Goal: Task Accomplishment & Management: Manage account settings

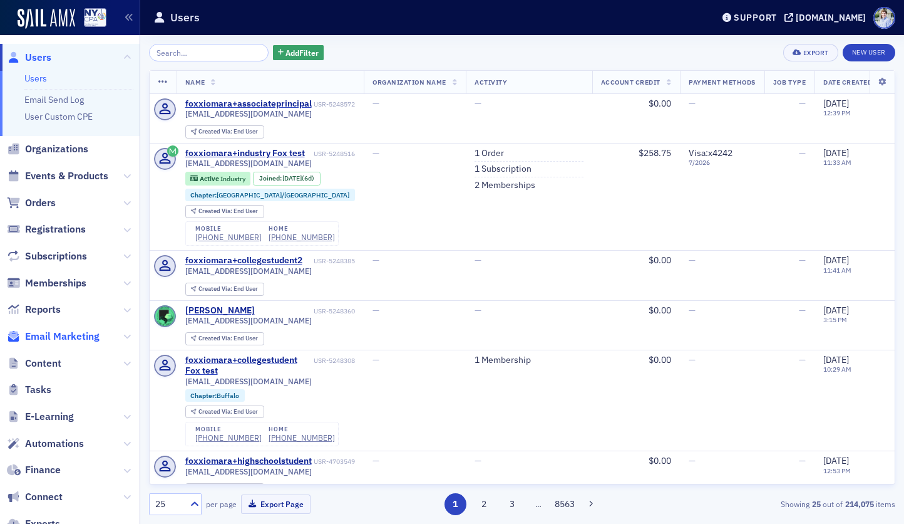
click at [76, 333] on span "Email Marketing" at bounding box center [62, 336] width 75 height 14
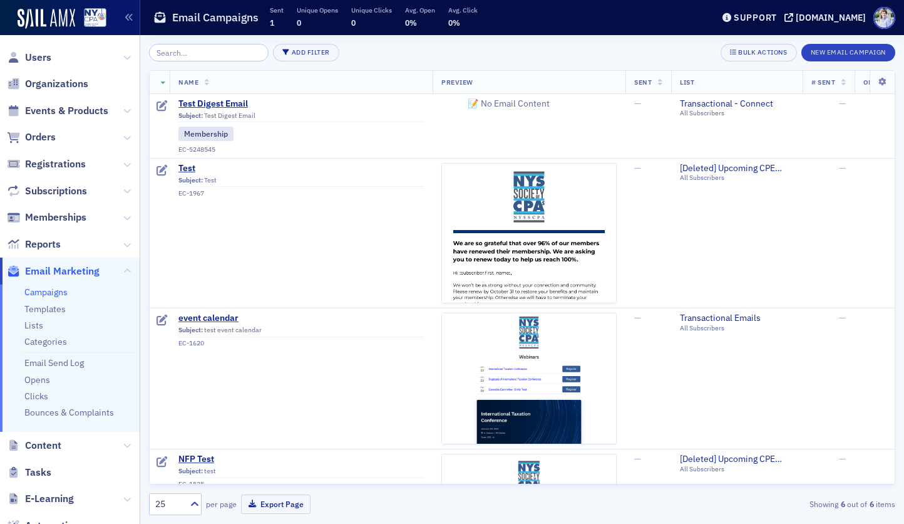
scroll to position [1, 0]
click at [40, 327] on link "Lists" at bounding box center [33, 324] width 19 height 11
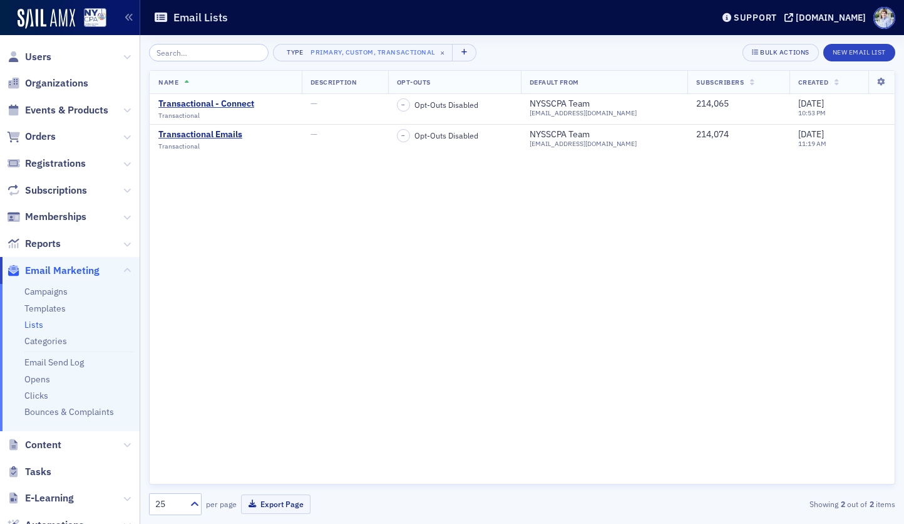
click at [316, 186] on div "Name Description Opt-Outs Default From Subscribers Created Transactional - Conn…" at bounding box center [522, 277] width 747 height 414
click at [46, 294] on link "Campaigns" at bounding box center [45, 291] width 43 height 11
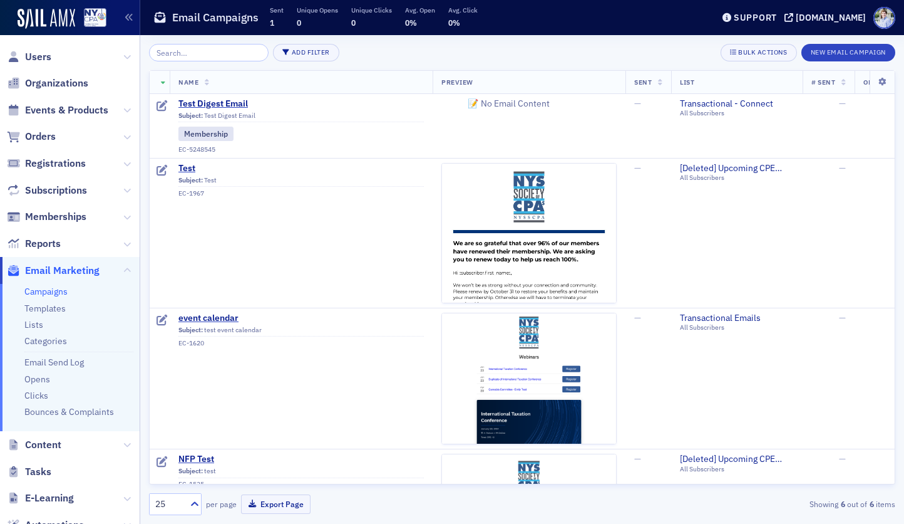
click at [825, 42] on div "Add Filter Bulk Actions New Email Campaign Name Preview Sent List # Sent Opens …" at bounding box center [522, 279] width 747 height 489
click at [825, 51] on button "New Email Campaign" at bounding box center [849, 53] width 94 height 18
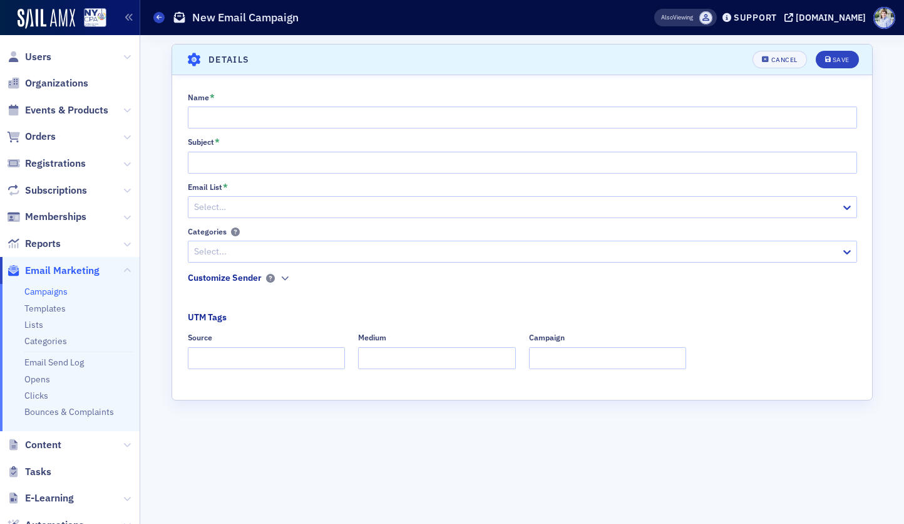
click at [230, 205] on div at bounding box center [516, 207] width 647 height 16
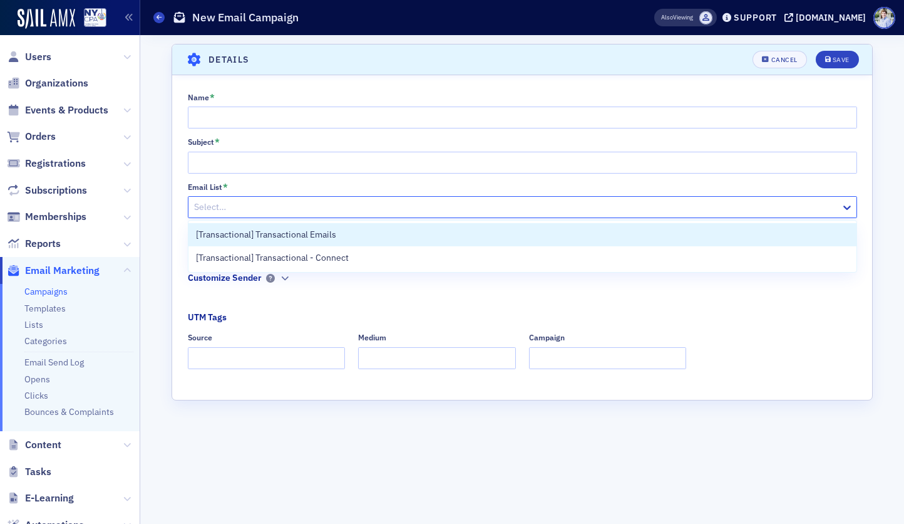
click at [233, 183] on div "Email List *" at bounding box center [523, 186] width 670 height 9
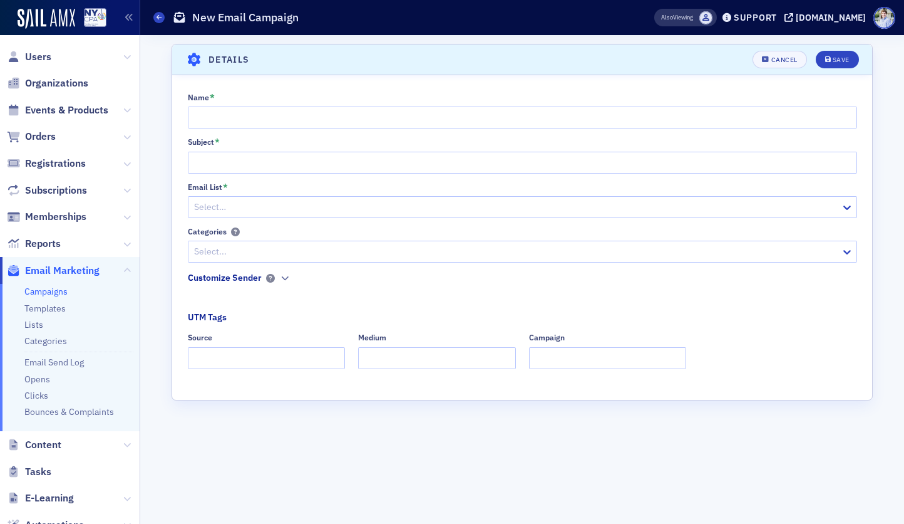
click at [225, 198] on div "Select…" at bounding box center [515, 207] width 653 height 18
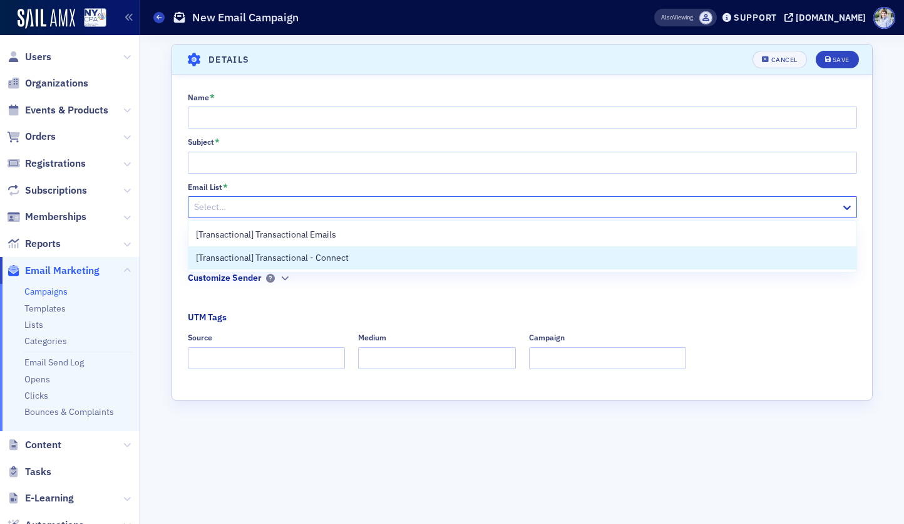
click at [163, 184] on div "Scroll to Details Details Cancel Save Name * Subject * Email List * [Transactio…" at bounding box center [522, 279] width 747 height 489
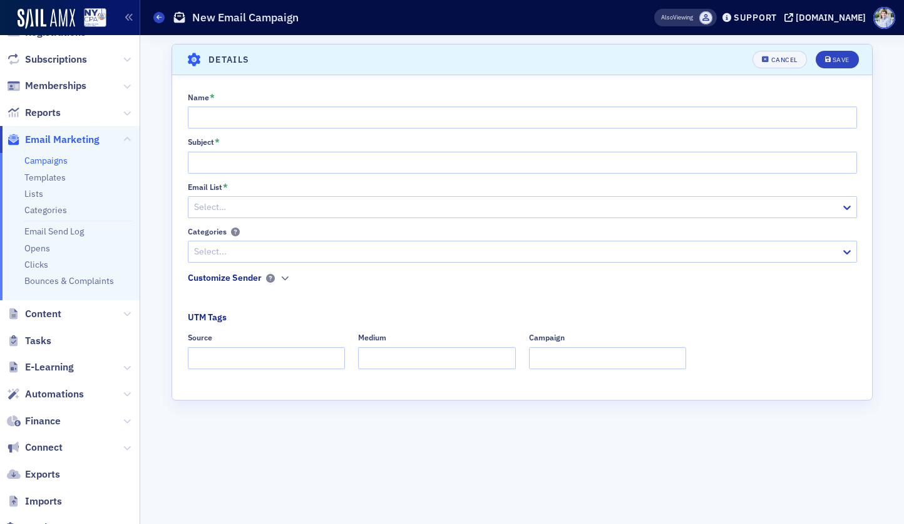
scroll to position [143, 0]
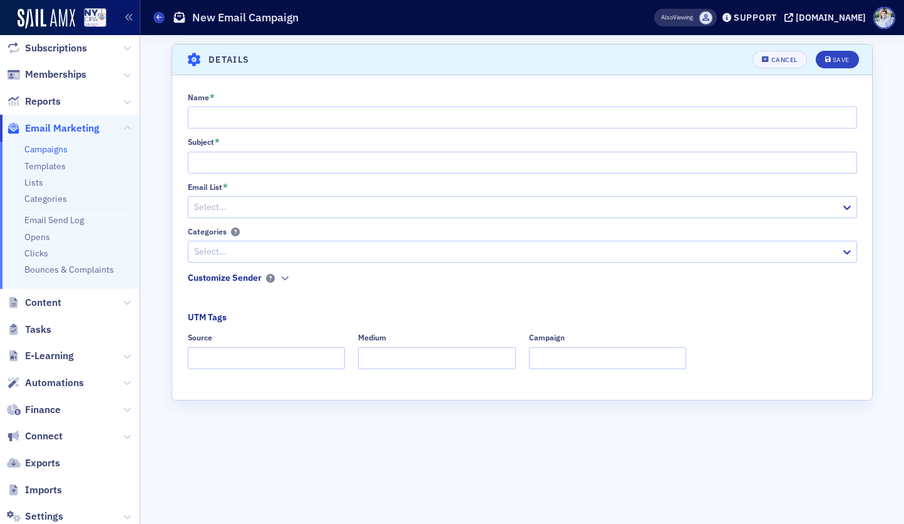
click at [157, 54] on div "Scroll to Details Details Cancel Save Name * Subject * Email List * Select… Cat…" at bounding box center [522, 279] width 747 height 489
click at [291, 215] on div "Select…" at bounding box center [515, 207] width 653 height 18
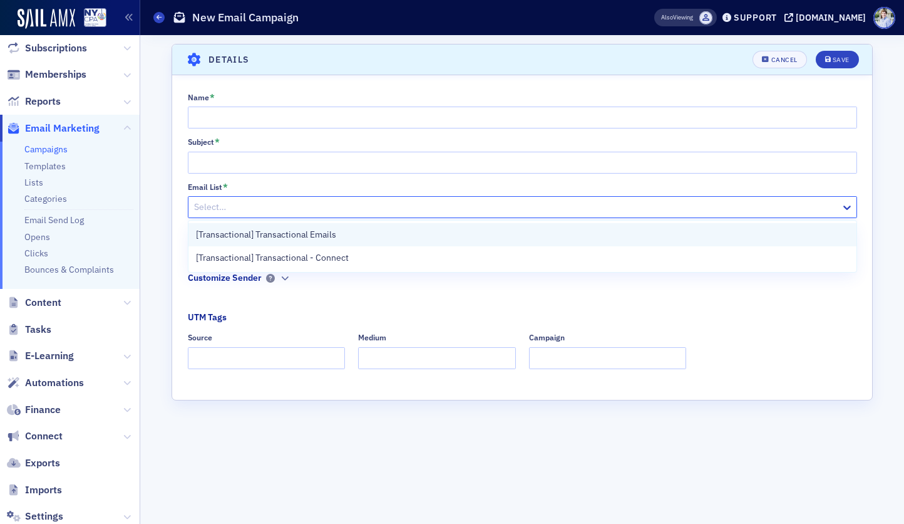
click at [324, 229] on span "[Transactional] Transactional Emails" at bounding box center [266, 234] width 140 height 13
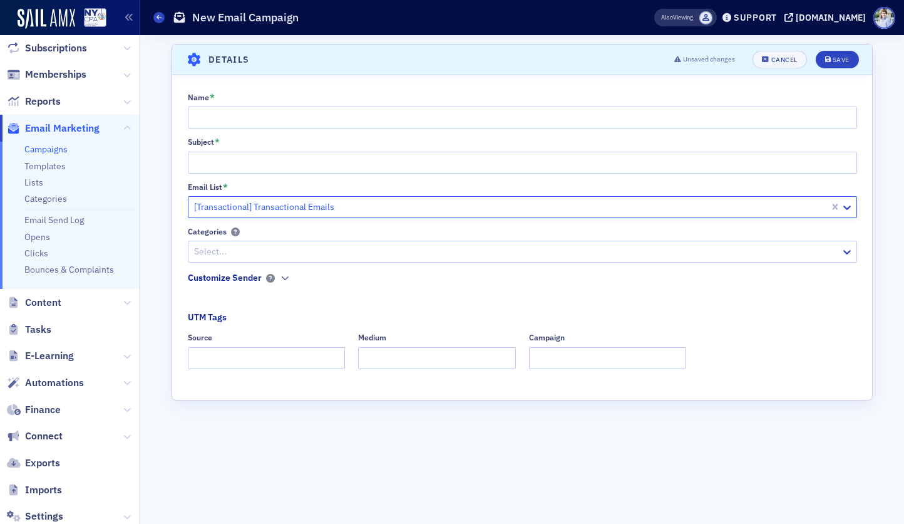
click at [274, 228] on div "Categories" at bounding box center [523, 231] width 670 height 9
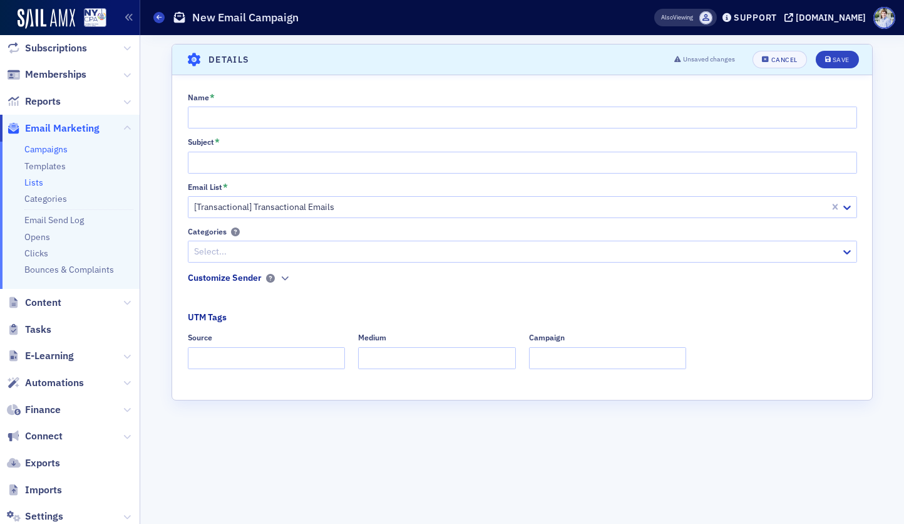
click at [38, 182] on link "Lists" at bounding box center [33, 182] width 19 height 11
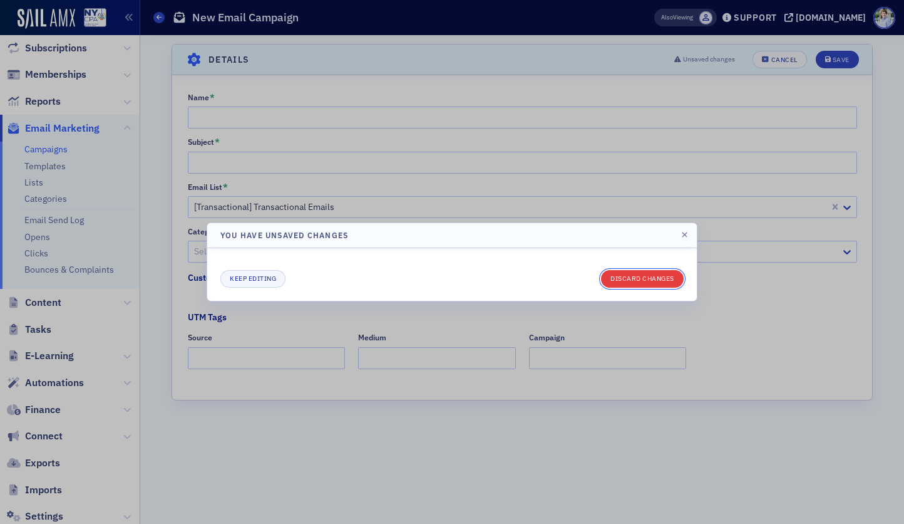
click at [629, 277] on button "Discard changes" at bounding box center [642, 279] width 83 height 18
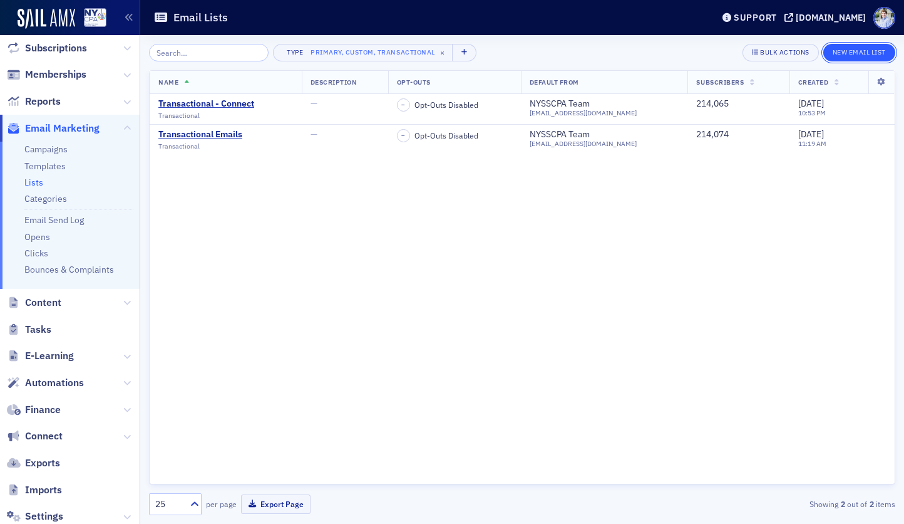
click at [840, 53] on button "New Email List" at bounding box center [860, 53] width 72 height 18
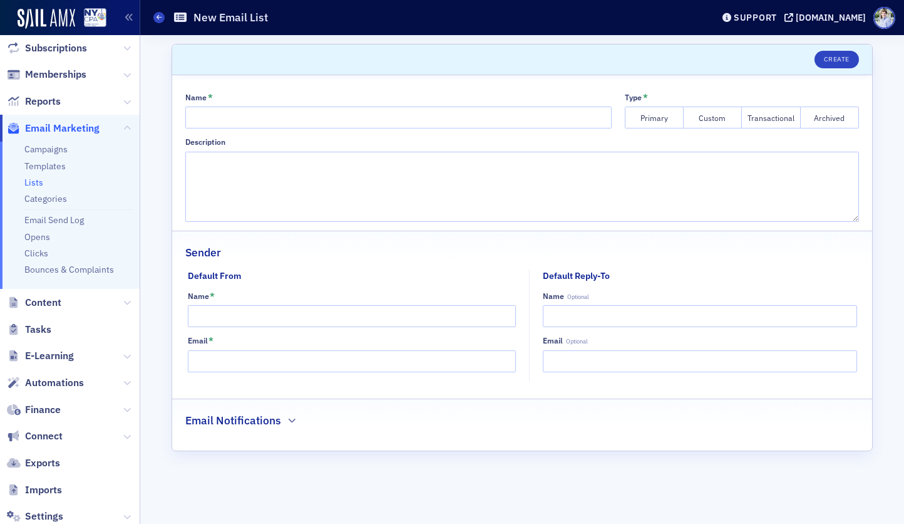
click at [653, 116] on button "Primary" at bounding box center [654, 117] width 59 height 22
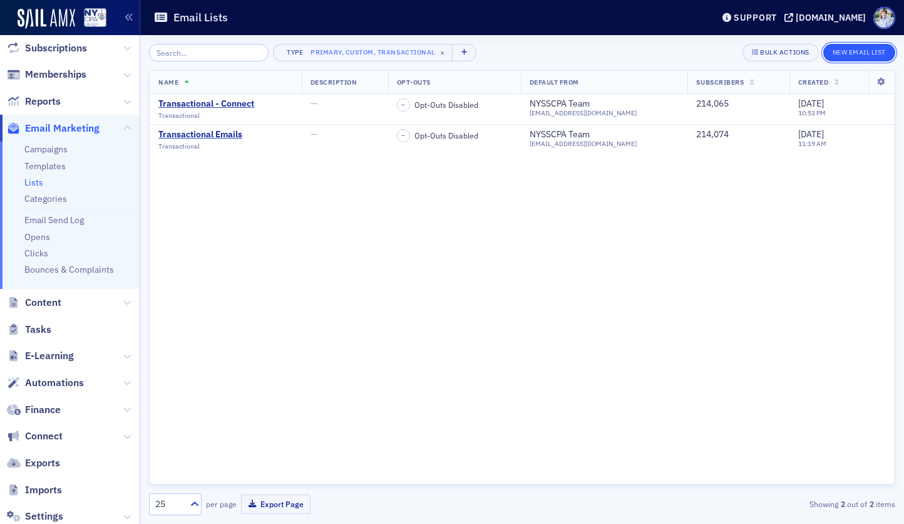
click at [875, 52] on button "New Email List" at bounding box center [860, 53] width 72 height 18
click at [56, 143] on ul "Campaigns Templates Lists Categories Email Send Log Opens Clicks Bounces & Comp…" at bounding box center [70, 216] width 140 height 148
click at [56, 145] on link "Campaigns" at bounding box center [45, 148] width 43 height 11
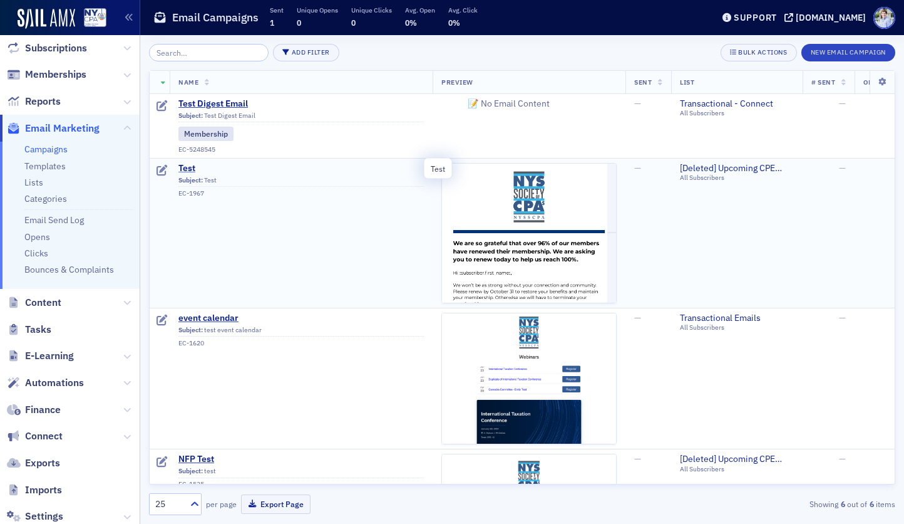
click at [189, 170] on span "Test" at bounding box center [301, 168] width 246 height 11
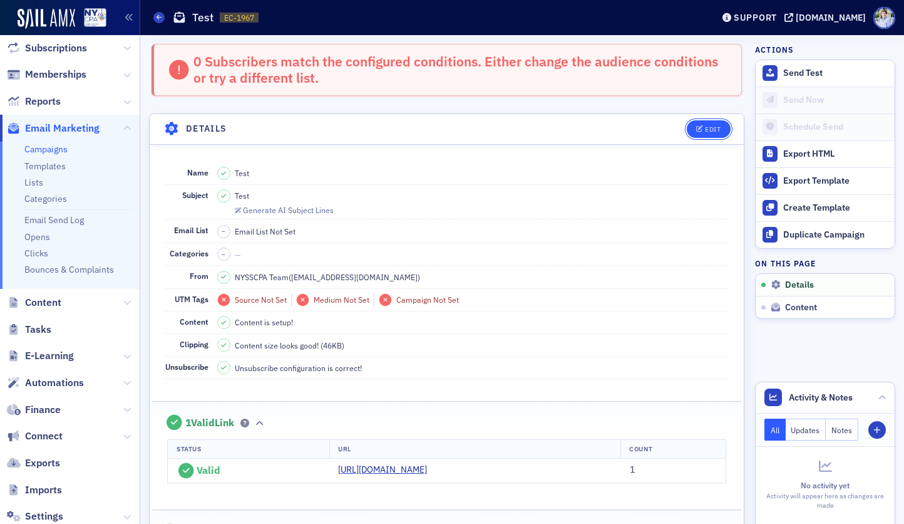
click at [713, 123] on button "Edit" at bounding box center [708, 129] width 43 height 18
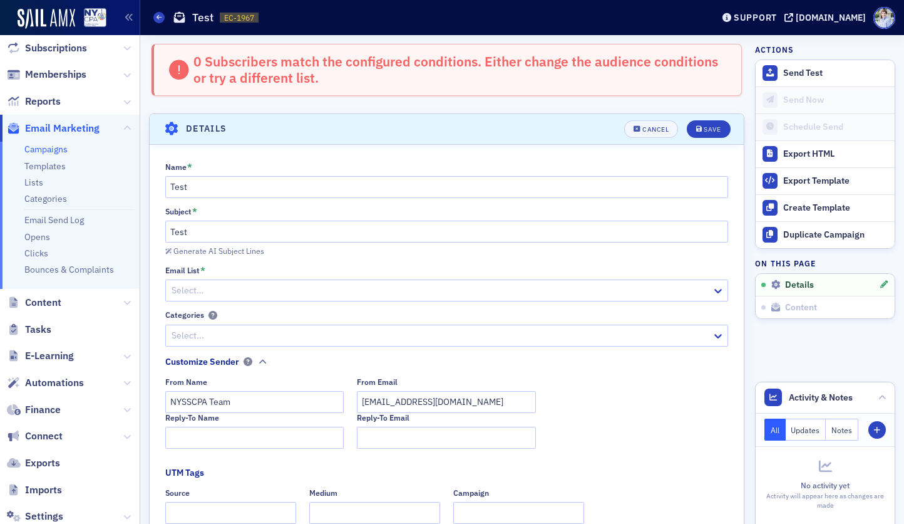
scroll to position [71, 0]
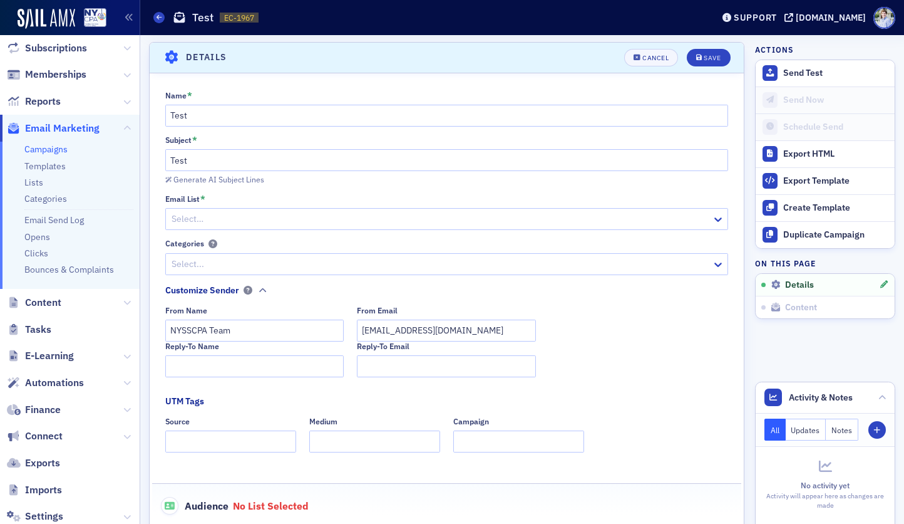
click at [263, 220] on div at bounding box center [440, 219] width 541 height 16
drag, startPoint x: 276, startPoint y: 195, endPoint x: 281, endPoint y: 230, distance: 34.9
click at [276, 195] on div "Email List *" at bounding box center [447, 198] width 564 height 9
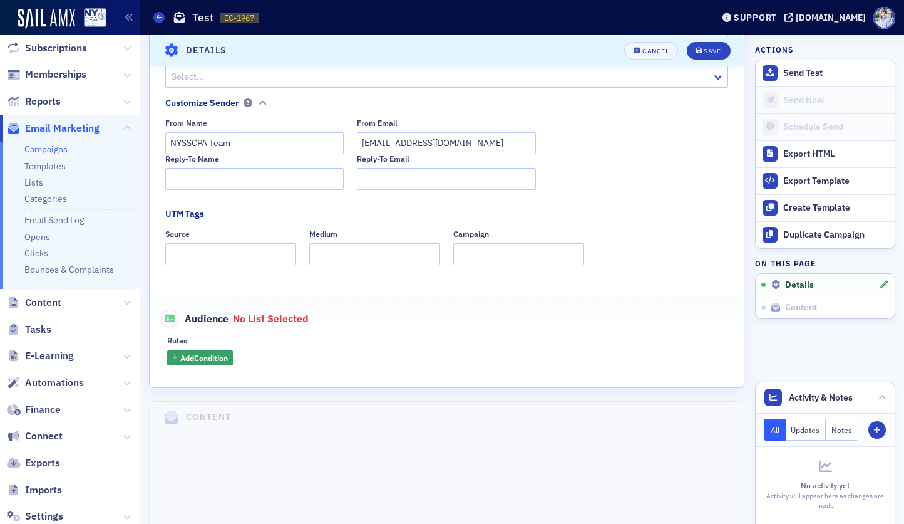
scroll to position [430, 0]
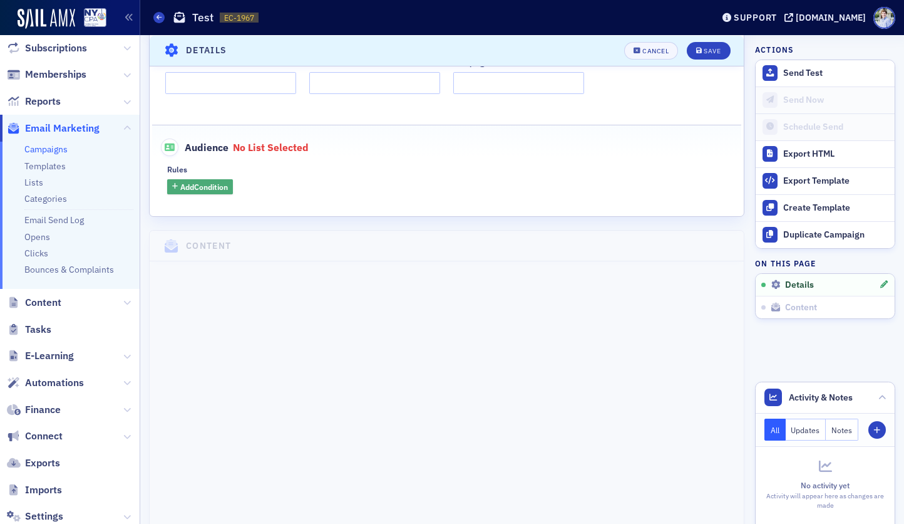
click at [204, 180] on button "Add Condition" at bounding box center [200, 187] width 66 height 16
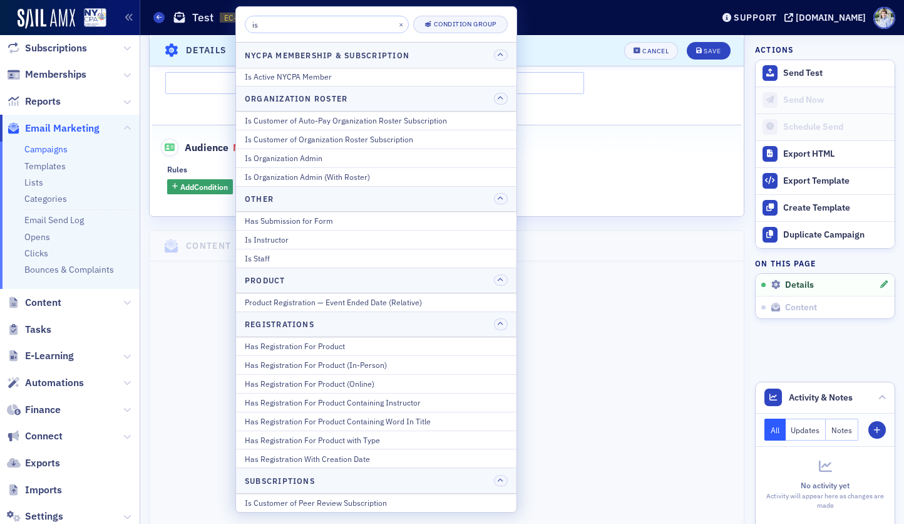
scroll to position [0, 0]
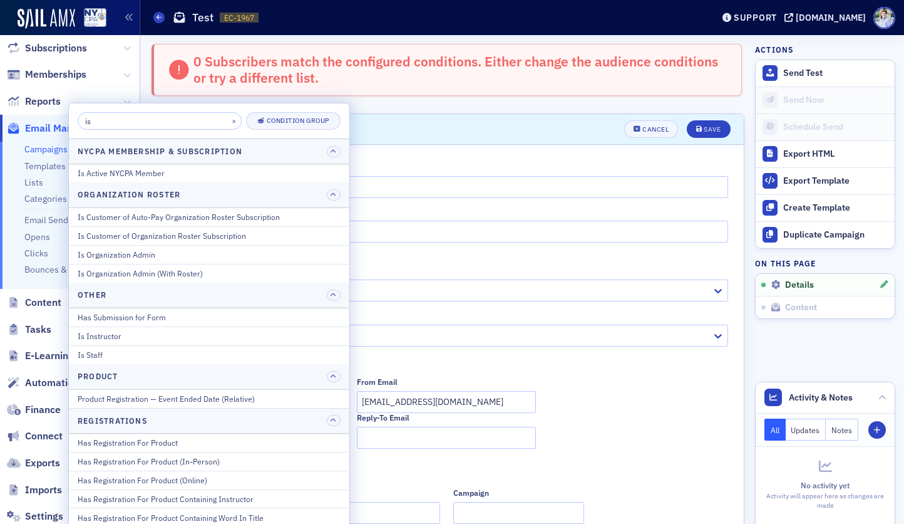
type input "is"
drag, startPoint x: 244, startPoint y: 65, endPoint x: 230, endPoint y: 71, distance: 14.8
click at [244, 65] on div "0 Subscribers match the configured conditions. Either change the audience condi…" at bounding box center [461, 69] width 535 height 33
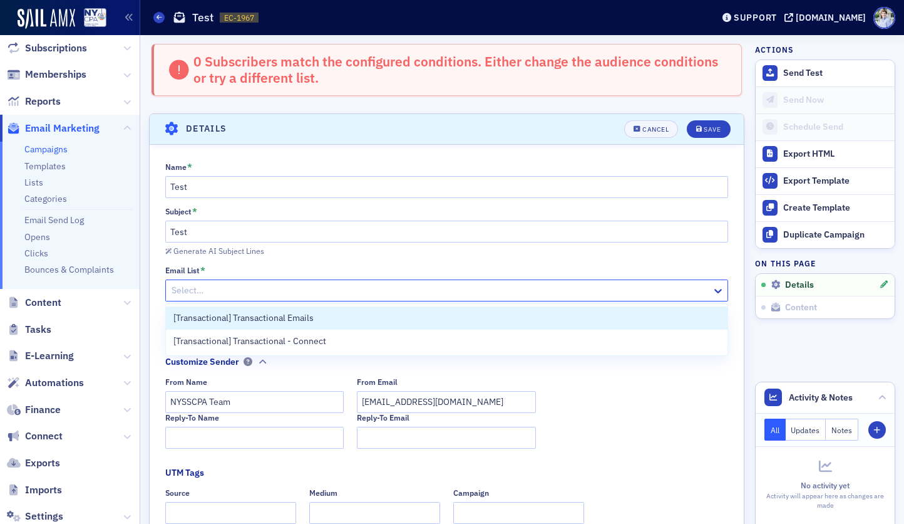
click at [193, 286] on div at bounding box center [440, 290] width 541 height 16
click at [239, 293] on div at bounding box center [440, 290] width 541 height 16
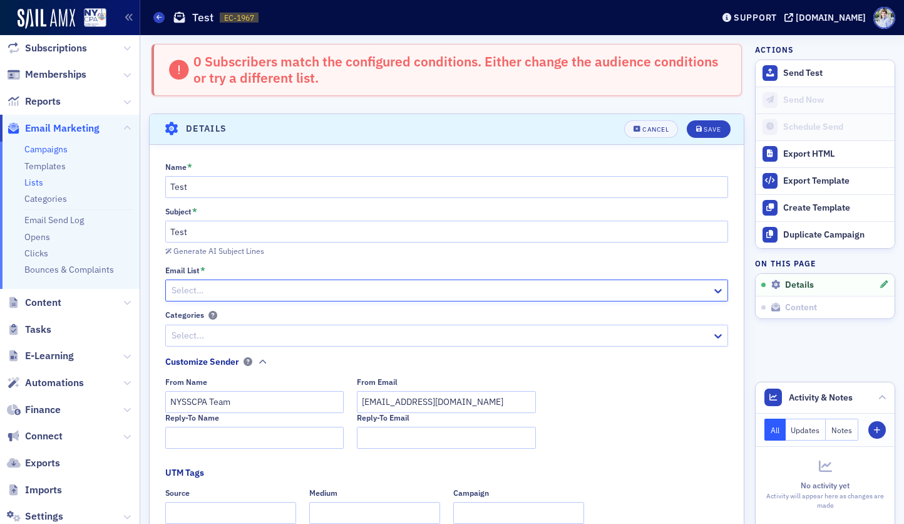
click at [37, 182] on link "Lists" at bounding box center [33, 182] width 19 height 11
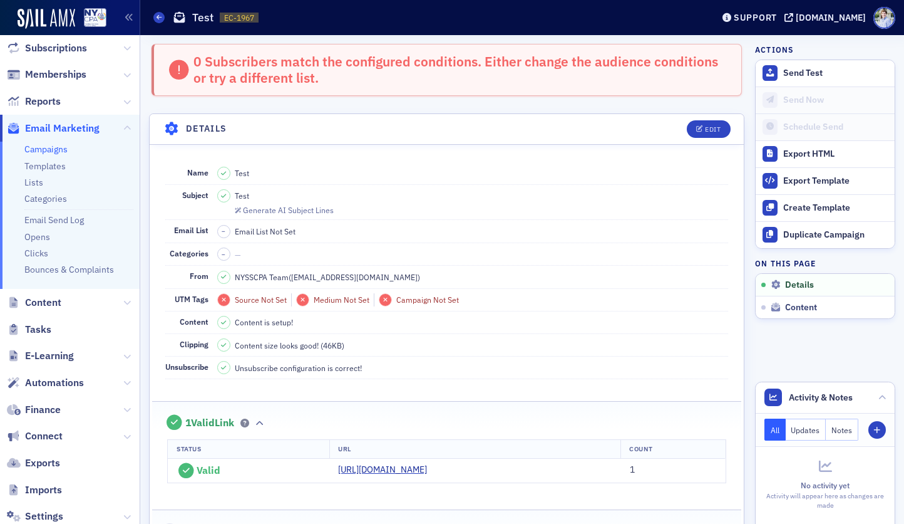
scroll to position [84, 0]
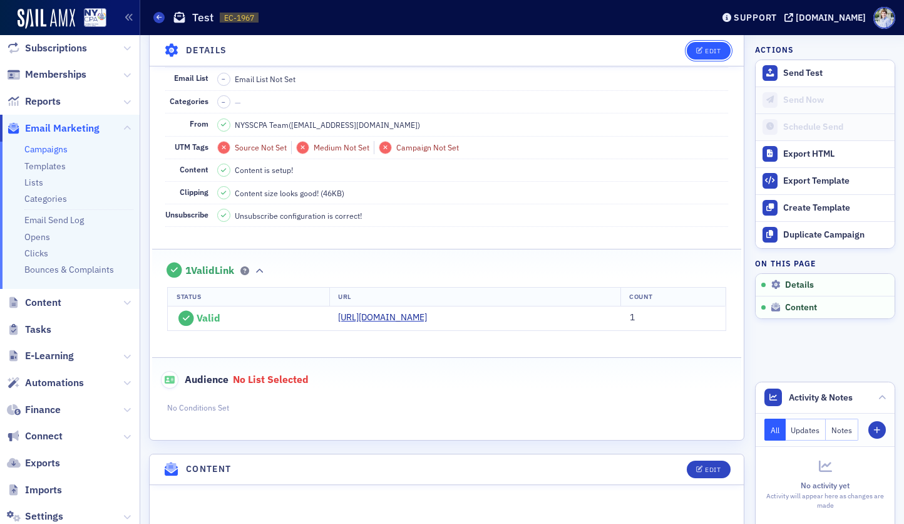
click at [693, 44] on button "Edit" at bounding box center [708, 50] width 43 height 18
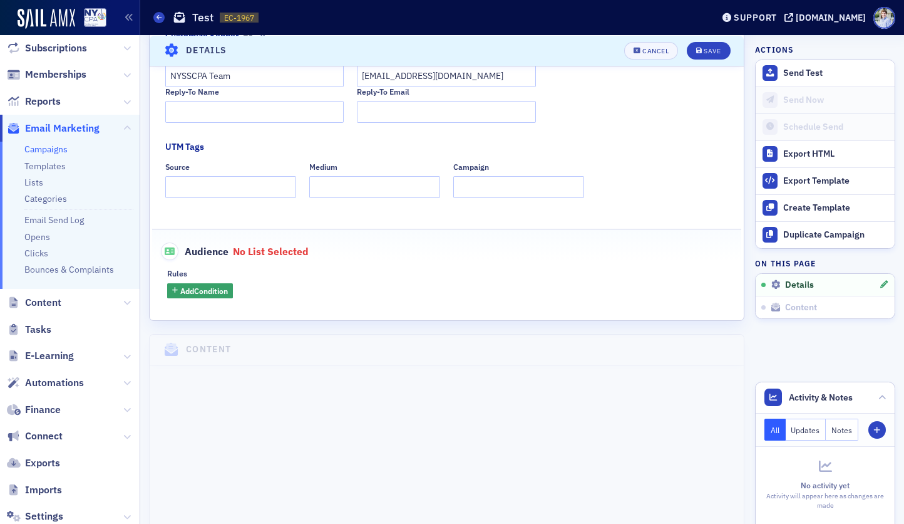
scroll to position [328, 0]
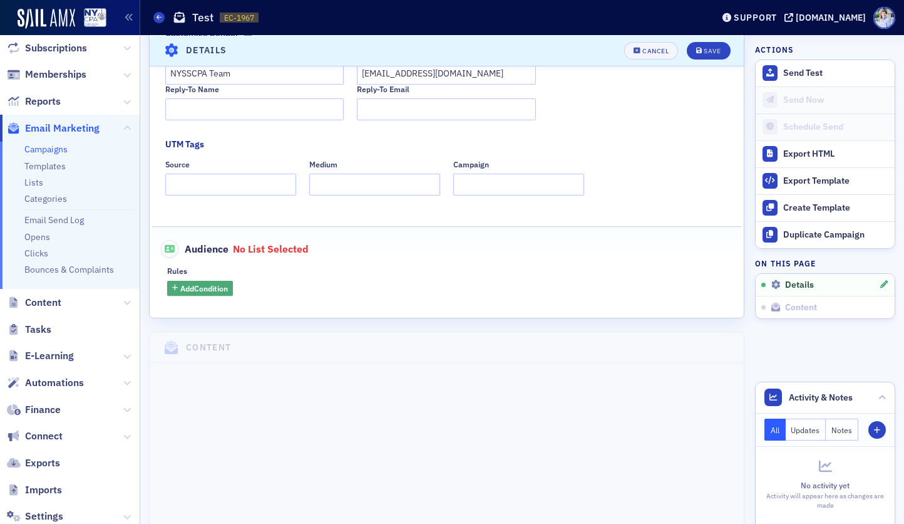
click at [216, 289] on span "Add Condition" at bounding box center [204, 287] width 48 height 11
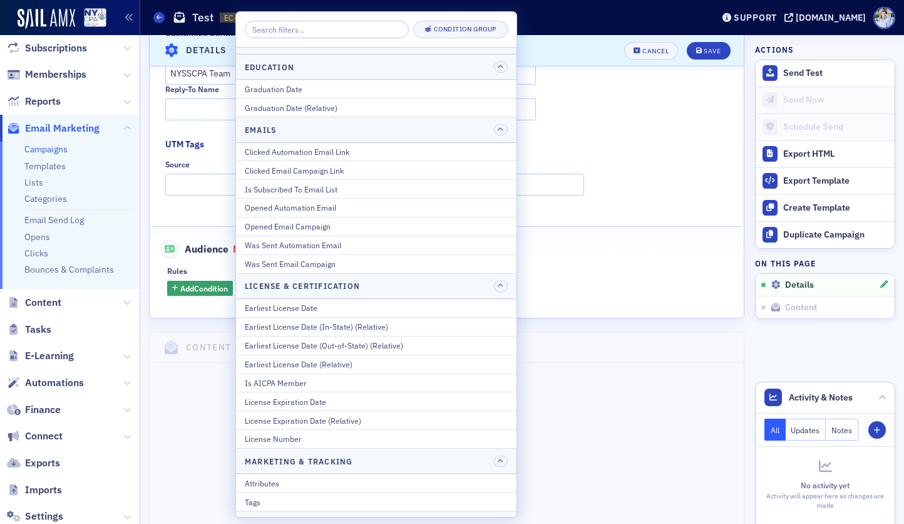
scroll to position [225, 0]
click at [210, 200] on fieldset "UTM Tags Source Medium Campaign" at bounding box center [447, 171] width 564 height 66
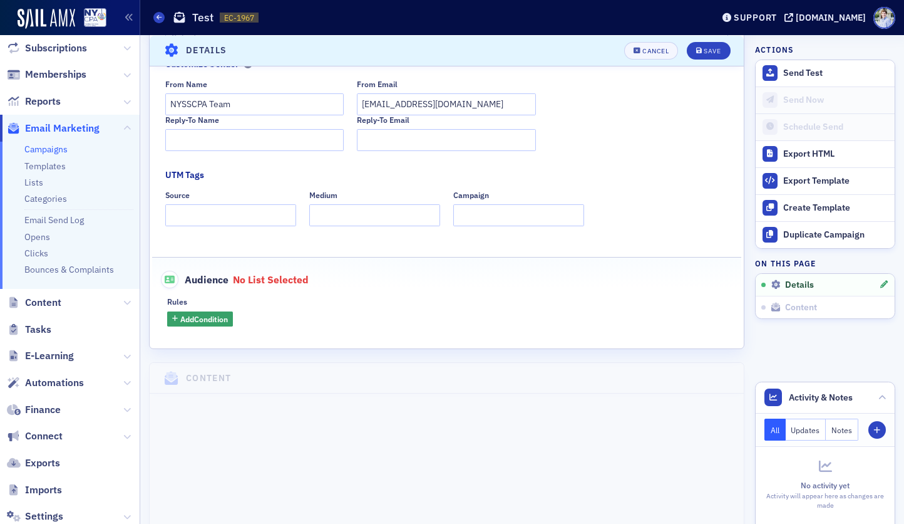
scroll to position [352, 0]
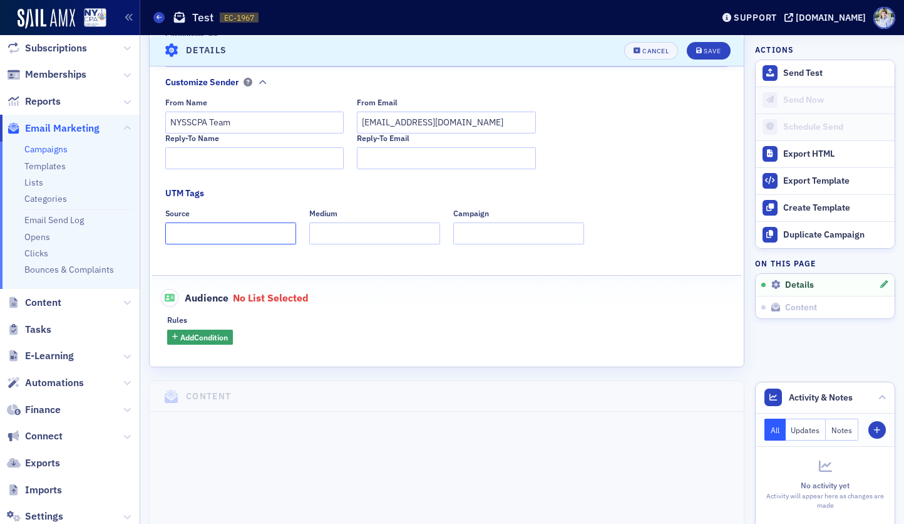
click at [193, 222] on input "Source" at bounding box center [230, 233] width 131 height 22
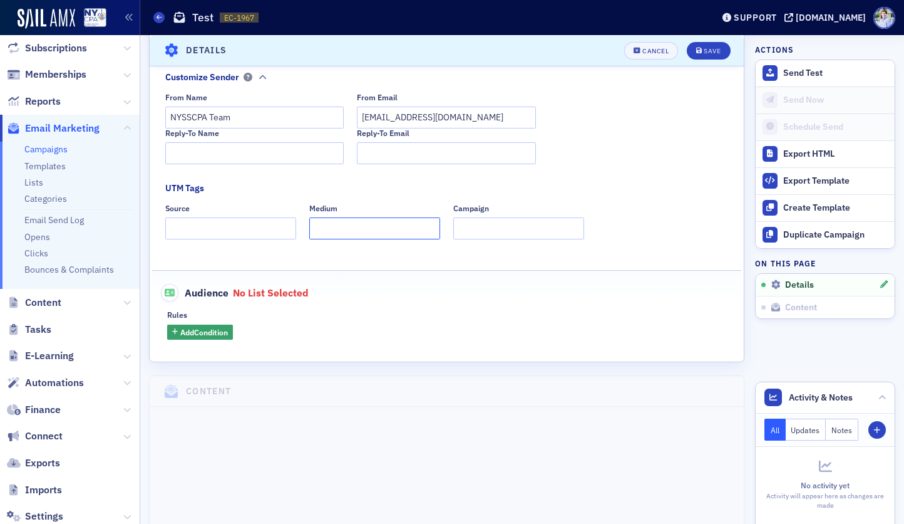
click at [311, 231] on input "Medium" at bounding box center [374, 228] width 131 height 22
click at [533, 220] on input "Campaign" at bounding box center [518, 228] width 131 height 22
click at [309, 193] on fieldset "UTM Tags Source Medium Campaign" at bounding box center [447, 215] width 564 height 66
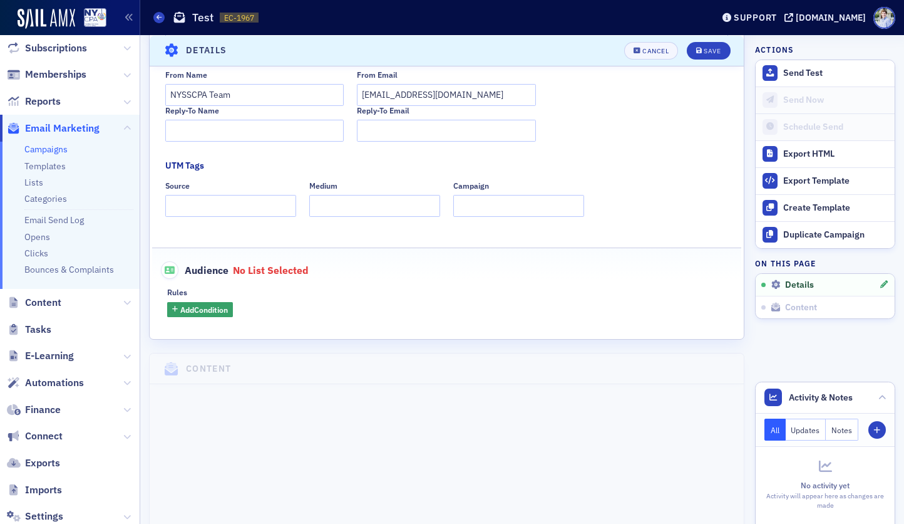
scroll to position [357, 0]
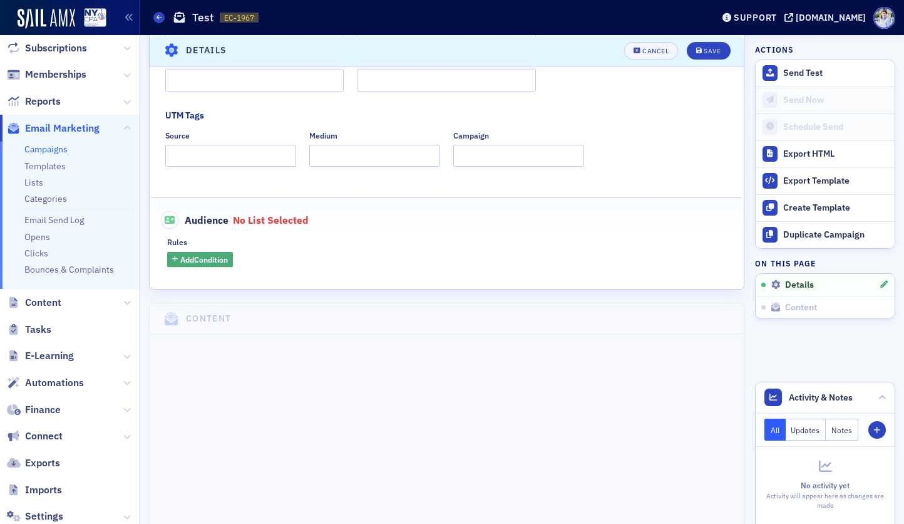
click at [214, 264] on span "Add Condition" at bounding box center [204, 259] width 48 height 11
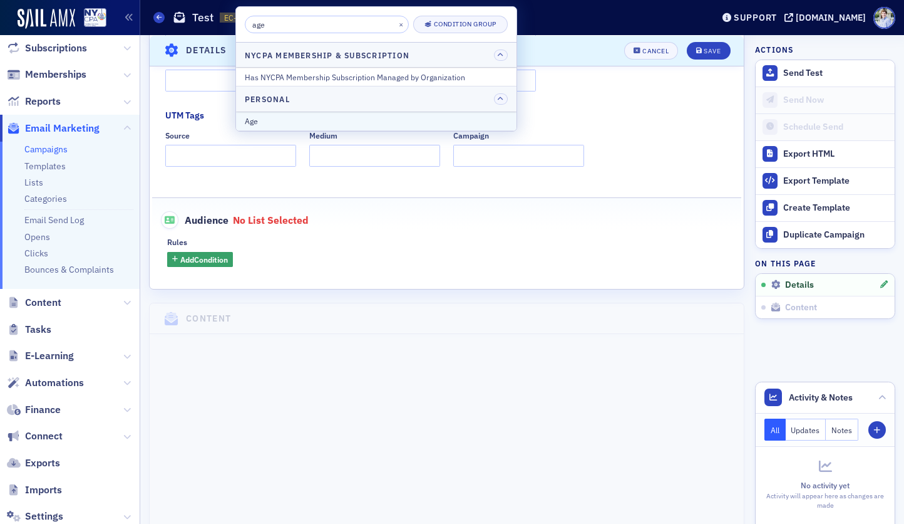
type input "age"
click at [304, 120] on div "Age" at bounding box center [376, 120] width 263 height 11
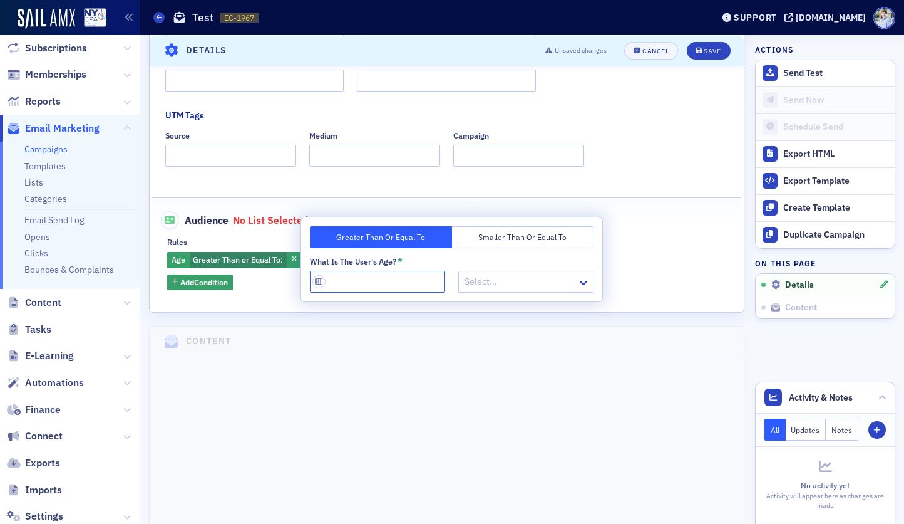
click at [388, 284] on input "What is the User's Age? *" at bounding box center [377, 282] width 135 height 22
click at [489, 277] on div at bounding box center [519, 282] width 113 height 16
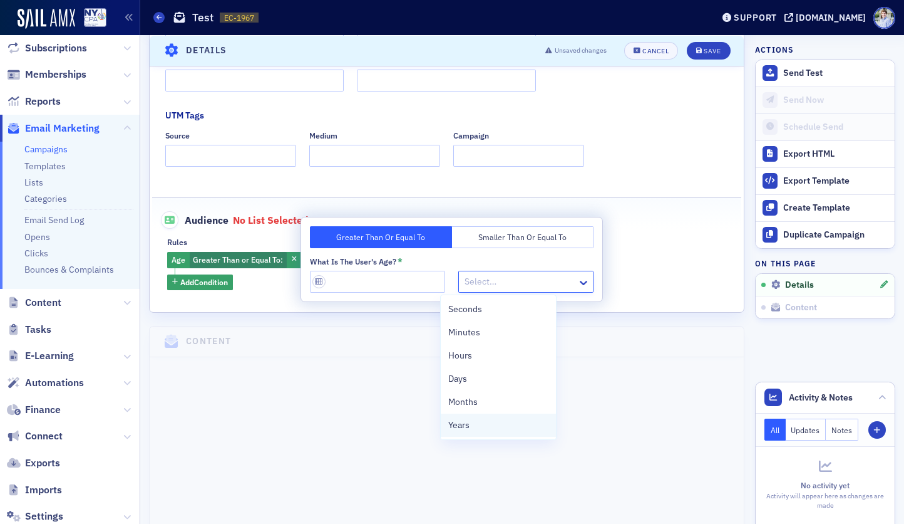
click at [478, 423] on div "Years" at bounding box center [498, 424] width 101 height 13
click at [400, 286] on input "What is the User's Age? *" at bounding box center [377, 282] width 135 height 22
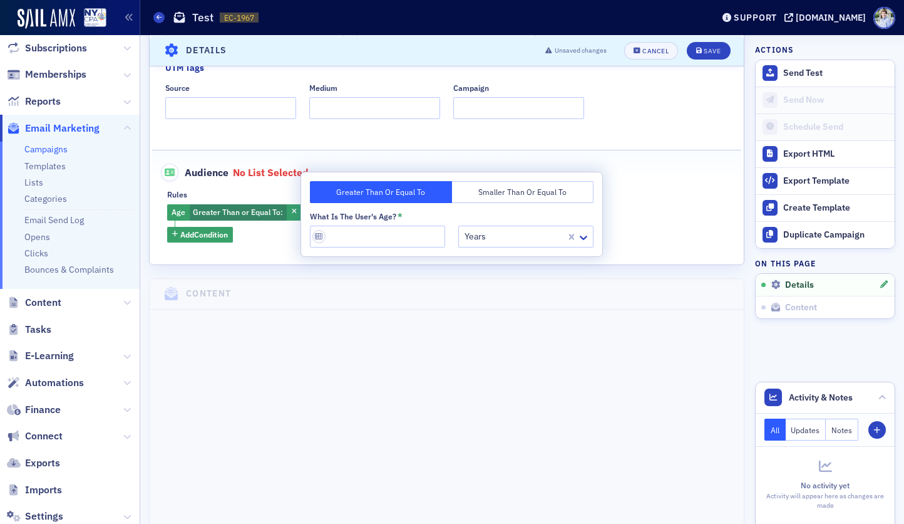
scroll to position [419, 0]
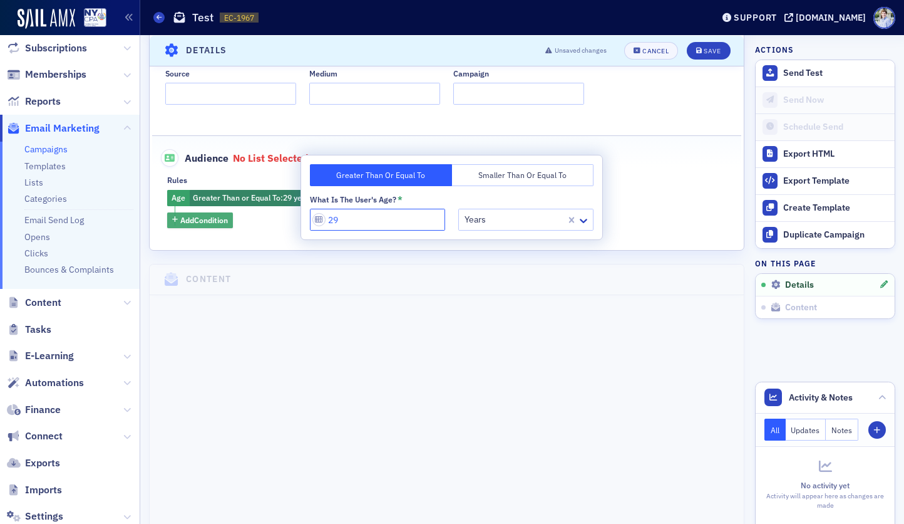
type input "29"
click at [224, 215] on span "Add Condition" at bounding box center [204, 219] width 48 height 11
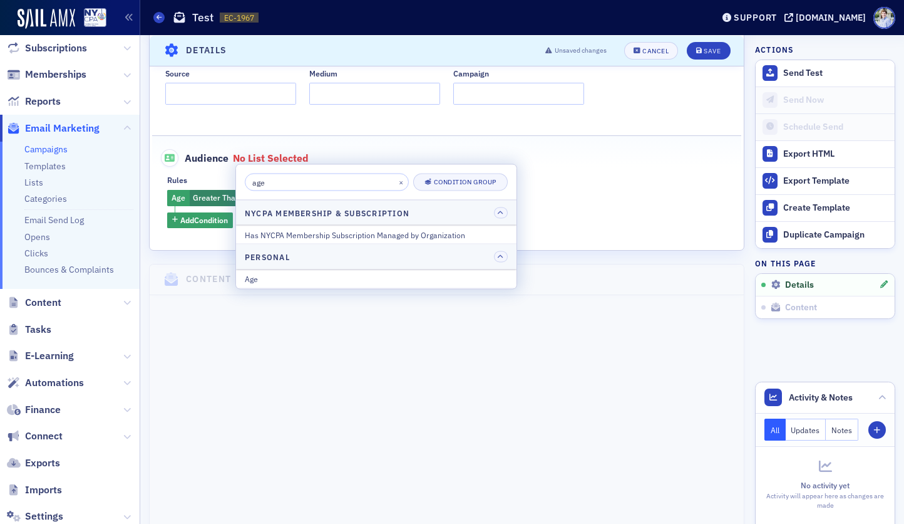
click at [269, 274] on div "Age" at bounding box center [376, 277] width 263 height 11
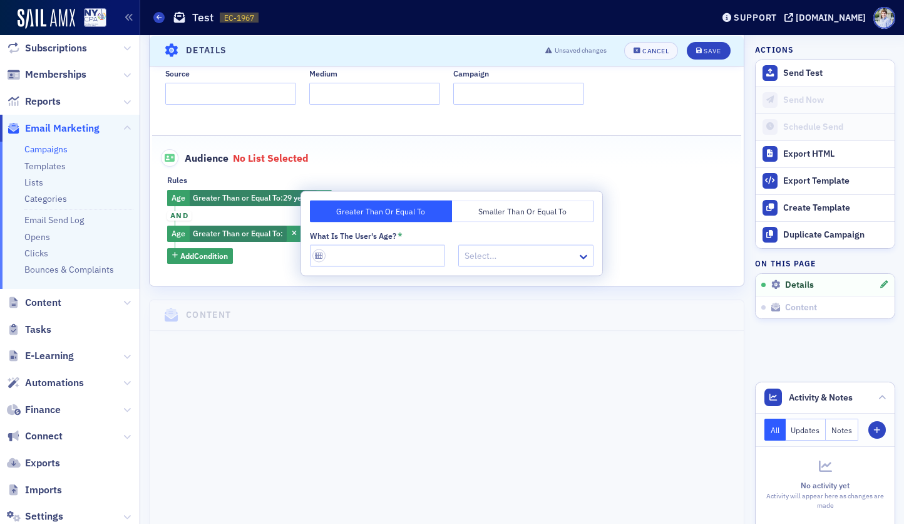
click at [459, 212] on button "Smaller Than or Equal To" at bounding box center [523, 211] width 142 height 22
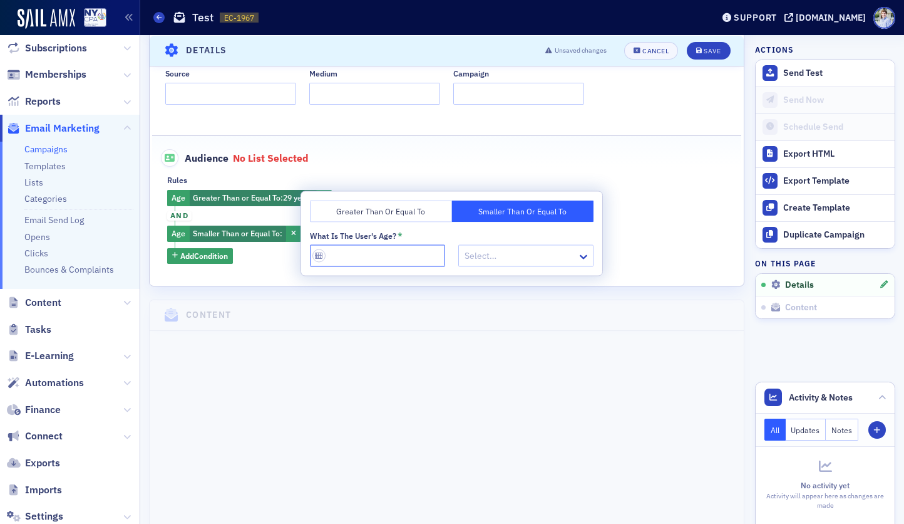
click at [391, 256] on input "What is the User's Age? *" at bounding box center [377, 256] width 135 height 22
type input "50"
click at [481, 251] on div at bounding box center [519, 256] width 113 height 16
click at [456, 400] on span "Years" at bounding box center [458, 399] width 21 height 13
click at [257, 219] on div "Age Greater Than or Equal To : 29 years and Age Smaller Than or Equal To : 50 y…" at bounding box center [446, 227] width 559 height 74
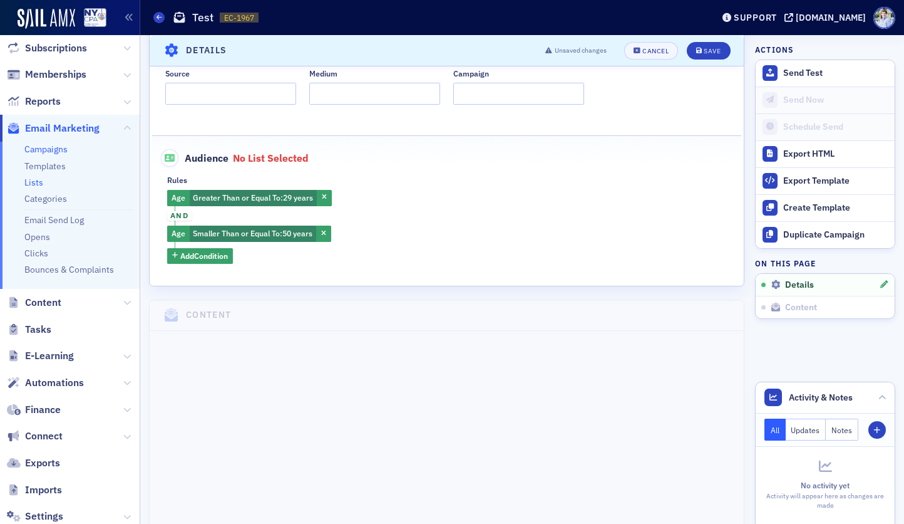
click at [29, 184] on link "Lists" at bounding box center [33, 182] width 19 height 11
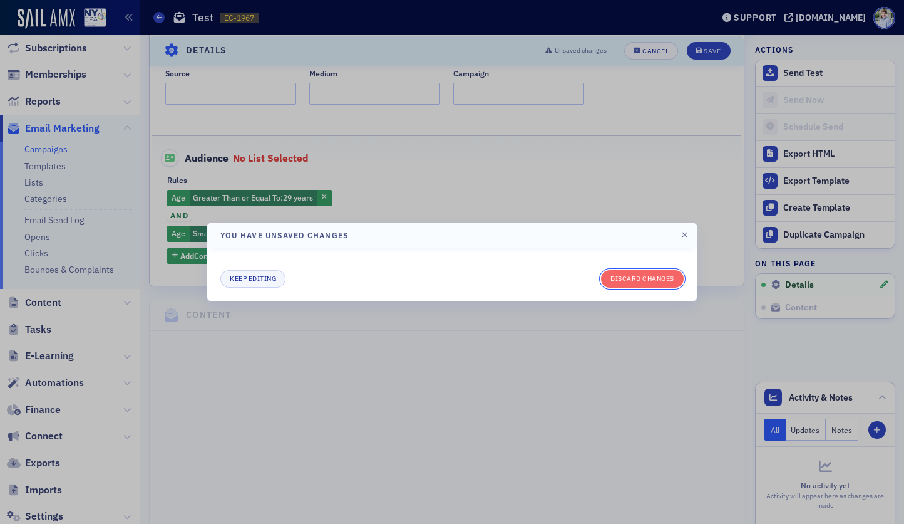
drag, startPoint x: 620, startPoint y: 277, endPoint x: 588, endPoint y: 277, distance: 31.9
click at [620, 277] on button "Discard changes" at bounding box center [642, 279] width 83 height 18
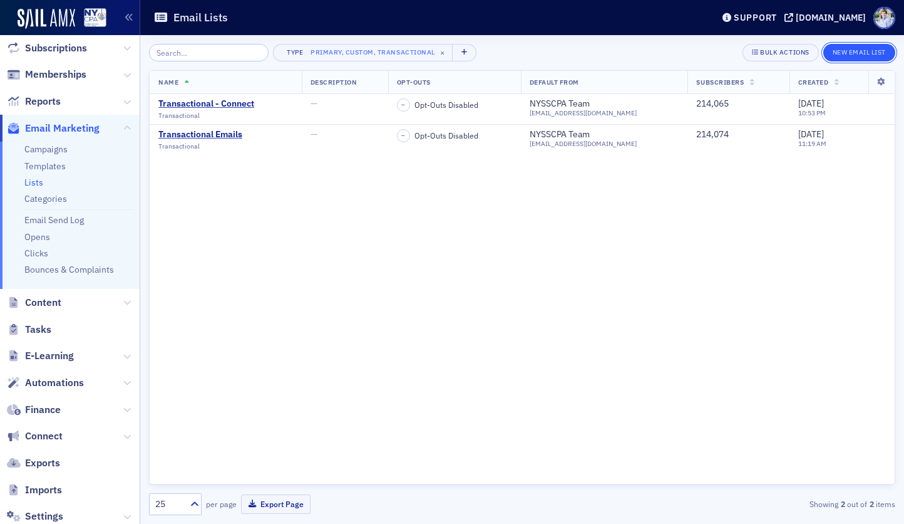
click at [868, 49] on button "New Email List" at bounding box center [860, 53] width 72 height 18
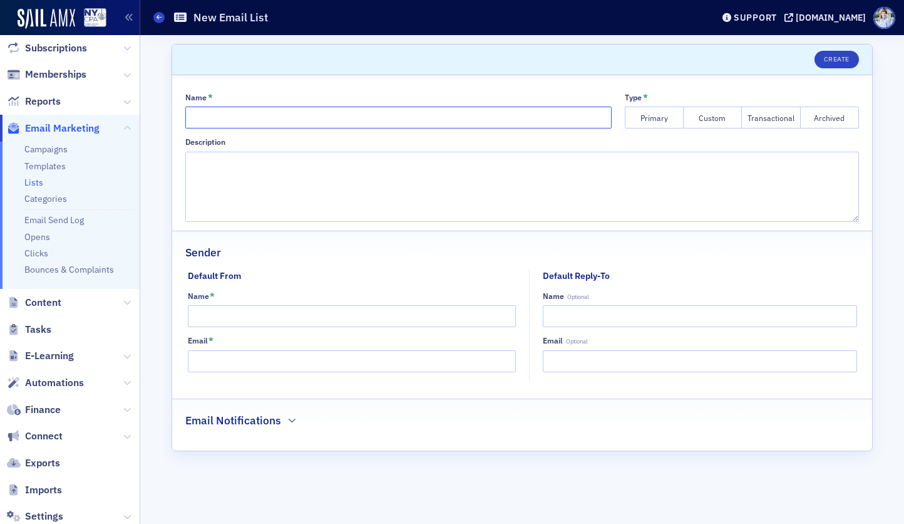
click at [316, 123] on input "Name *" at bounding box center [398, 117] width 427 height 22
paste input "Third Party Email"
type input "Third Party Email"
click at [658, 120] on button "Primary" at bounding box center [654, 117] width 59 height 22
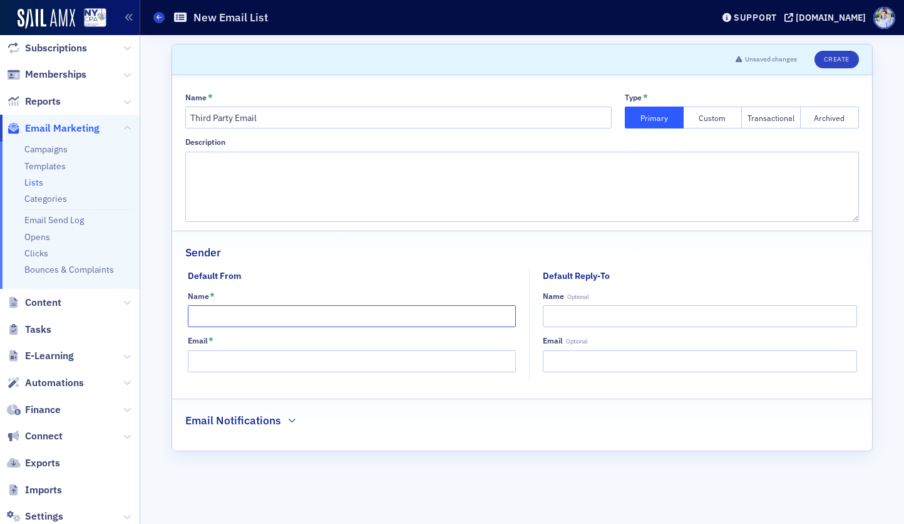
click at [272, 319] on input "Name *" at bounding box center [352, 316] width 328 height 22
paste input "FAE"
type input "FAE"
click at [33, 181] on link "Lists" at bounding box center [33, 182] width 19 height 11
drag, startPoint x: 192, startPoint y: 318, endPoint x: 219, endPoint y: 284, distance: 43.7
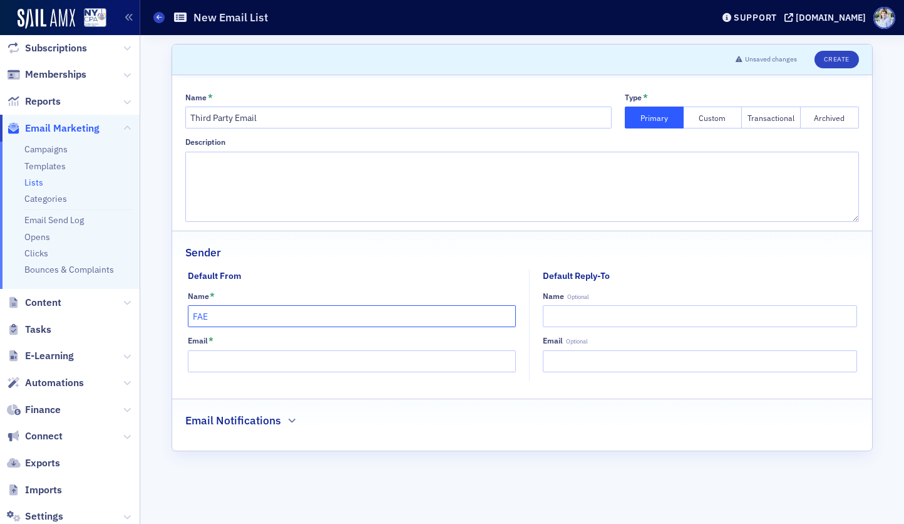
click at [255, 319] on input "FAE" at bounding box center [352, 316] width 328 height 22
click at [185, 279] on div "Default From Name * FAE Email * Default Reply-To Name Optional Email Optional" at bounding box center [522, 324] width 700 height 111
click at [311, 53] on header "Unsaved changes Create" at bounding box center [522, 59] width 700 height 31
drag, startPoint x: 185, startPoint y: 278, endPoint x: 274, endPoint y: 278, distance: 88.9
click at [274, 278] on div "Default From Name * FAE Email * Default Reply-To Name Optional Email Optional" at bounding box center [522, 324] width 700 height 111
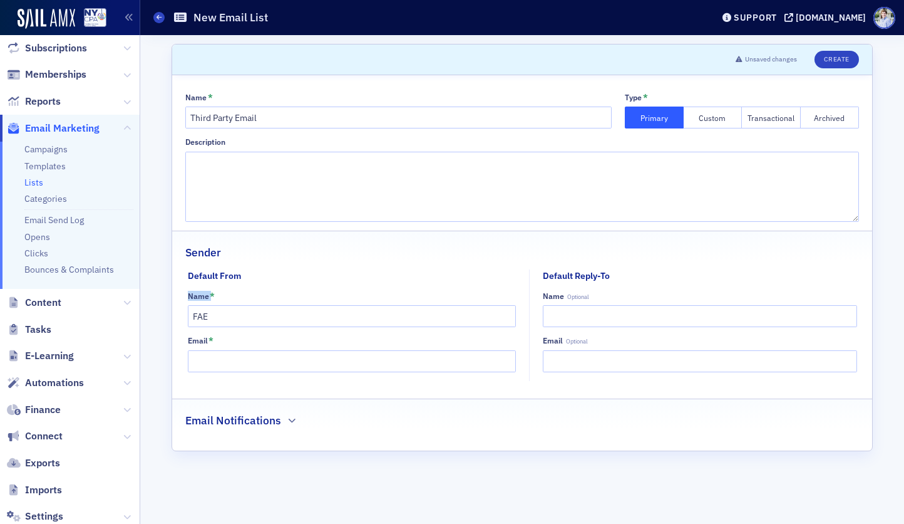
drag, startPoint x: 274, startPoint y: 278, endPoint x: 256, endPoint y: 281, distance: 18.4
click at [274, 278] on fieldset "Default From Name * FAE Email *" at bounding box center [355, 324] width 335 height 111
click at [230, 281] on div "Default From" at bounding box center [214, 275] width 53 height 13
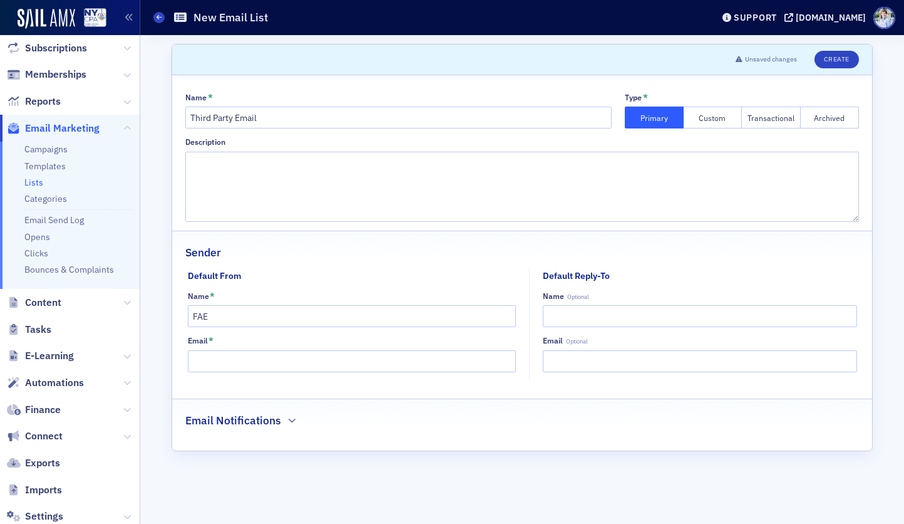
click at [276, 281] on fieldset "Default From Name * FAE Email *" at bounding box center [355, 324] width 335 height 111
click at [251, 366] on input "Email *" at bounding box center [352, 361] width 328 height 22
paste input "donotreply@nysscpa.org"
type input "donotreply@nysscpa.org"
click at [443, 389] on div "Name * Third Party Email Type * Primary Custom Transactional Archived Descripti…" at bounding box center [522, 262] width 700 height 375
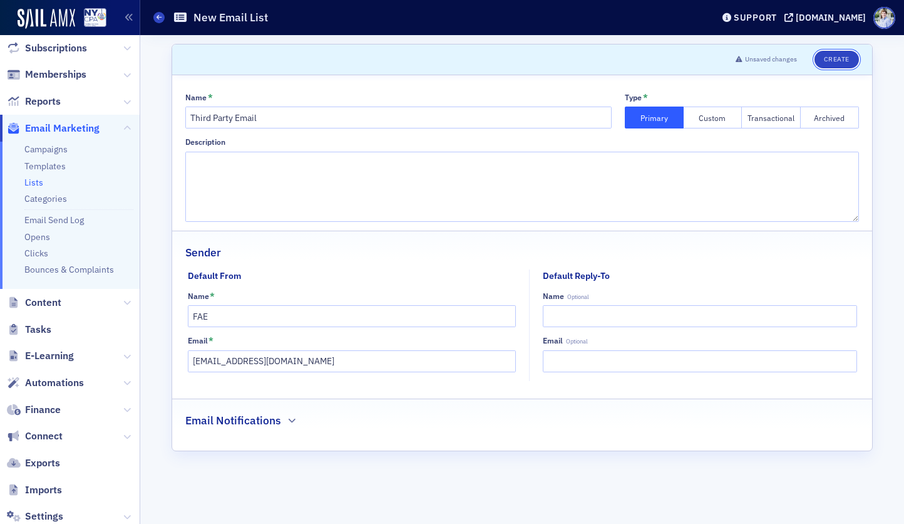
drag, startPoint x: 837, startPoint y: 57, endPoint x: 717, endPoint y: 61, distance: 120.3
click at [726, 60] on header "Unsaved changes Create" at bounding box center [522, 59] width 700 height 31
drag, startPoint x: 717, startPoint y: 61, endPoint x: 468, endPoint y: 71, distance: 249.4
click at [717, 61] on header "Unsaved changes Create" at bounding box center [522, 59] width 700 height 31
drag, startPoint x: 281, startPoint y: 119, endPoint x: 142, endPoint y: 120, distance: 139.0
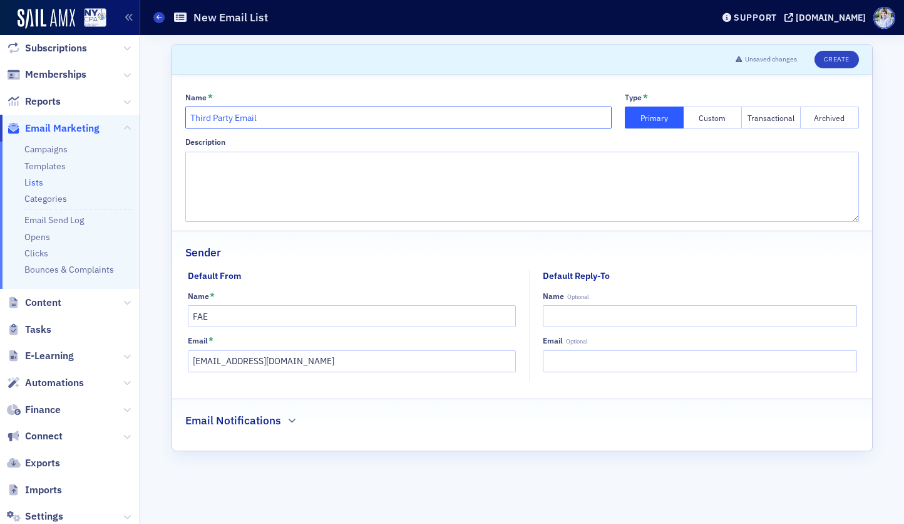
click at [142, 120] on div "Scroll to Unsaved changes Create Name * Third Party Email Type * Primary Custom…" at bounding box center [522, 279] width 764 height 489
click at [832, 57] on button "Create" at bounding box center [837, 60] width 44 height 18
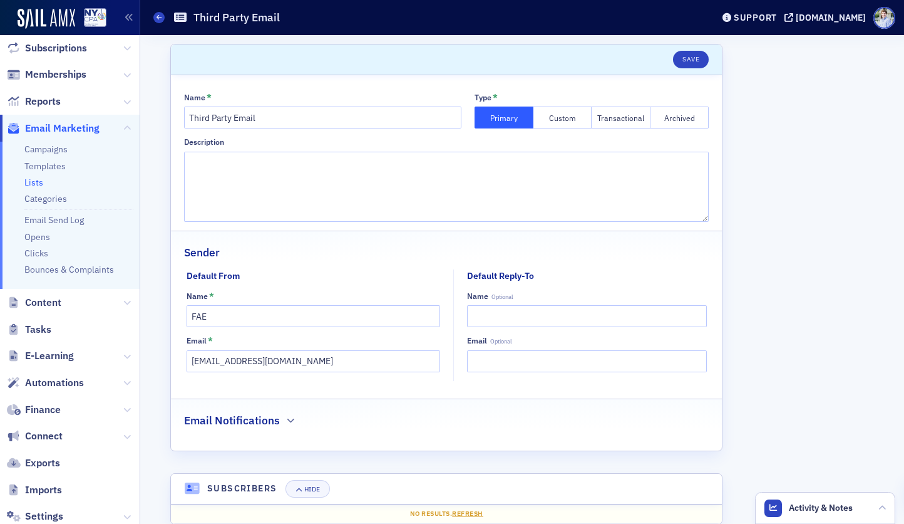
click at [432, 49] on header "Save" at bounding box center [446, 59] width 551 height 31
click at [257, 317] on input "FAE" at bounding box center [314, 316] width 254 height 22
drag, startPoint x: 294, startPoint y: 292, endPoint x: 277, endPoint y: 340, distance: 50.3
click at [293, 293] on div "Name *" at bounding box center [314, 295] width 254 height 9
drag, startPoint x: 255, startPoint y: 380, endPoint x: 254, endPoint y: 373, distance: 6.9
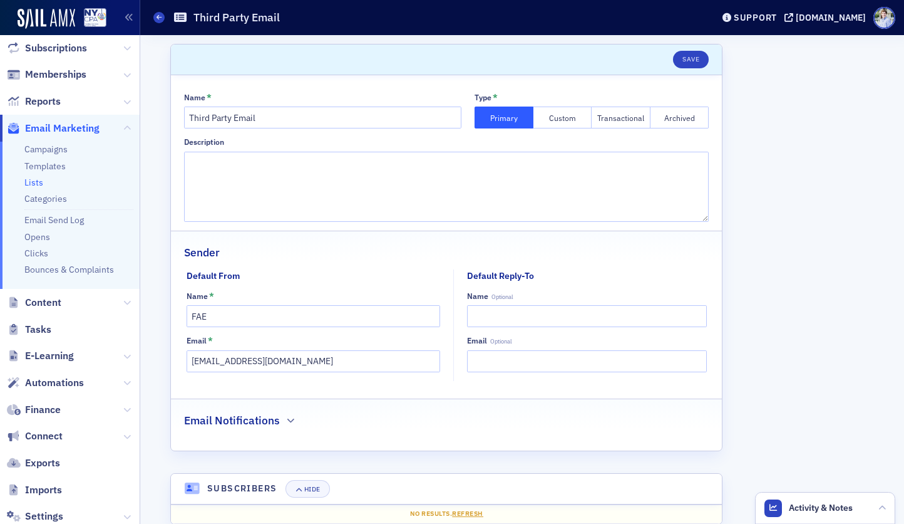
click at [255, 381] on fieldset "Sender Default From Name * FAE Email * donotreply@nysscpa.org Default Reply-To …" at bounding box center [446, 309] width 551 height 159
click at [255, 365] on input "donotreply@nysscpa.org" at bounding box center [314, 361] width 254 height 22
drag, startPoint x: 260, startPoint y: 362, endPoint x: 341, endPoint y: 366, distance: 80.9
click at [341, 366] on input "donotreply@nysscpa.org" at bounding box center [314, 361] width 254 height 22
click at [188, 388] on div "Scroll to Save Name * Third Party Email Type * Primary Custom Transactional Arc…" at bounding box center [447, 329] width 596 height 588
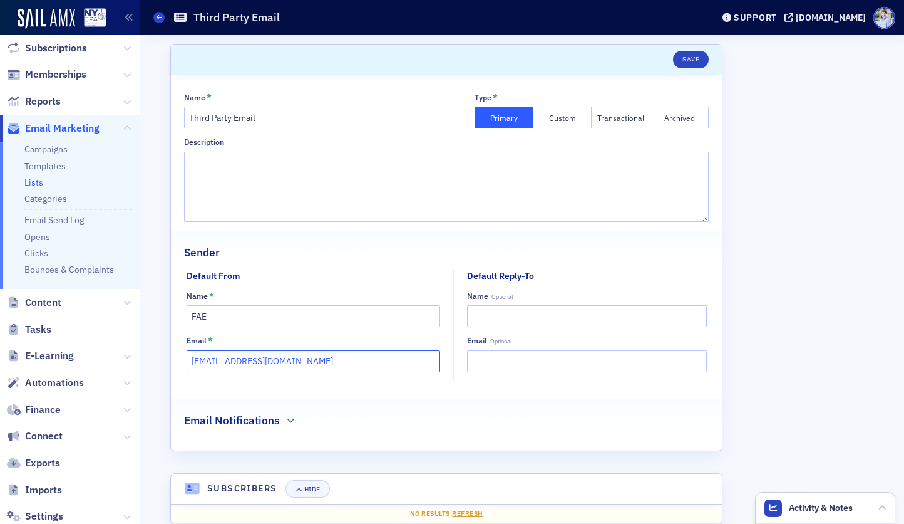
drag, startPoint x: 262, startPoint y: 364, endPoint x: 341, endPoint y: 365, distance: 79.5
click at [341, 365] on input "donotreply@nysscpa.org" at bounding box center [314, 361] width 254 height 22
click at [178, 319] on div "Scroll to Save Name * Third Party Email Type * Primary Custom Transactional Arc…" at bounding box center [447, 329] width 596 height 588
click at [267, 380] on fieldset "Default From Name * FAE Email * donotreply@nysscpa.org" at bounding box center [317, 324] width 261 height 111
drag, startPoint x: 253, startPoint y: 359, endPoint x: 189, endPoint y: 358, distance: 64.5
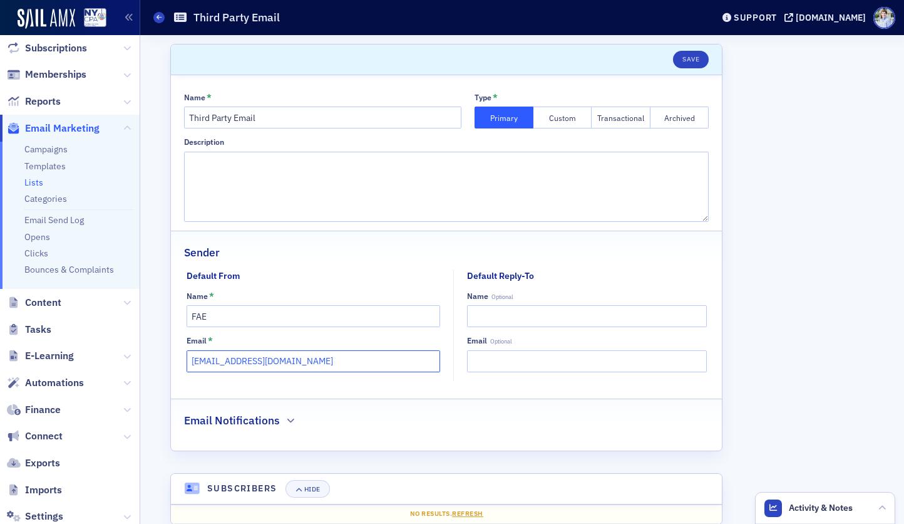
click at [189, 358] on section "Save Name * Third Party Email Type * Primary Custom Transactional Archived Desc…" at bounding box center [446, 247] width 552 height 407
click at [194, 356] on div "Default From Name * FAE Email * donotreply@nysscpa.org Default Reply-To Name Op…" at bounding box center [446, 324] width 551 height 111
click at [240, 359] on input "donotreply@nysscpa.org" at bounding box center [314, 361] width 254 height 22
click at [452, 372] on div "Default From Name * FAE Email * donotreply@nysscpa.org Default Reply-To Name Op…" at bounding box center [447, 324] width 520 height 111
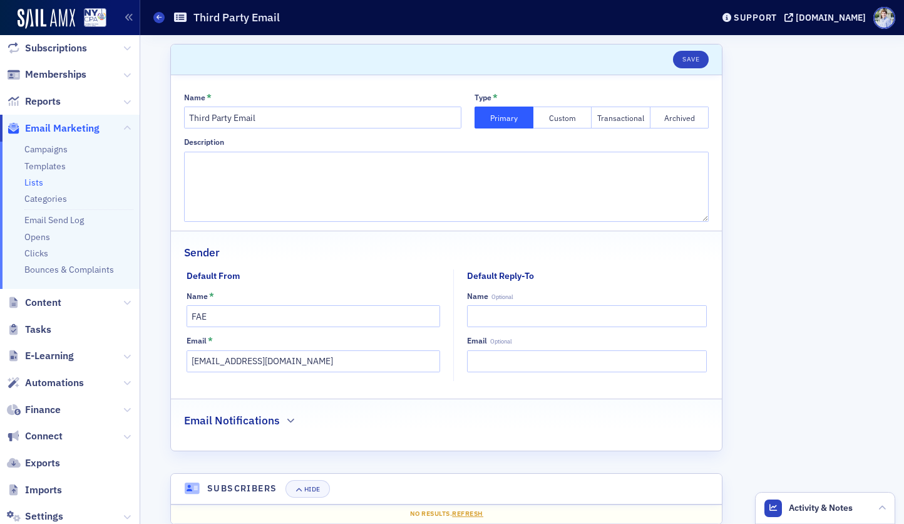
click at [145, 137] on div "Scroll to Save Name * Third Party Email Type * Primary Custom Transactional Arc…" at bounding box center [522, 329] width 764 height 588
drag, startPoint x: 210, startPoint y: 363, endPoint x: 332, endPoint y: 363, distance: 121.5
click at [332, 363] on input "donotreply@nysscpa.org" at bounding box center [314, 361] width 254 height 22
click at [161, 269] on div "Scroll to Save Name * Third Party Email Type * Primary Custom Transactional Arc…" at bounding box center [447, 329] width 596 height 588
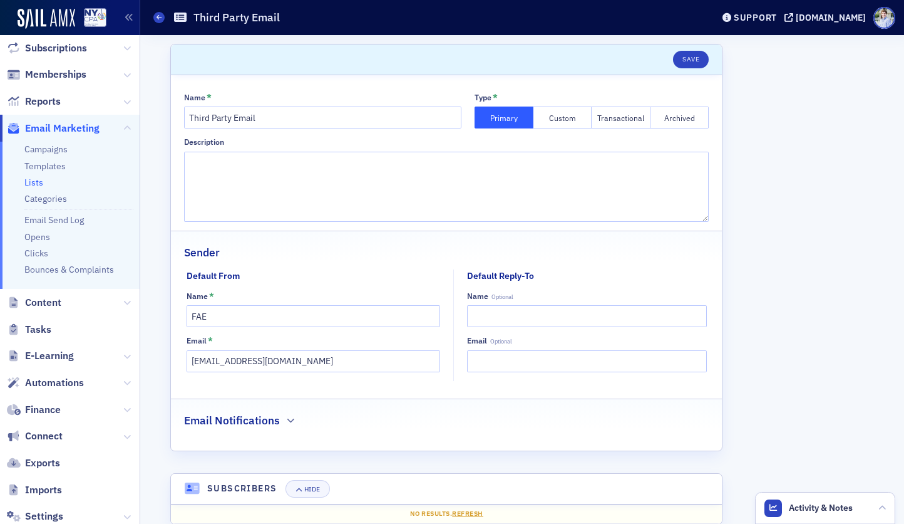
click at [33, 178] on link "Lists" at bounding box center [33, 182] width 19 height 11
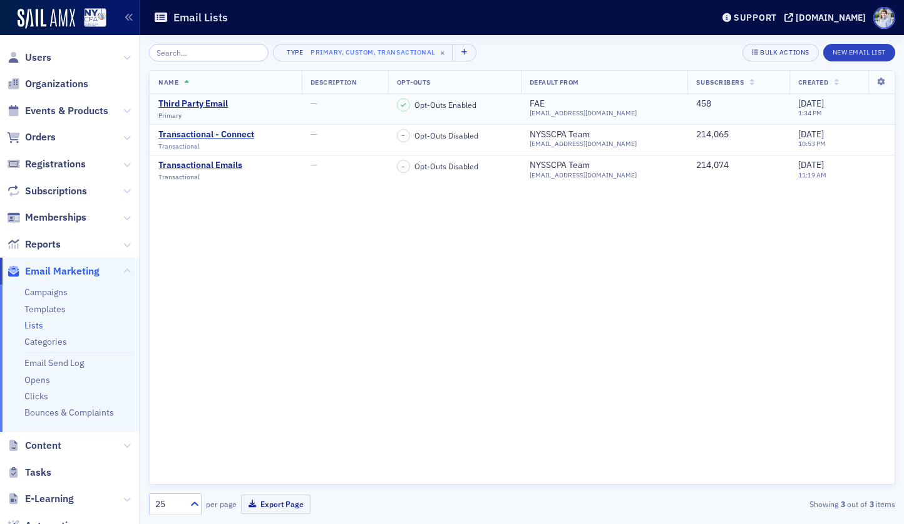
click at [197, 110] on div "Third Party Email Primary" at bounding box center [193, 108] width 70 height 21
click at [291, 292] on div "Name Description Opt-Outs Default From Subscribers Created Third Party Email Pr…" at bounding box center [522, 277] width 747 height 414
click at [238, 17] on div "Email Lists" at bounding box center [423, 18] width 540 height 24
click at [296, 13] on div "Email Lists" at bounding box center [423, 18] width 540 height 24
click at [196, 224] on div "Name Description Opt-Outs Default From Subscribers Created Third Party Email Pr…" at bounding box center [522, 277] width 747 height 414
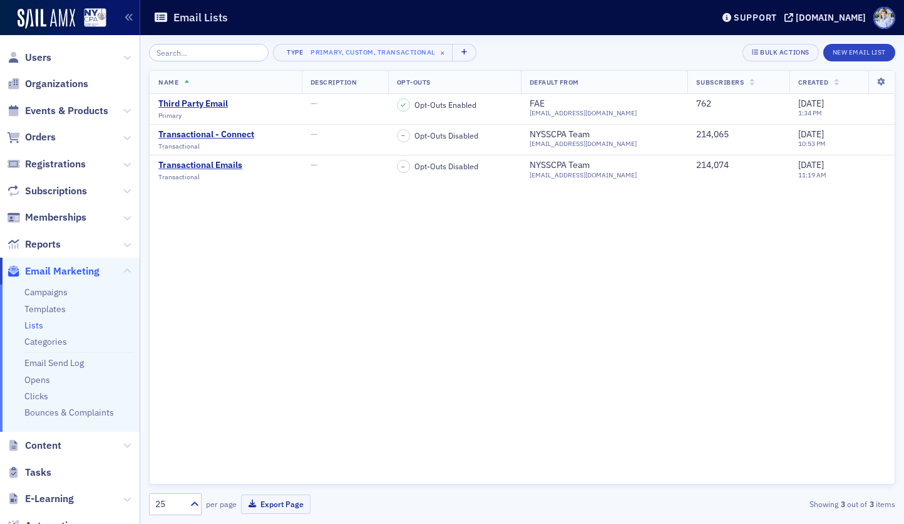
click at [220, 315] on div "Name Description Opt-Outs Default From Subscribers Created Third Party Email Pr…" at bounding box center [522, 277] width 747 height 414
drag, startPoint x: 175, startPoint y: 21, endPoint x: 259, endPoint y: 18, distance: 84.6
click at [259, 18] on div "Email Lists" at bounding box center [423, 18] width 540 height 24
drag, startPoint x: 59, startPoint y: 292, endPoint x: 65, endPoint y: 287, distance: 8.0
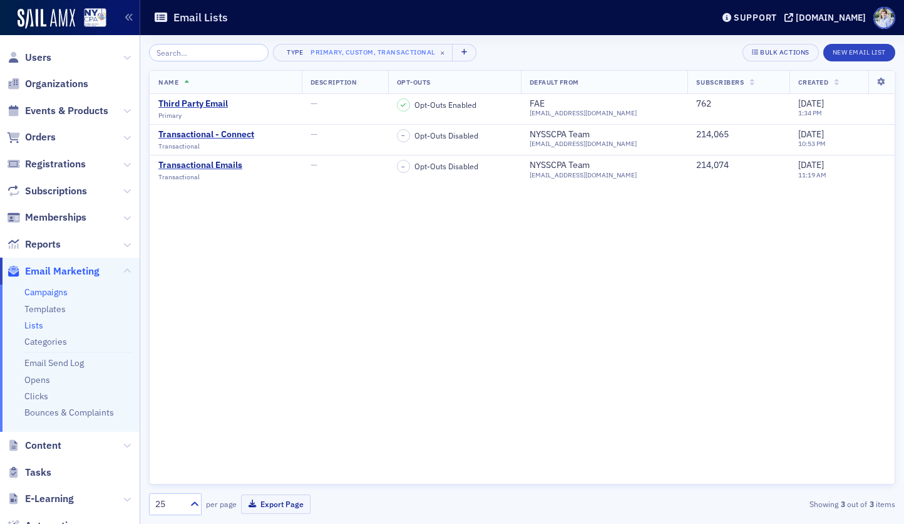
click at [59, 292] on link "Campaigns" at bounding box center [45, 291] width 43 height 11
click at [47, 339] on link "Categories" at bounding box center [45, 341] width 43 height 11
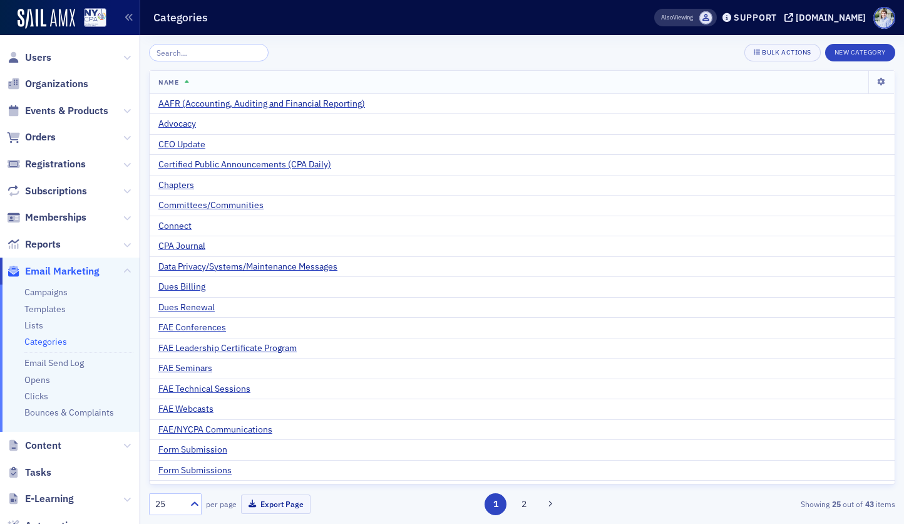
click at [55, 325] on li "Lists" at bounding box center [78, 325] width 109 height 12
click at [49, 289] on link "Campaigns" at bounding box center [45, 291] width 43 height 11
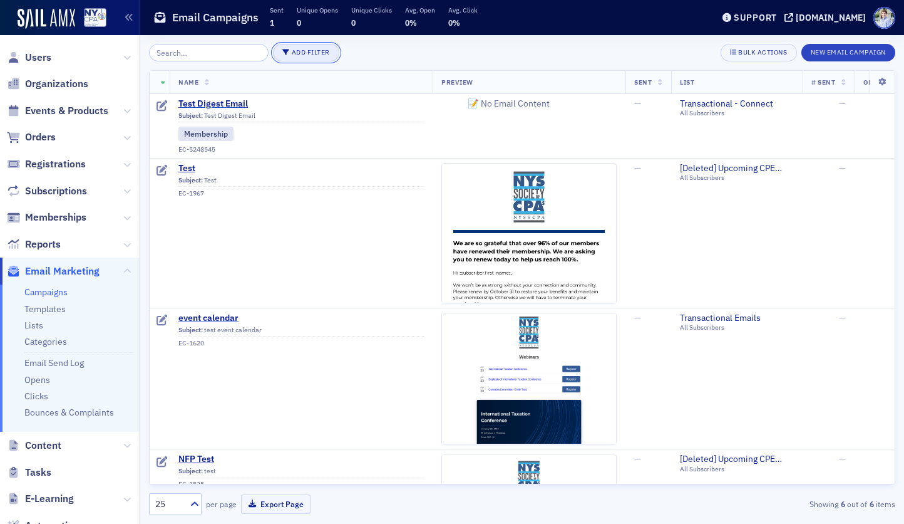
click at [277, 56] on button "Add Filter" at bounding box center [306, 53] width 66 height 18
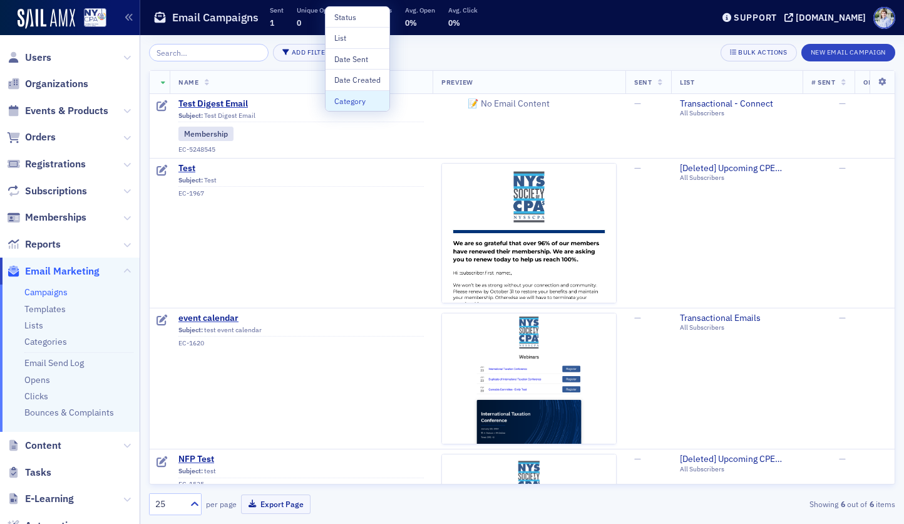
click at [228, 34] on header "Email Campaigns Sent 1 Unique Opens 0 Unique Clicks 0 Avg. Open 0% Avg. Click 0…" at bounding box center [522, 17] width 764 height 35
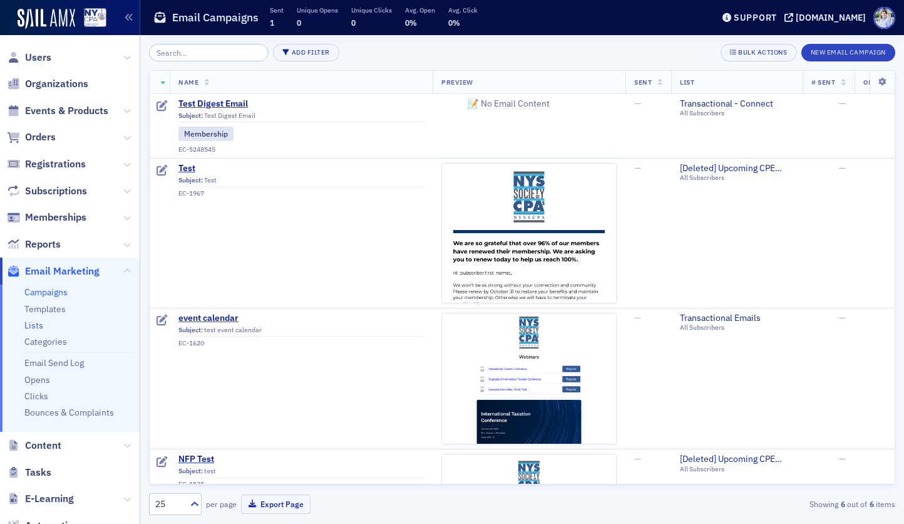
click at [31, 328] on link "Lists" at bounding box center [33, 324] width 19 height 11
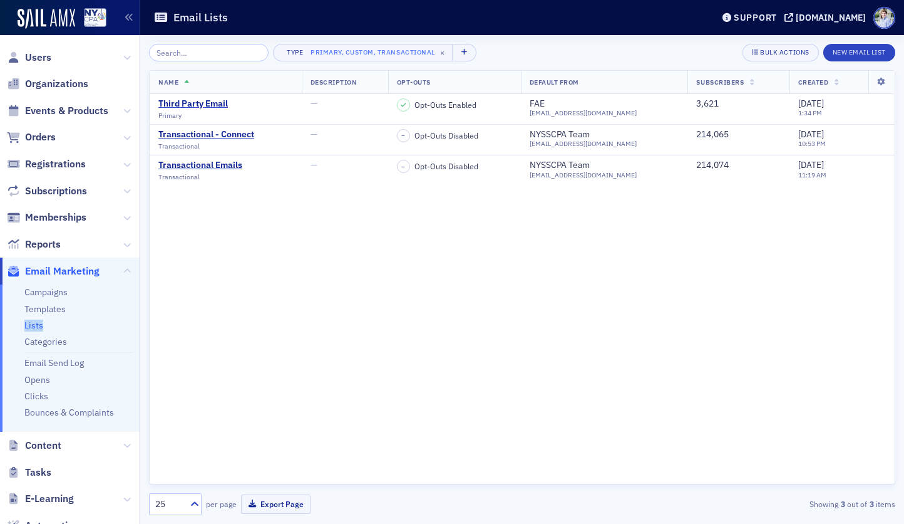
drag, startPoint x: 54, startPoint y: 325, endPoint x: 21, endPoint y: 327, distance: 33.2
click at [21, 327] on ul "Campaigns Templates Lists Categories Email Send Log Opens Clicks Bounces & Comp…" at bounding box center [70, 358] width 140 height 148
drag, startPoint x: 15, startPoint y: 329, endPoint x: 61, endPoint y: 329, distance: 45.7
click at [61, 329] on ul "Campaigns Templates Lists Categories Email Send Log Opens Clicks Bounces & Comp…" at bounding box center [70, 358] width 140 height 148
click at [61, 329] on li "Lists" at bounding box center [78, 325] width 109 height 12
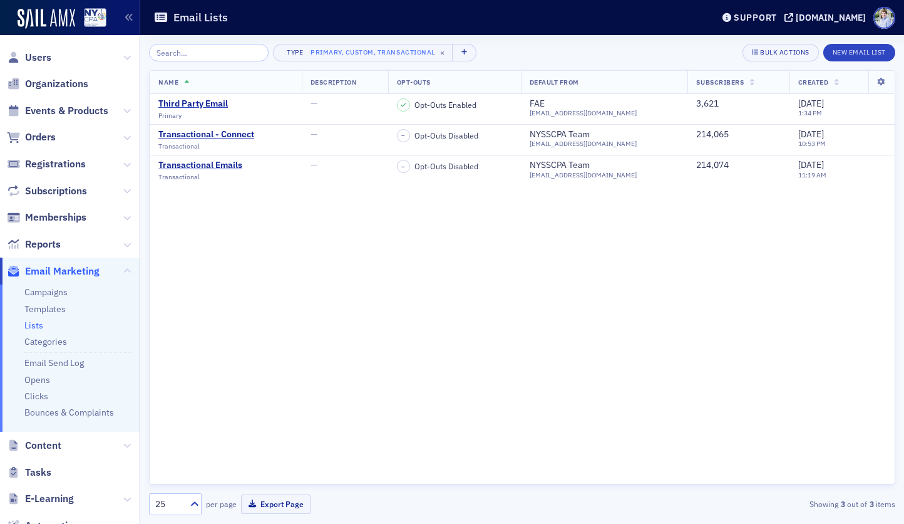
click at [276, 314] on div "Name Description Opt-Outs Default From Subscribers Created Third Party Email Pr…" at bounding box center [522, 277] width 747 height 414
click at [53, 346] on link "Categories" at bounding box center [45, 341] width 43 height 11
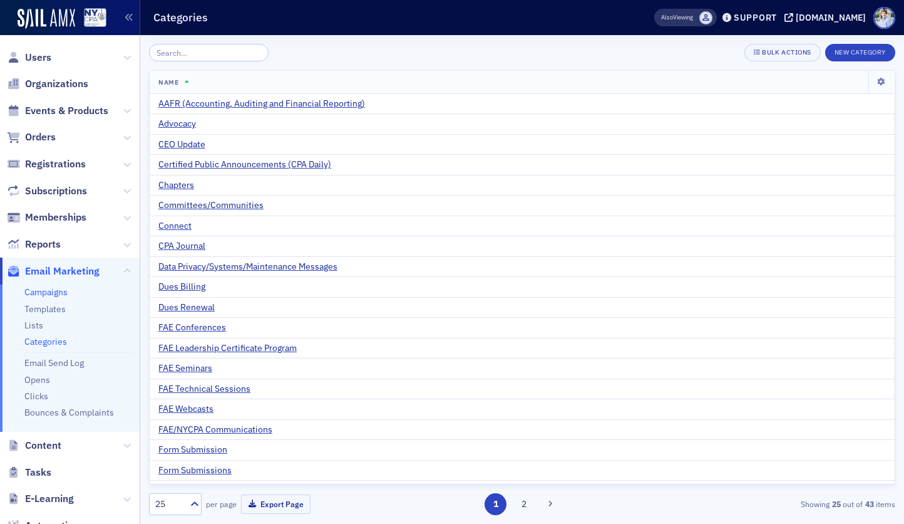
click at [51, 288] on link "Campaigns" at bounding box center [45, 291] width 43 height 11
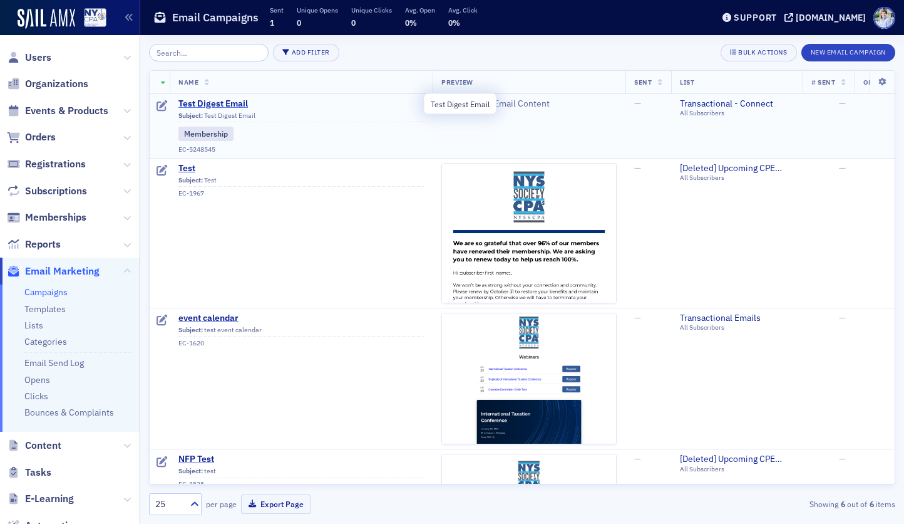
click at [210, 101] on span "Test Digest Email" at bounding box center [301, 103] width 246 height 11
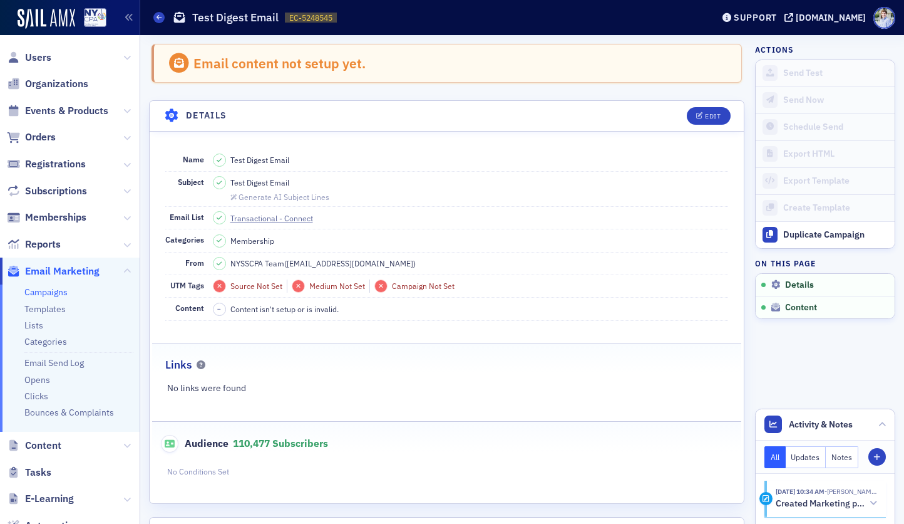
click at [686, 111] on div "Edit" at bounding box center [704, 116] width 52 height 18
click at [690, 113] on button "Edit" at bounding box center [708, 116] width 43 height 18
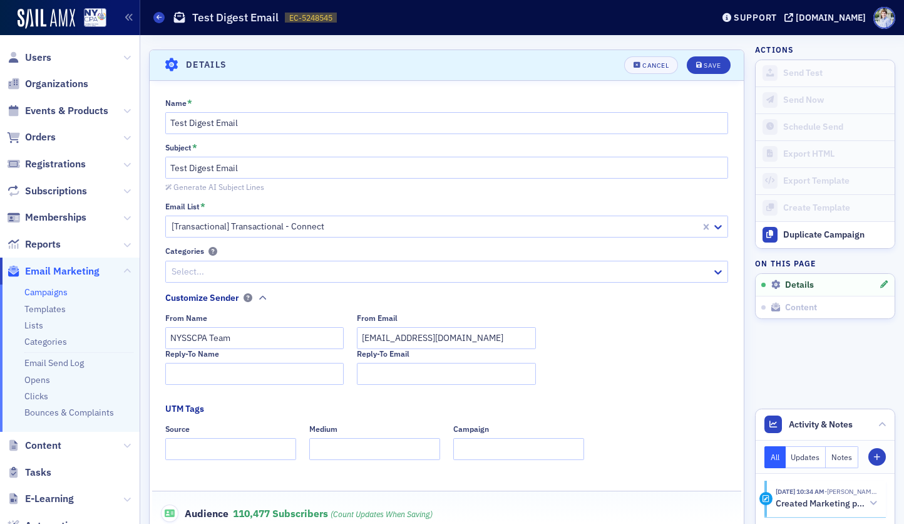
scroll to position [58, 0]
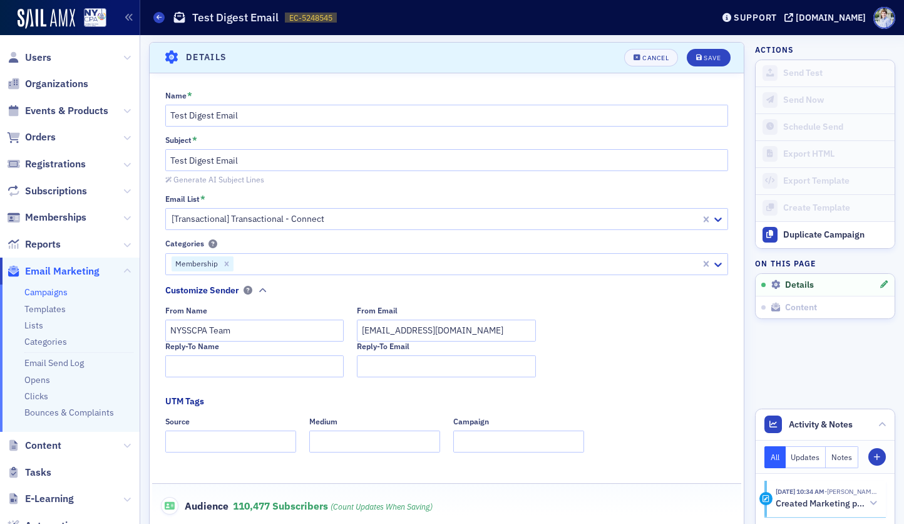
click at [197, 220] on div at bounding box center [435, 219] width 530 height 16
drag, startPoint x: 194, startPoint y: 220, endPoint x: 220, endPoint y: 234, distance: 30.0
click at [194, 220] on div at bounding box center [428, 219] width 516 height 16
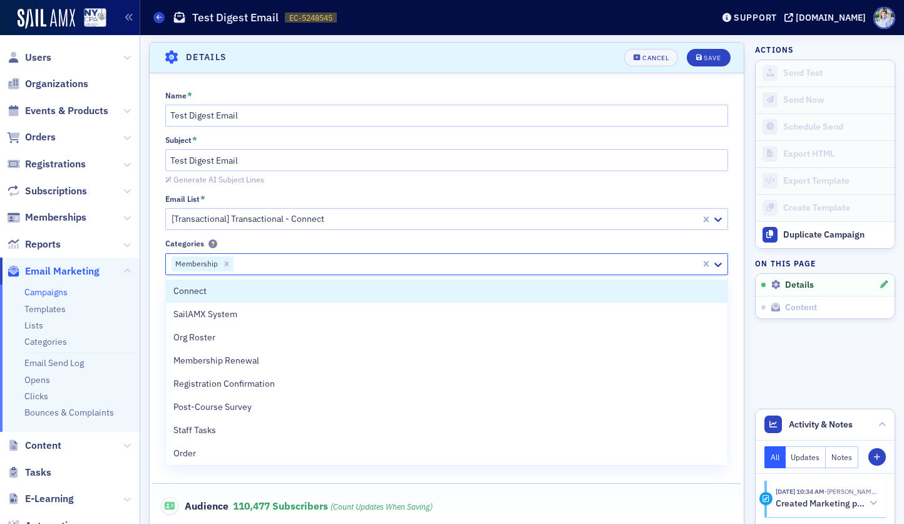
click at [254, 258] on div at bounding box center [467, 264] width 465 height 16
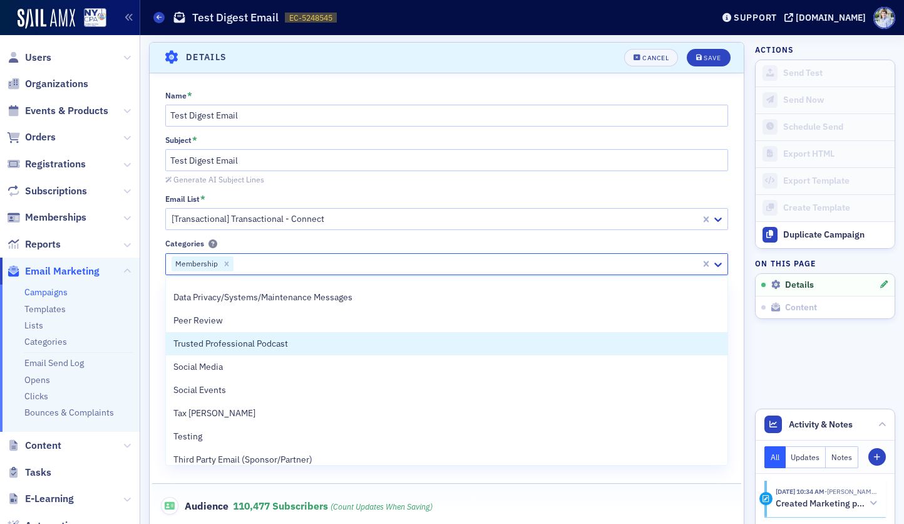
scroll to position [0, 0]
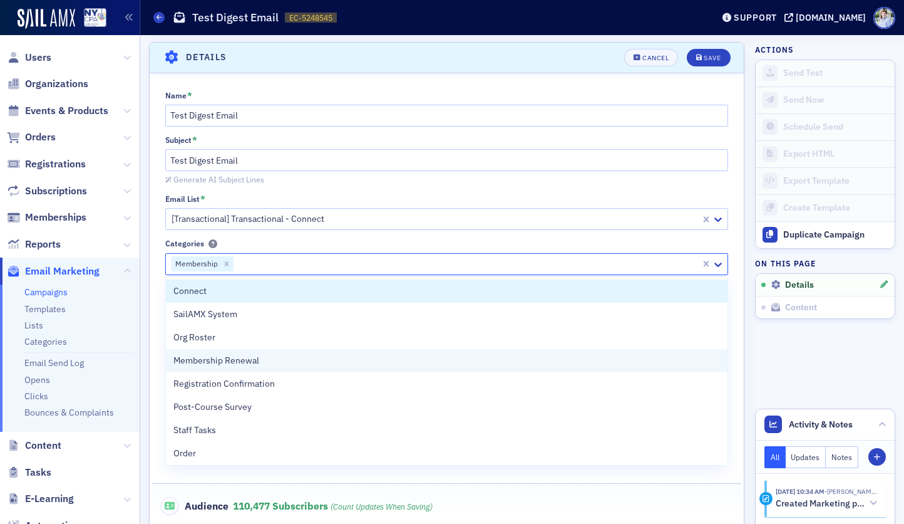
drag, startPoint x: 314, startPoint y: 292, endPoint x: 303, endPoint y: 345, distance: 53.9
click at [314, 293] on div "Connect" at bounding box center [446, 290] width 547 height 13
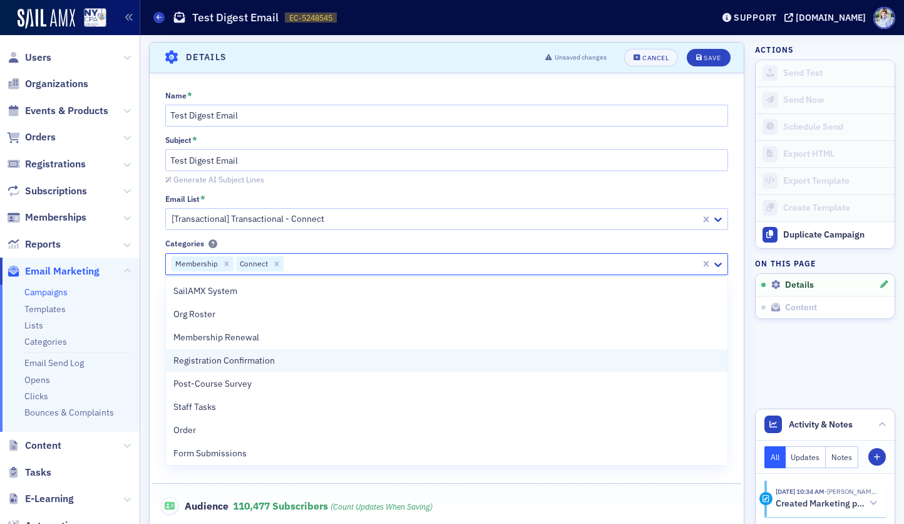
click at [303, 352] on div "Registration Confirmation" at bounding box center [447, 360] width 562 height 23
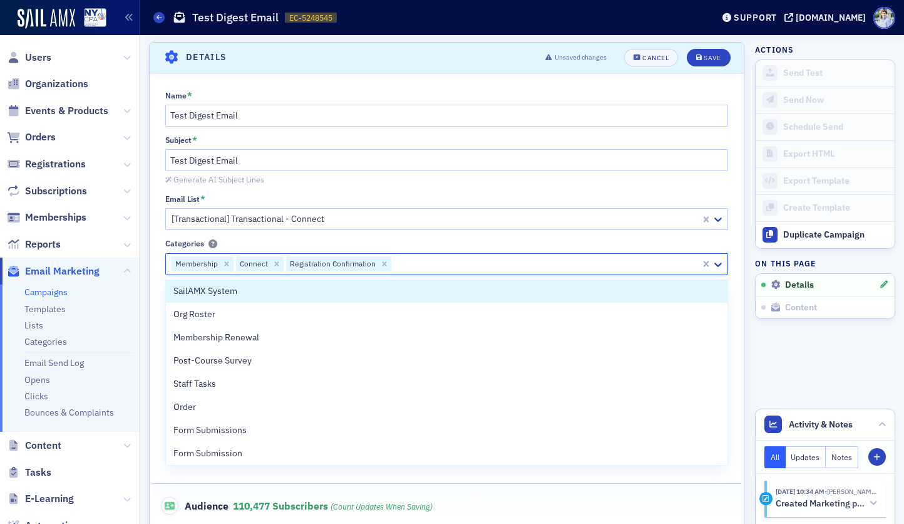
click at [349, 244] on div "Categories" at bounding box center [447, 243] width 564 height 9
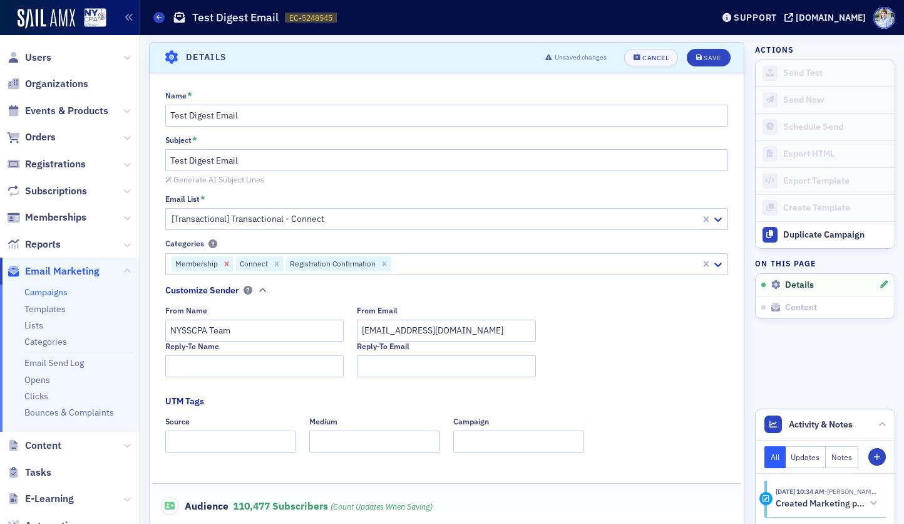
click at [227, 265] on icon "Remove Membership" at bounding box center [226, 263] width 4 height 4
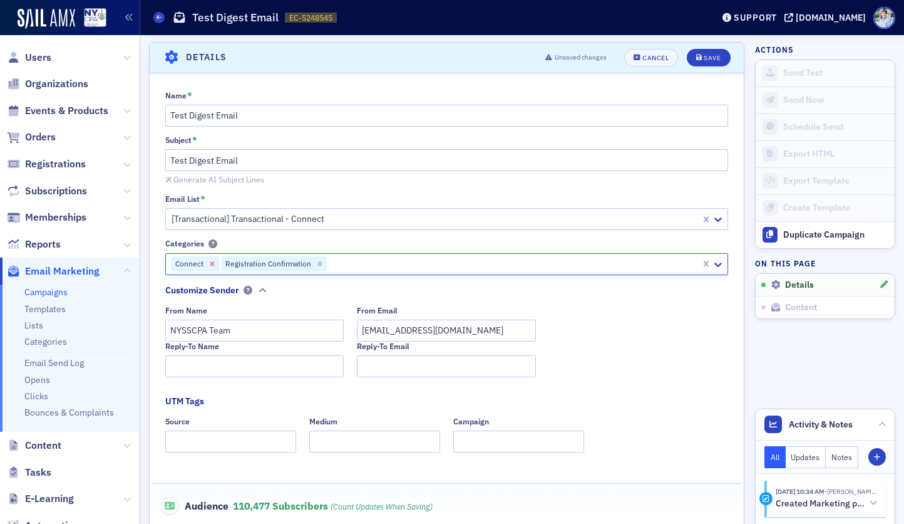
click at [208, 266] on icon "Remove Connect" at bounding box center [212, 263] width 9 height 9
click at [264, 262] on div "Remove Registration Confirmation" at bounding box center [270, 263] width 14 height 15
drag, startPoint x: 246, startPoint y: 238, endPoint x: 204, endPoint y: 260, distance: 46.8
click at [246, 239] on div "Categories" at bounding box center [447, 243] width 564 height 9
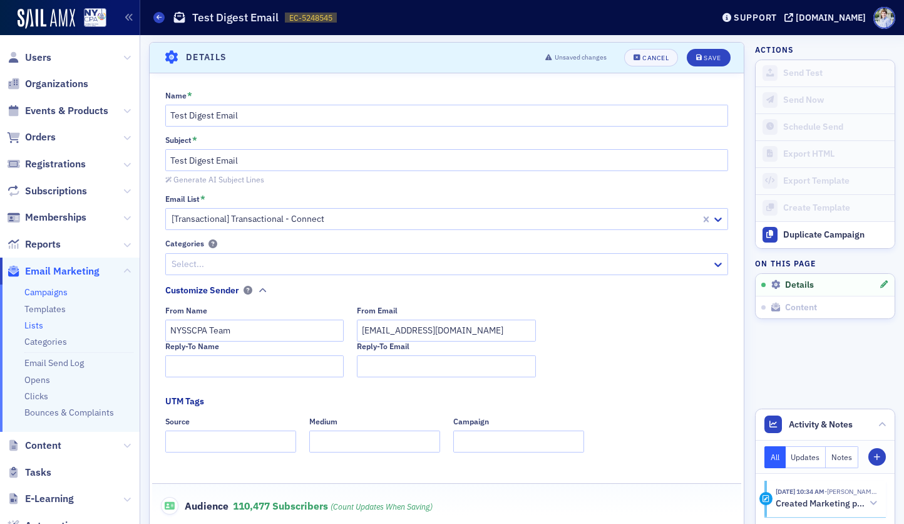
click at [35, 326] on link "Lists" at bounding box center [33, 324] width 19 height 11
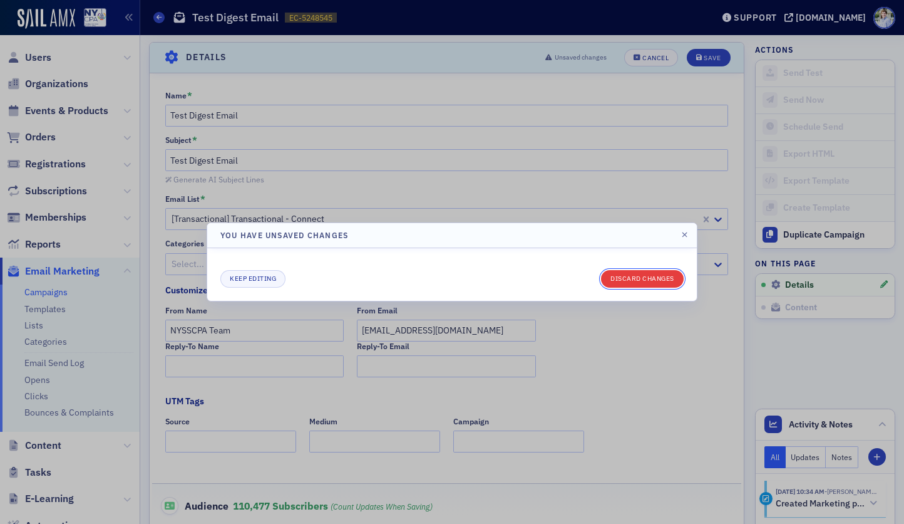
click at [669, 281] on button "Discard changes" at bounding box center [642, 279] width 83 height 18
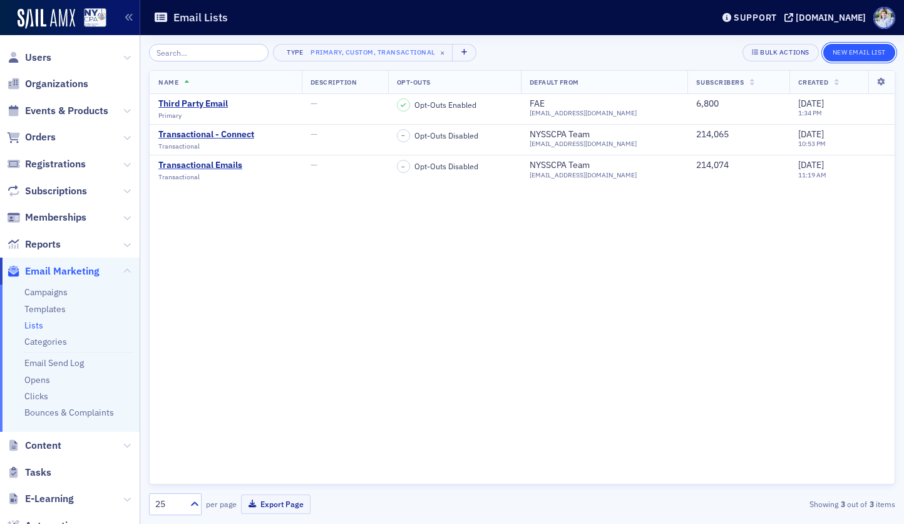
click at [880, 49] on button "New Email List" at bounding box center [860, 53] width 72 height 18
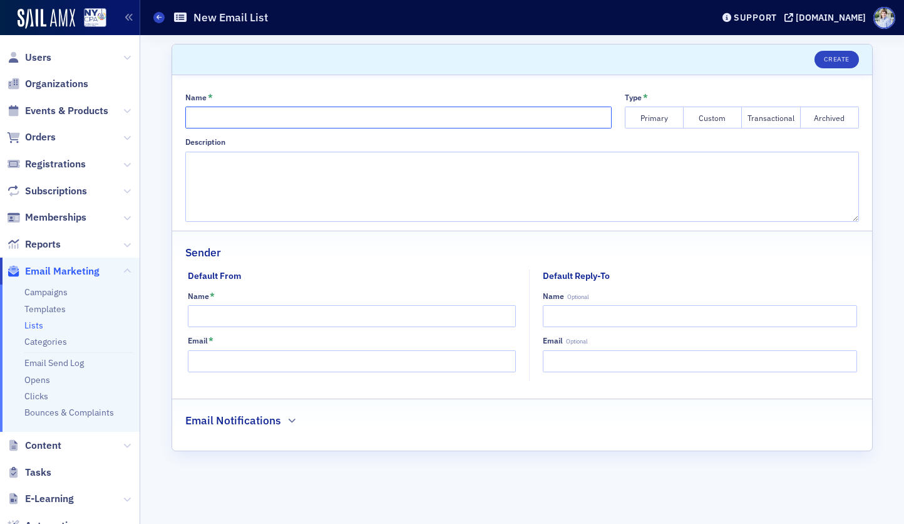
click at [253, 128] on input "Name *" at bounding box center [398, 117] width 427 height 22
click at [35, 325] on link "Lists" at bounding box center [33, 324] width 19 height 11
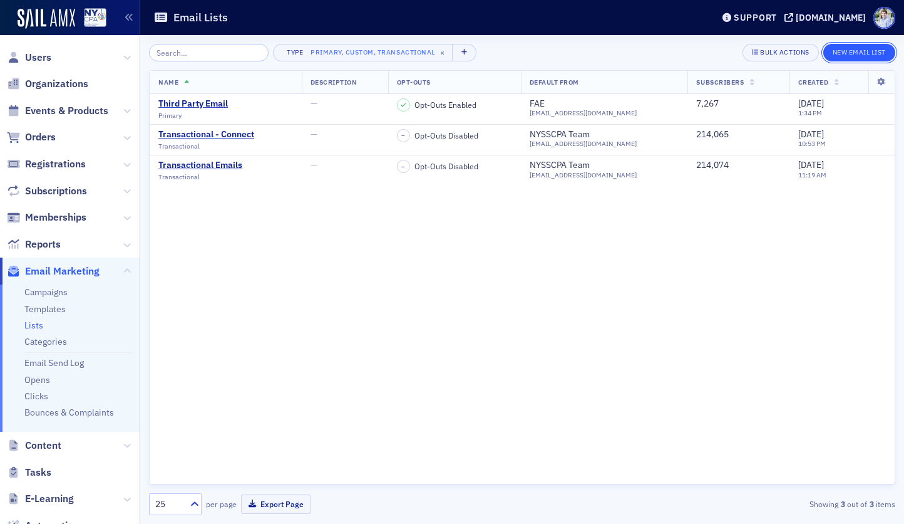
click at [853, 54] on button "New Email List" at bounding box center [860, 53] width 72 height 18
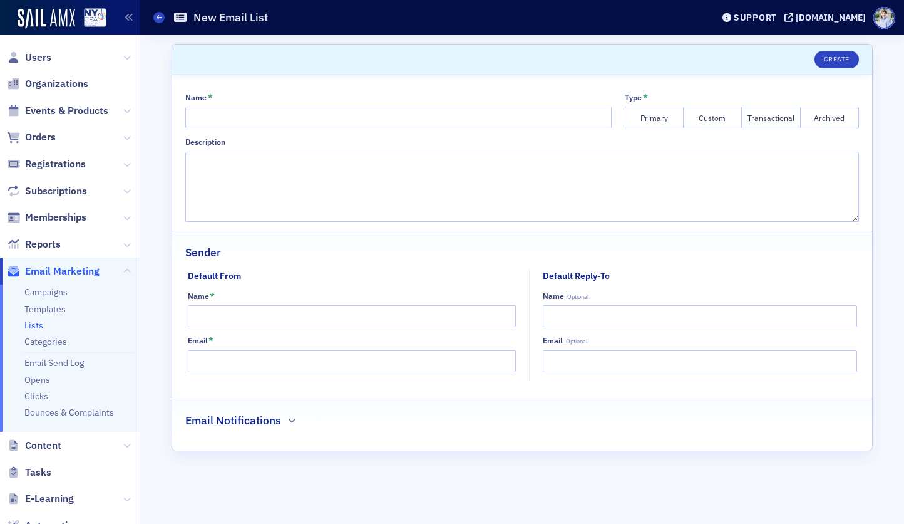
drag, startPoint x: 258, startPoint y: 47, endPoint x: 266, endPoint y: 4, distance: 43.9
click at [259, 46] on header "Create" at bounding box center [522, 59] width 700 height 31
click at [36, 318] on ul "Campaigns Templates Lists Categories Email Send Log Opens Clicks Bounces & Comp…" at bounding box center [70, 358] width 140 height 148
click at [33, 321] on link "Lists" at bounding box center [33, 324] width 19 height 11
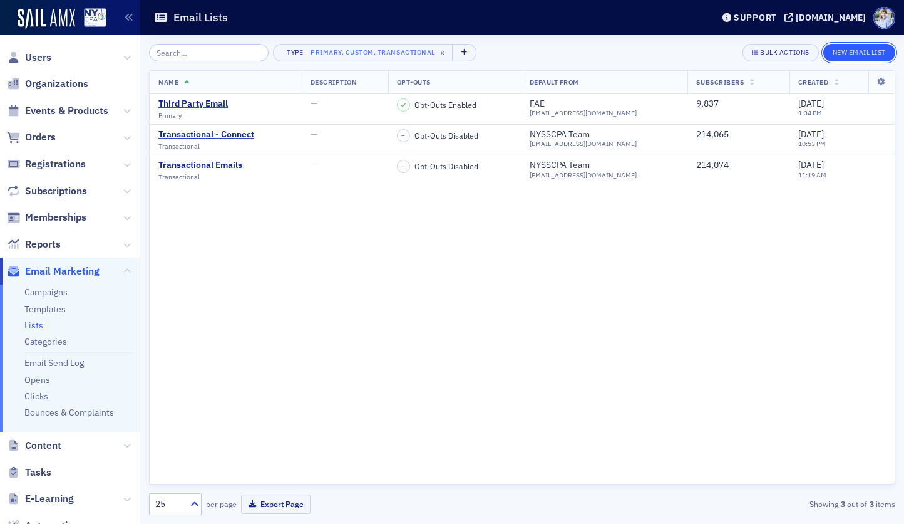
click at [857, 46] on button "New Email List" at bounding box center [860, 53] width 72 height 18
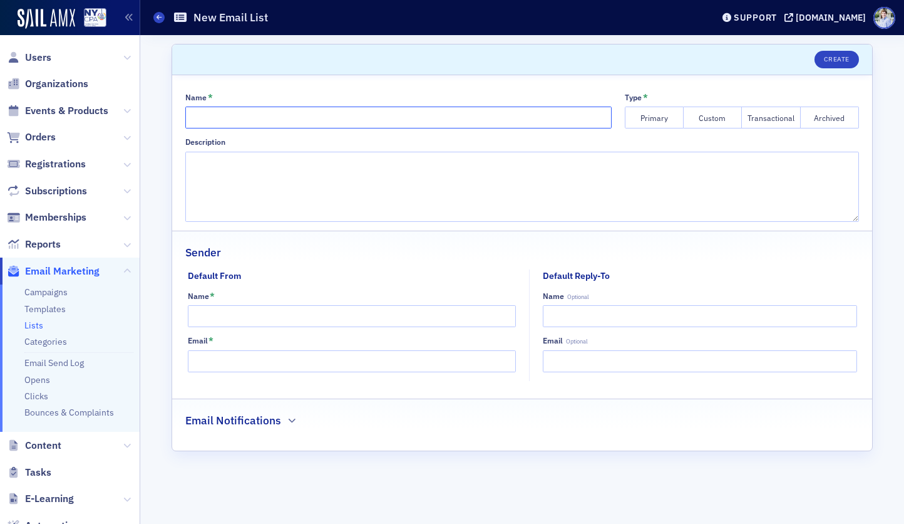
click at [286, 118] on input "Name *" at bounding box center [398, 117] width 427 height 22
click at [238, 179] on textarea "Description" at bounding box center [522, 187] width 674 height 70
click at [237, 306] on input "Name *" at bounding box center [352, 316] width 328 height 22
click at [226, 356] on input "Email *" at bounding box center [352, 361] width 328 height 22
click at [237, 318] on input "Name *" at bounding box center [352, 316] width 328 height 22
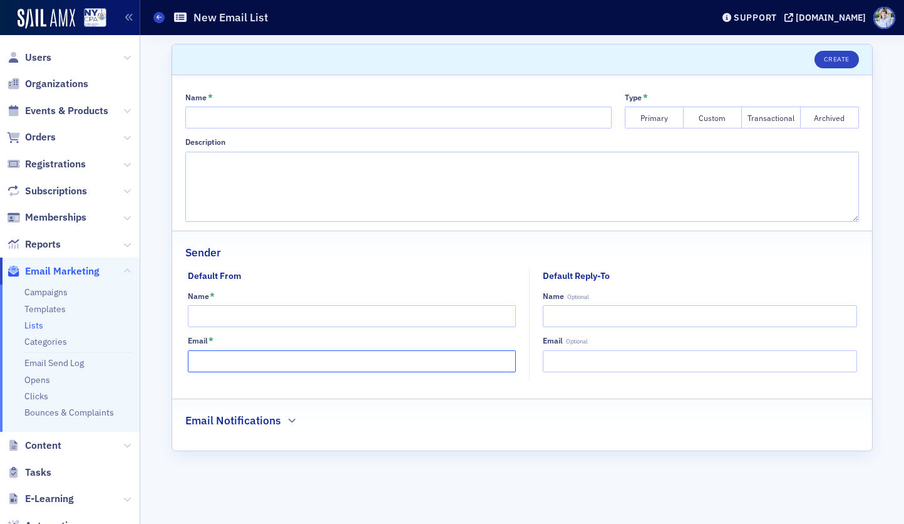
click at [280, 359] on input "Email *" at bounding box center [352, 361] width 328 height 22
click at [178, 358] on div "Default From Name * Email * Default Reply-To Name Optional Email Optional" at bounding box center [522, 324] width 700 height 111
click at [646, 115] on button "Primary" at bounding box center [654, 117] width 59 height 22
click at [29, 335] on ul "Campaigns Templates Lists Categories Email Send Log Opens Clicks Bounces & Comp…" at bounding box center [70, 358] width 140 height 148
click at [28, 338] on link "Categories" at bounding box center [45, 341] width 43 height 11
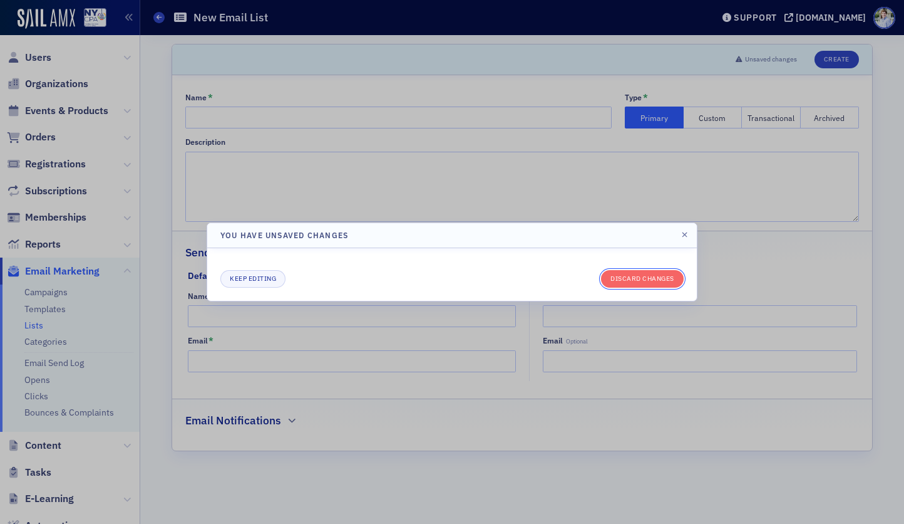
click at [656, 278] on button "Discard changes" at bounding box center [642, 279] width 83 height 18
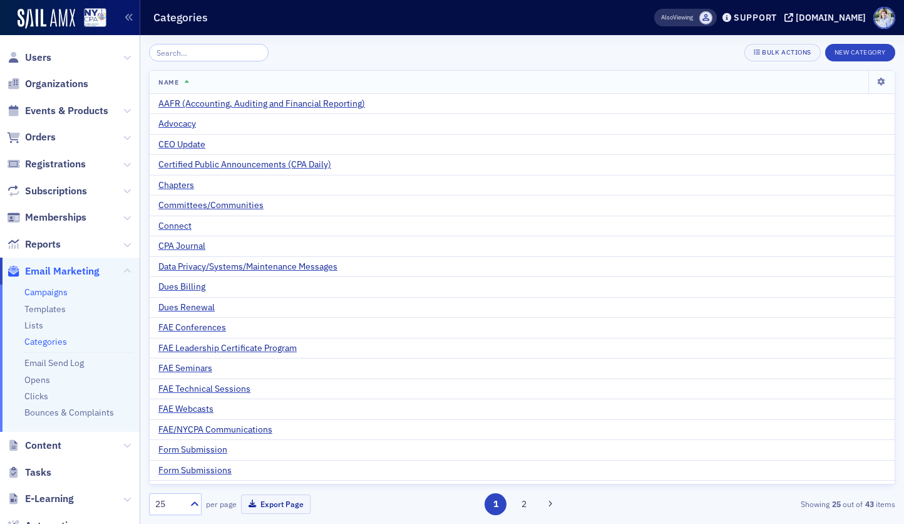
click at [38, 297] on link "Campaigns" at bounding box center [45, 291] width 43 height 11
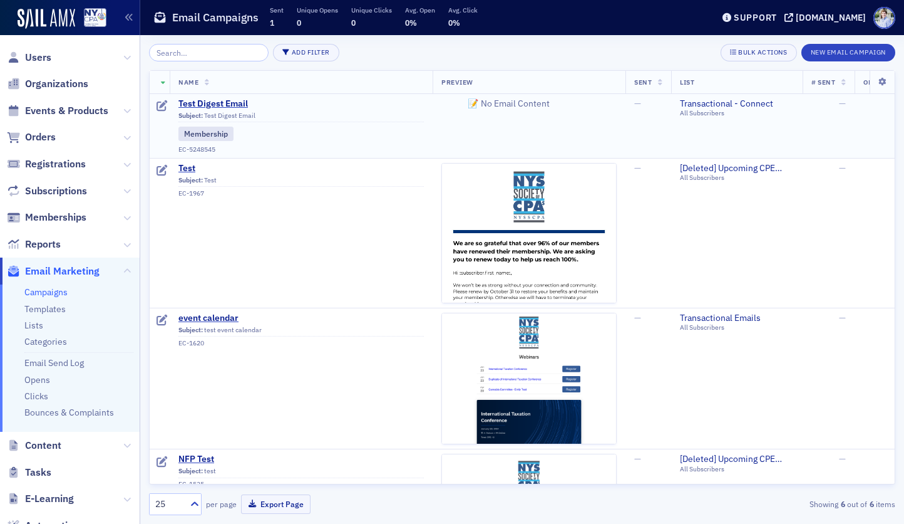
click at [217, 111] on div "Subject: Test Digest Email" at bounding box center [301, 116] width 246 height 11
click at [219, 106] on span "Test Digest Email" at bounding box center [301, 103] width 246 height 11
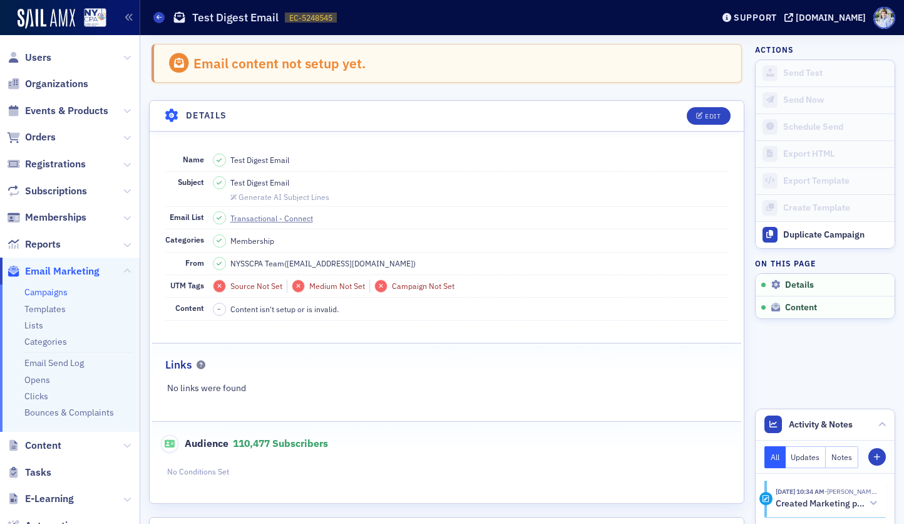
click at [281, 242] on dd "Membership" at bounding box center [471, 240] width 516 height 22
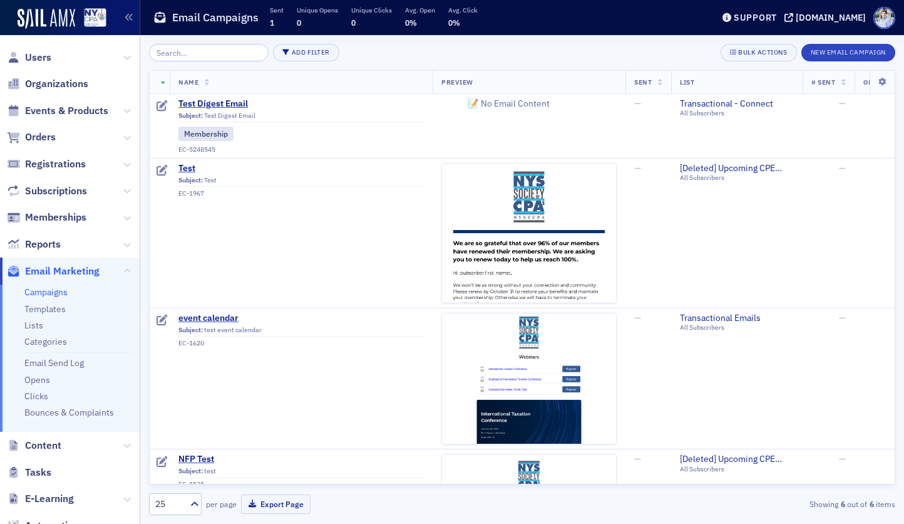
click at [46, 333] on ul "Campaigns Templates Lists Categories Email Send Log Opens Clicks Bounces & Comp…" at bounding box center [70, 358] width 140 height 148
click at [44, 341] on link "Categories" at bounding box center [45, 341] width 43 height 11
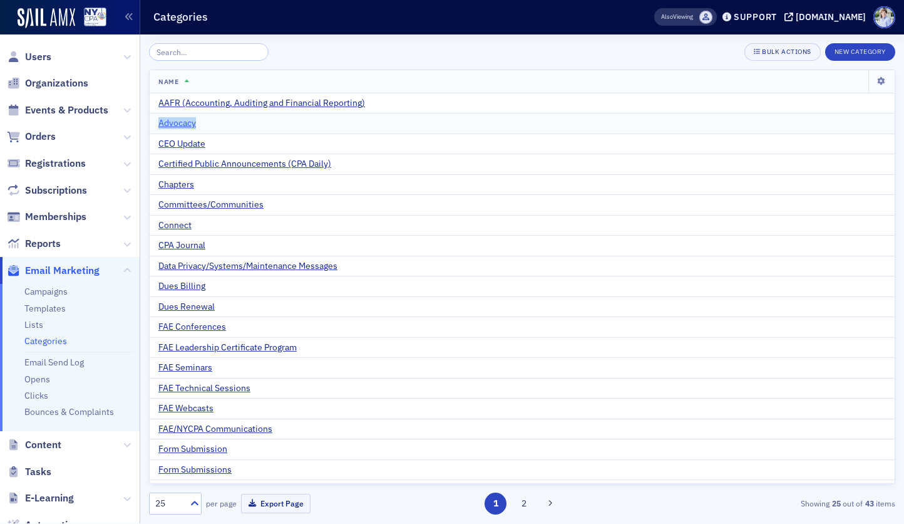
drag, startPoint x: 200, startPoint y: 128, endPoint x: 160, endPoint y: 128, distance: 40.1
click at [160, 128] on div "Advocacy" at bounding box center [522, 123] width 728 height 11
click at [271, 27] on div "Categories" at bounding box center [384, 17] width 462 height 24
click at [523, 499] on button "2" at bounding box center [525, 503] width 22 height 22
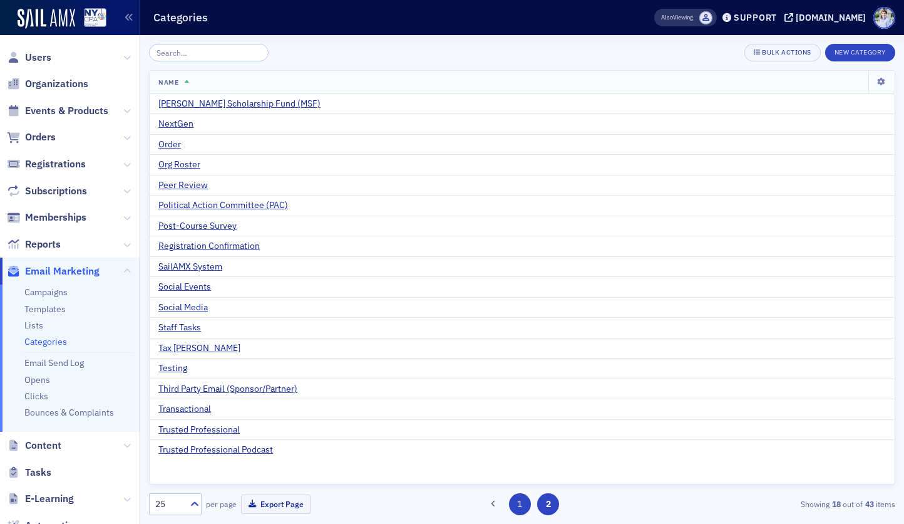
click at [524, 504] on button "1" at bounding box center [520, 504] width 22 height 22
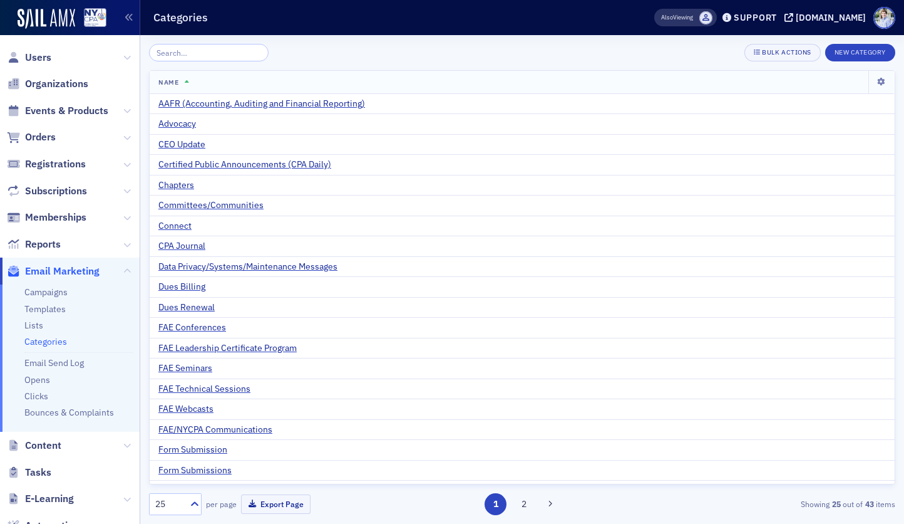
click at [378, 28] on div "Categories" at bounding box center [384, 18] width 462 height 24
click at [116, 326] on li "Lists" at bounding box center [78, 325] width 109 height 12
click at [448, 52] on div "Bulk Actions New Category" at bounding box center [522, 53] width 747 height 18
click at [373, 50] on div "Bulk Actions New Category" at bounding box center [522, 53] width 747 height 18
click at [581, 495] on div "1 2" at bounding box center [522, 504] width 240 height 22
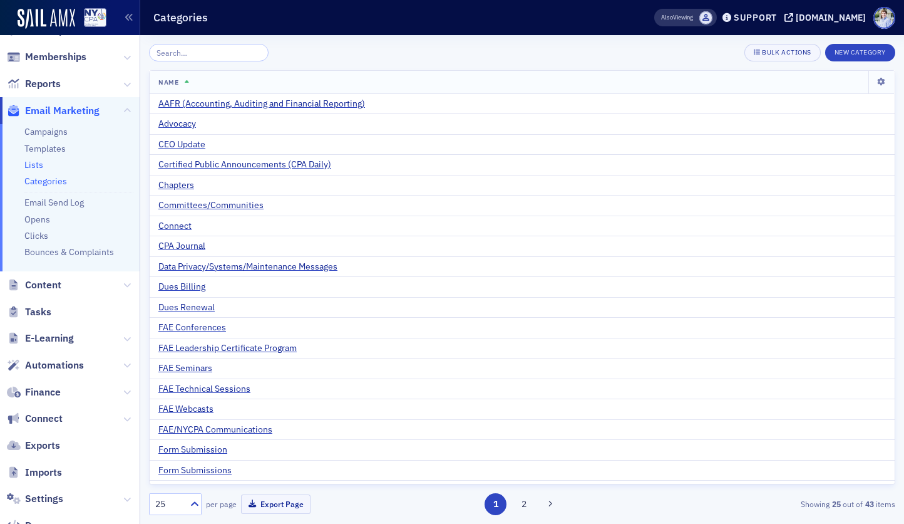
click at [31, 167] on link "Lists" at bounding box center [33, 164] width 19 height 11
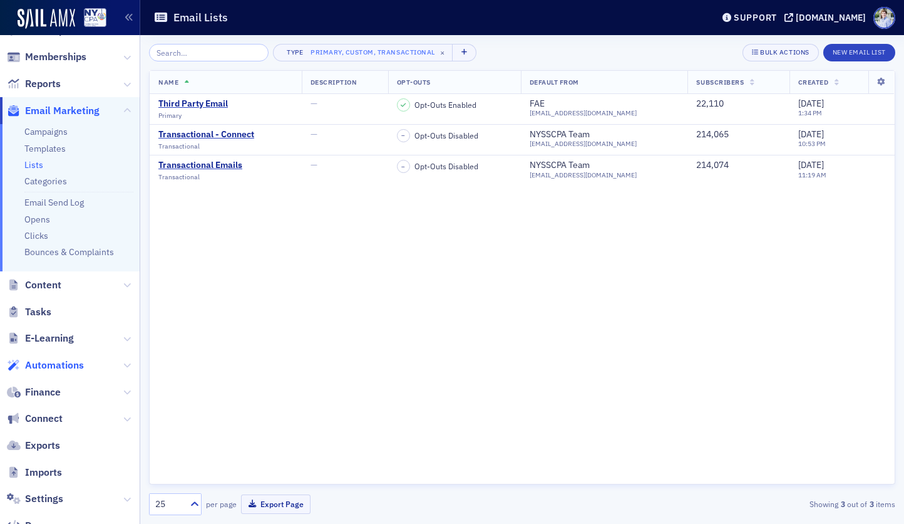
click at [44, 365] on span "Automations" at bounding box center [54, 365] width 59 height 14
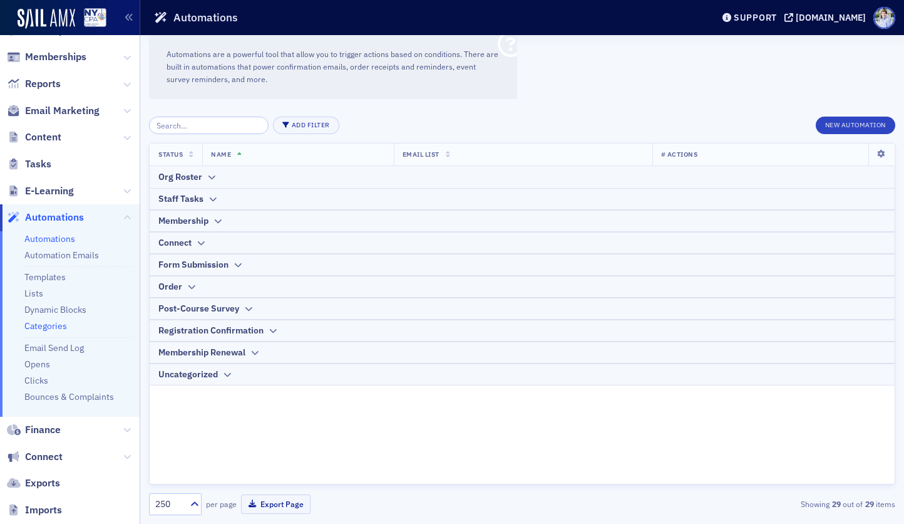
click at [44, 325] on link "Categories" at bounding box center [45, 325] width 43 height 11
click at [182, 225] on div "Membership" at bounding box center [183, 220] width 50 height 13
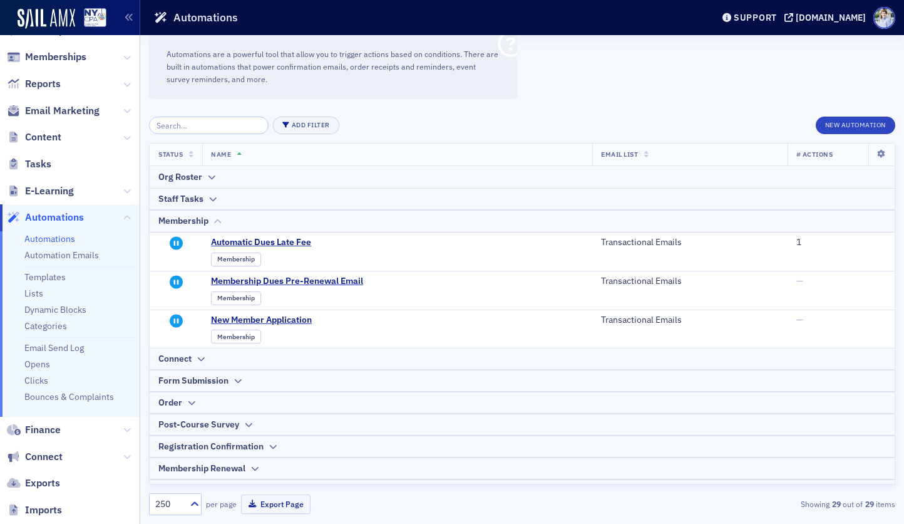
click at [195, 220] on div "Membership" at bounding box center [183, 220] width 50 height 13
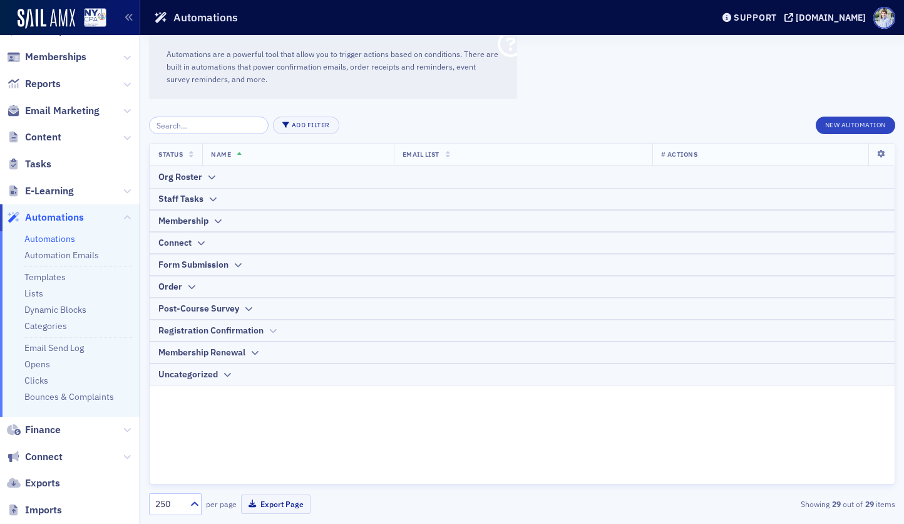
click at [210, 329] on div "Registration Confirmation" at bounding box center [210, 330] width 105 height 13
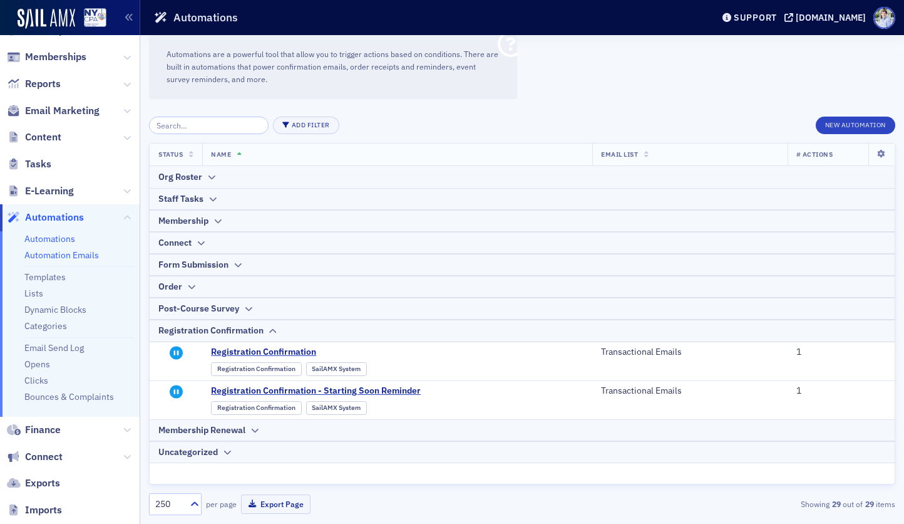
click at [82, 254] on link "Automation Emails" at bounding box center [61, 254] width 75 height 11
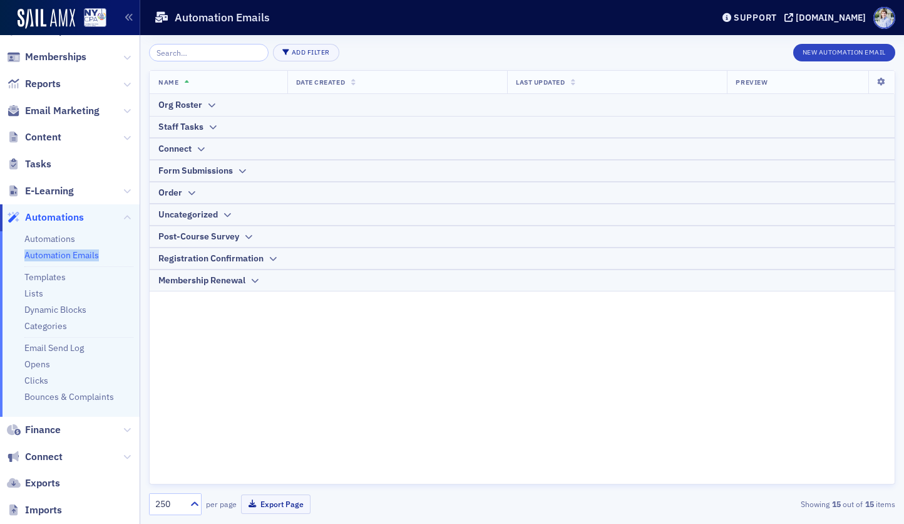
drag, startPoint x: 89, startPoint y: 256, endPoint x: 16, endPoint y: 257, distance: 73.3
click at [16, 257] on ul "Automations Automation Emails Templates Lists Dynamic Blocks Categories Email S…" at bounding box center [70, 323] width 140 height 185
drag, startPoint x: 16, startPoint y: 257, endPoint x: 105, endPoint y: 257, distance: 89.6
click at [105, 257] on ul "Automations Automation Emails Templates Lists Dynamic Blocks Categories Email S…" at bounding box center [70, 323] width 140 height 185
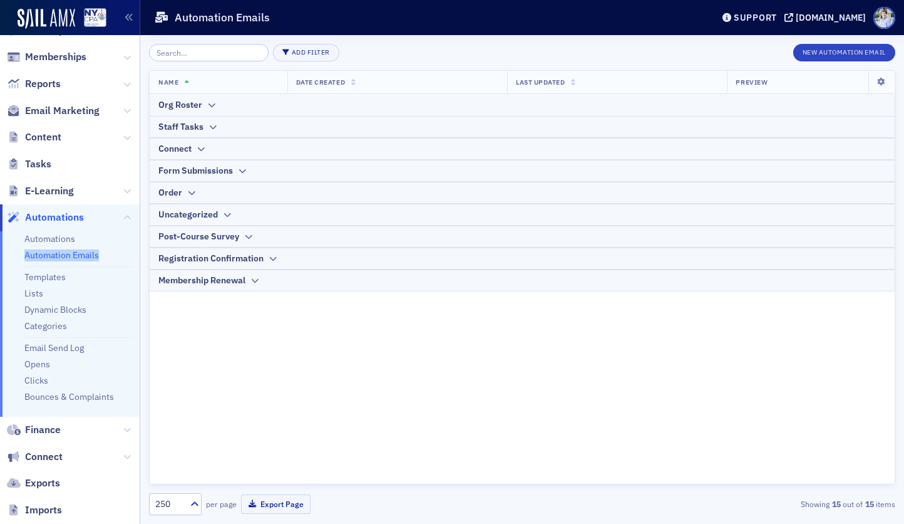
click at [115, 256] on li "Automation Emails" at bounding box center [78, 255] width 109 height 12
click at [184, 215] on div "Uncategorized" at bounding box center [187, 214] width 59 height 13
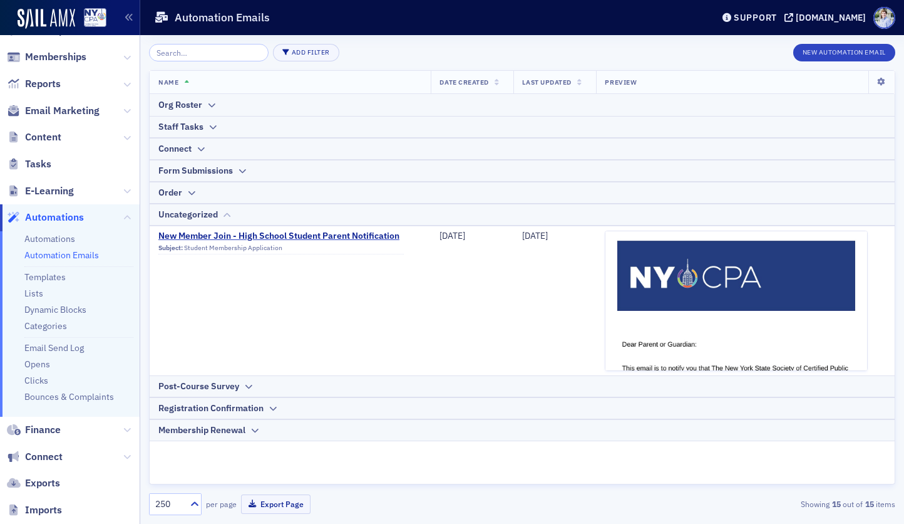
click at [226, 218] on icon at bounding box center [226, 215] width 9 height 8
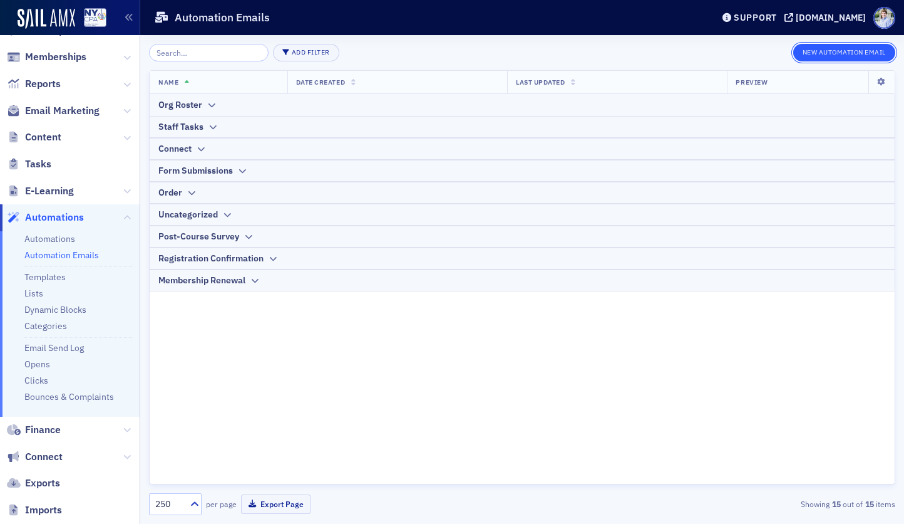
click at [850, 50] on button "New Automation Email" at bounding box center [845, 53] width 103 height 18
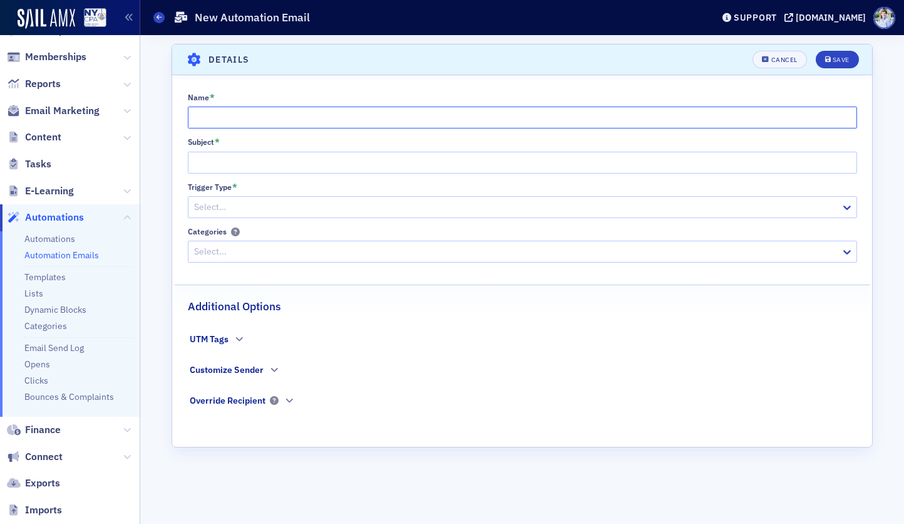
click at [262, 116] on input "Name *" at bounding box center [523, 117] width 670 height 22
type input "Example Drip Campaign Email"
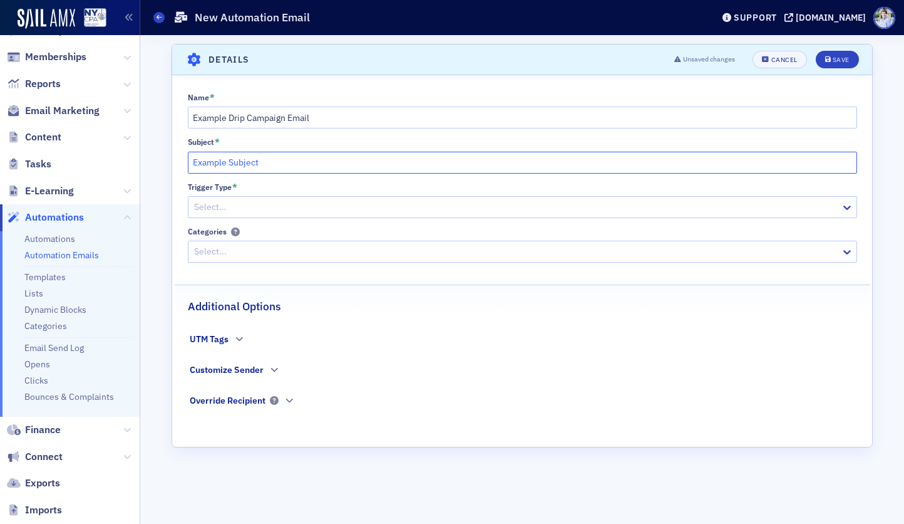
type input "Example Subject"
click at [269, 187] on div "Trigger Type *" at bounding box center [523, 186] width 670 height 9
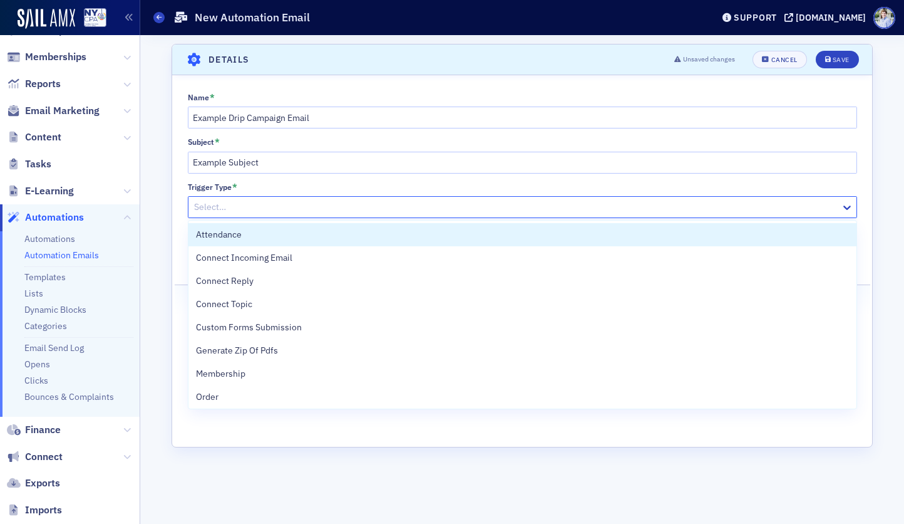
click at [249, 204] on div at bounding box center [516, 207] width 647 height 16
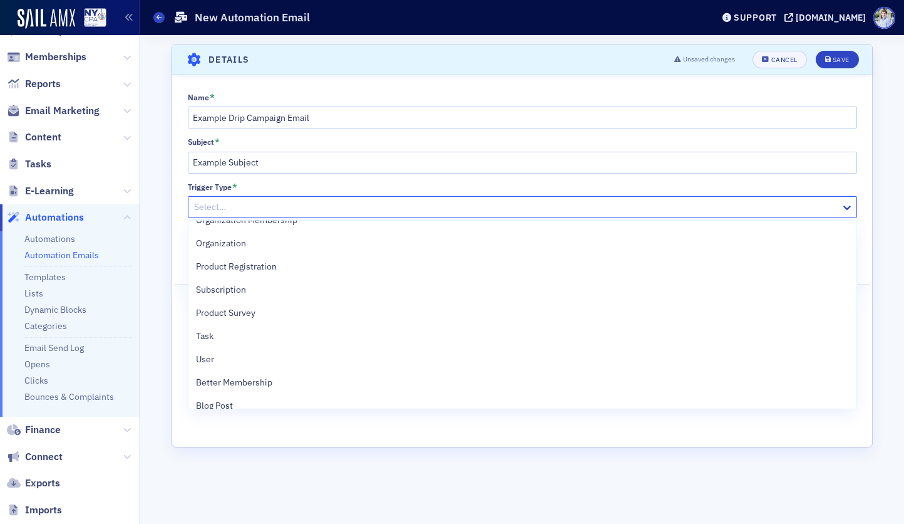
scroll to position [225, 0]
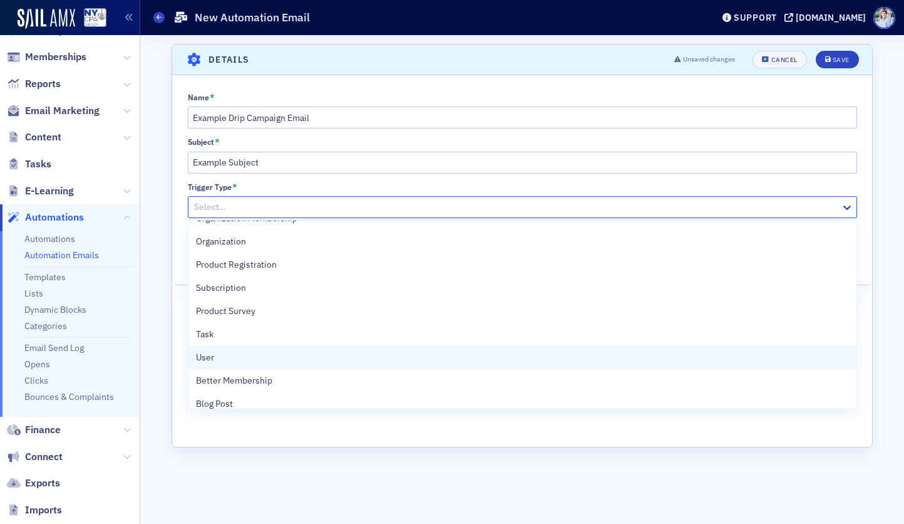
click at [256, 359] on div "User" at bounding box center [522, 357] width 653 height 13
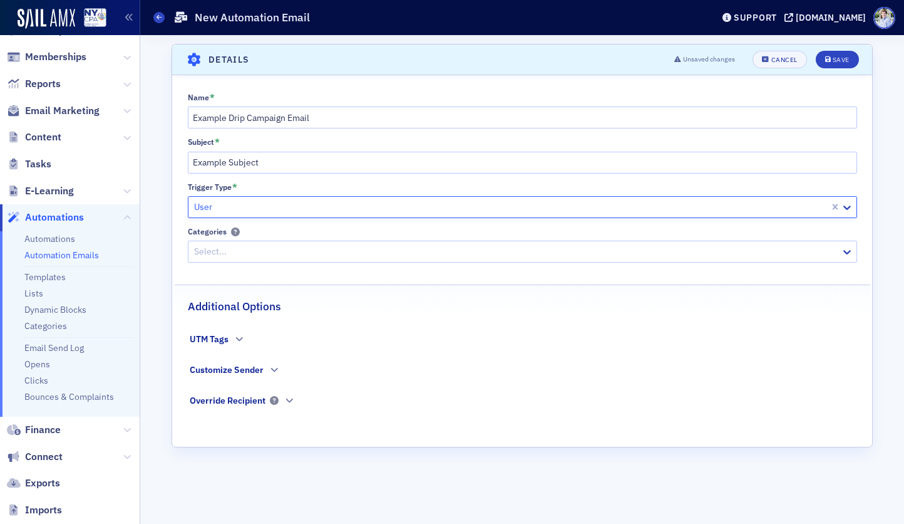
click at [167, 213] on div "Scroll to Details Details Unsaved changes Cancel Save Name * Example Drip Campa…" at bounding box center [522, 279] width 747 height 489
click at [231, 255] on div at bounding box center [516, 252] width 647 height 16
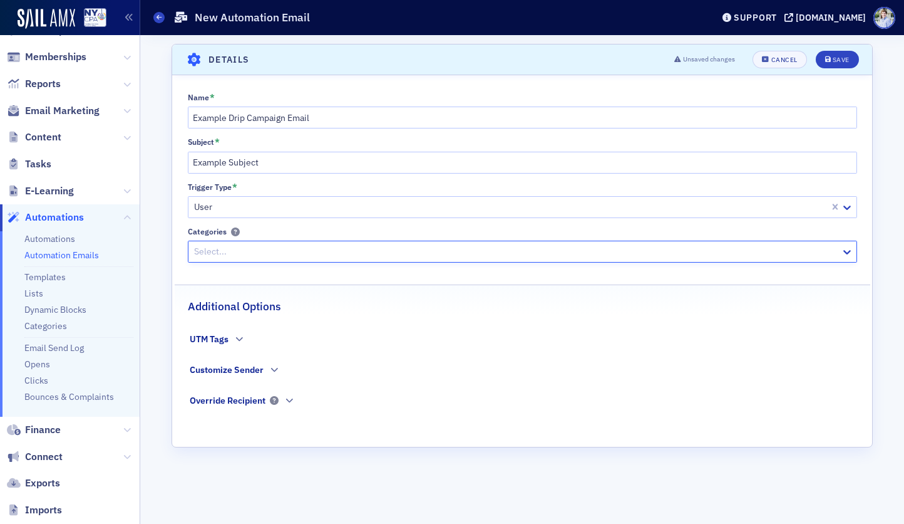
click at [238, 250] on div at bounding box center [516, 252] width 647 height 16
click at [246, 362] on fieldset "UTM Tags" at bounding box center [522, 348] width 665 height 31
click at [246, 365] on div "Customize Sender" at bounding box center [227, 369] width 74 height 13
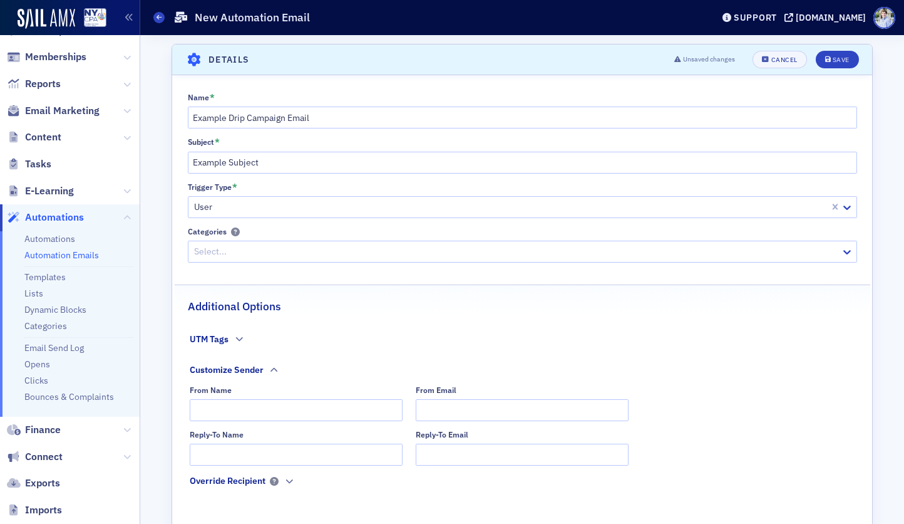
click at [231, 370] on div "Customize Sender" at bounding box center [227, 369] width 74 height 13
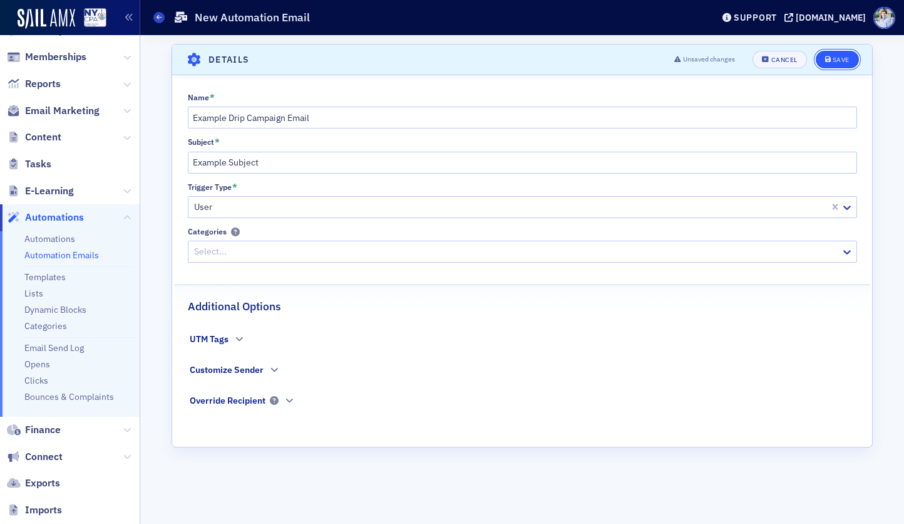
click at [841, 59] on div "Save" at bounding box center [841, 59] width 17 height 7
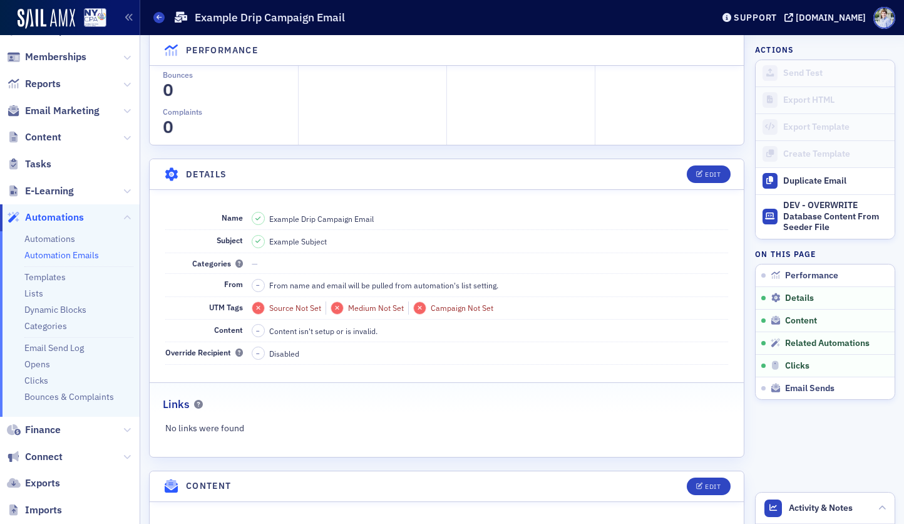
scroll to position [373, 0]
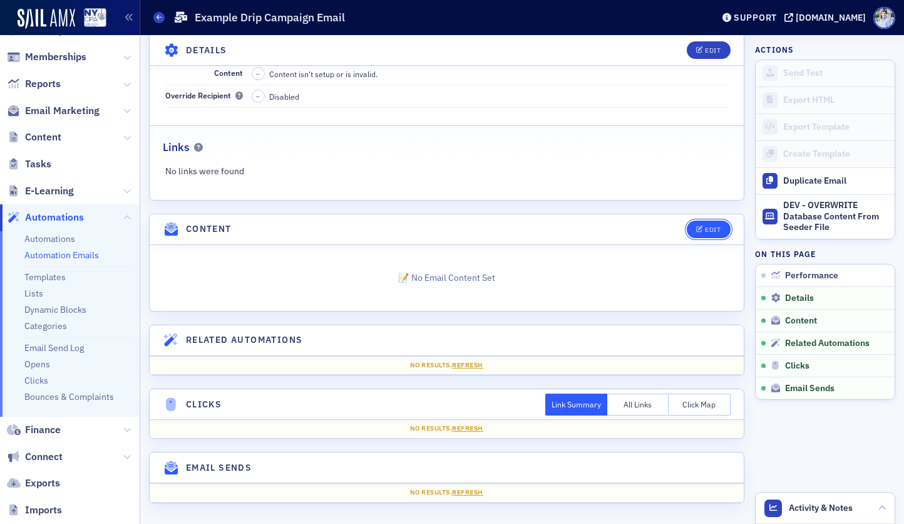
click at [700, 227] on icon "button" at bounding box center [700, 229] width 8 height 7
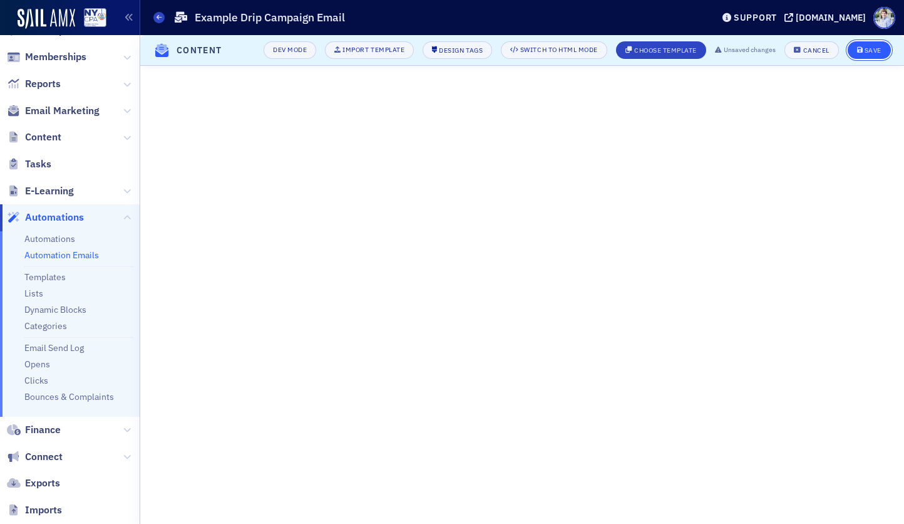
click at [876, 58] on button "Save" at bounding box center [869, 50] width 43 height 18
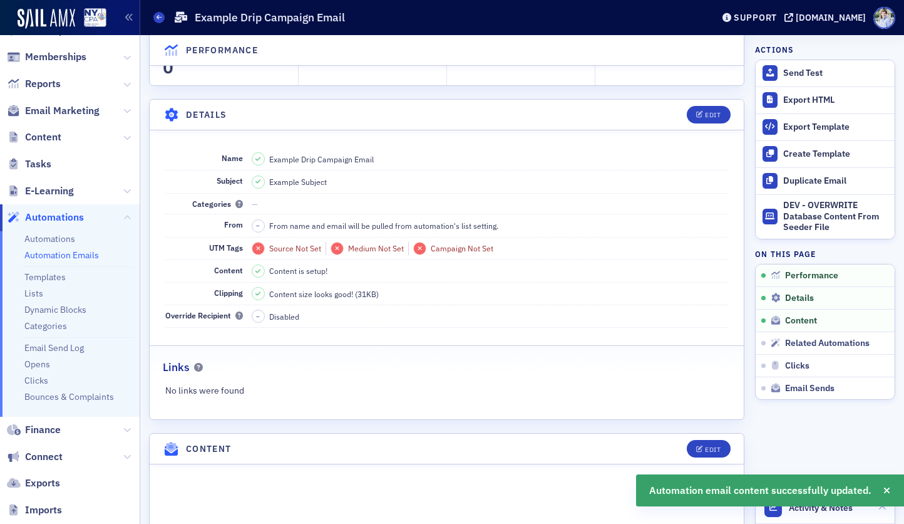
scroll to position [167, 0]
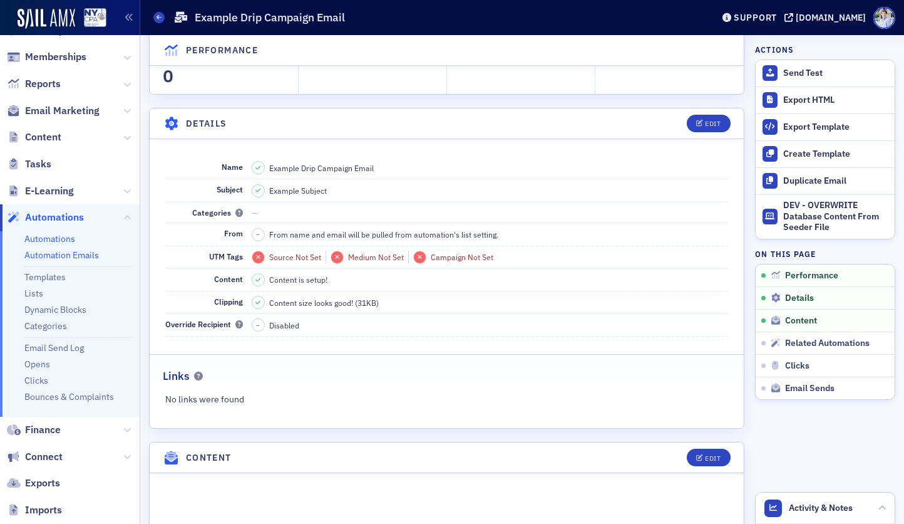
click at [54, 239] on link "Automations" at bounding box center [49, 238] width 51 height 11
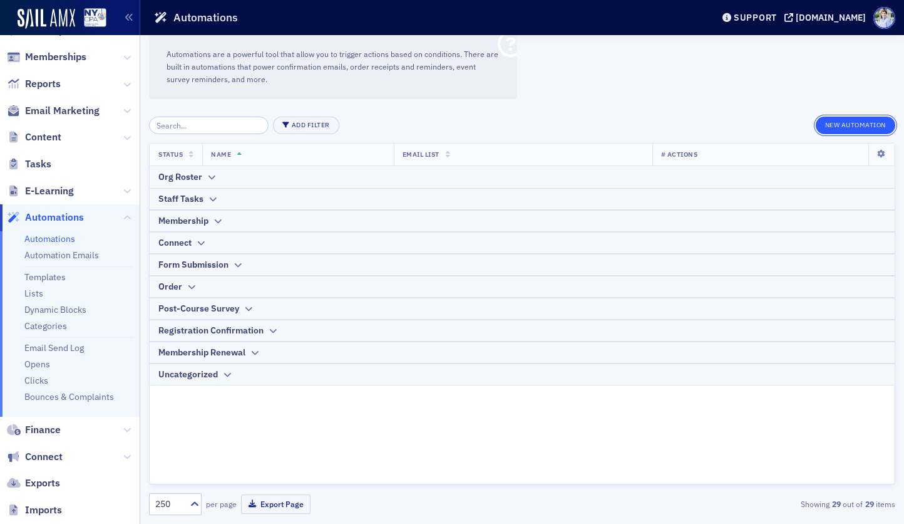
click at [848, 120] on button "New Automation" at bounding box center [856, 125] width 80 height 18
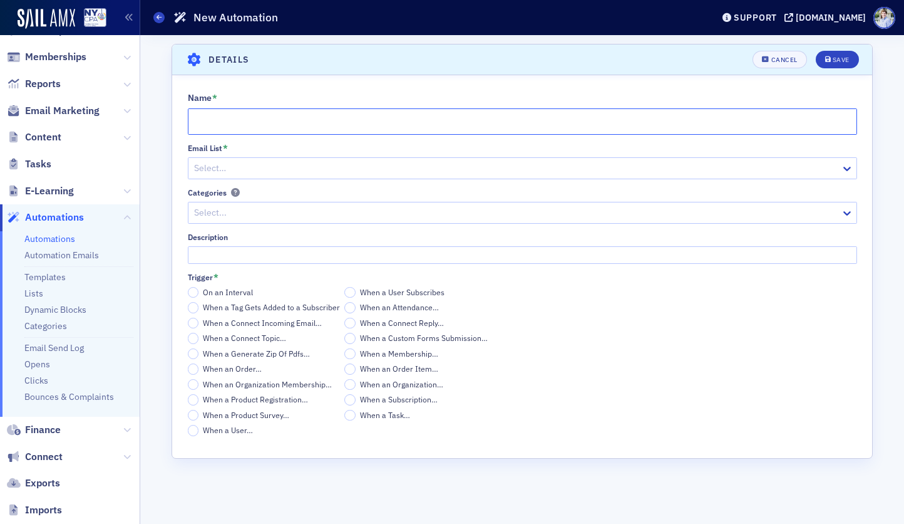
click at [203, 123] on input "Name *" at bounding box center [523, 121] width 670 height 26
click at [457, 124] on input "Name *" at bounding box center [523, 121] width 670 height 26
click at [252, 120] on input "Name *" at bounding box center [523, 121] width 670 height 26
type input "Example Drip Campaign"
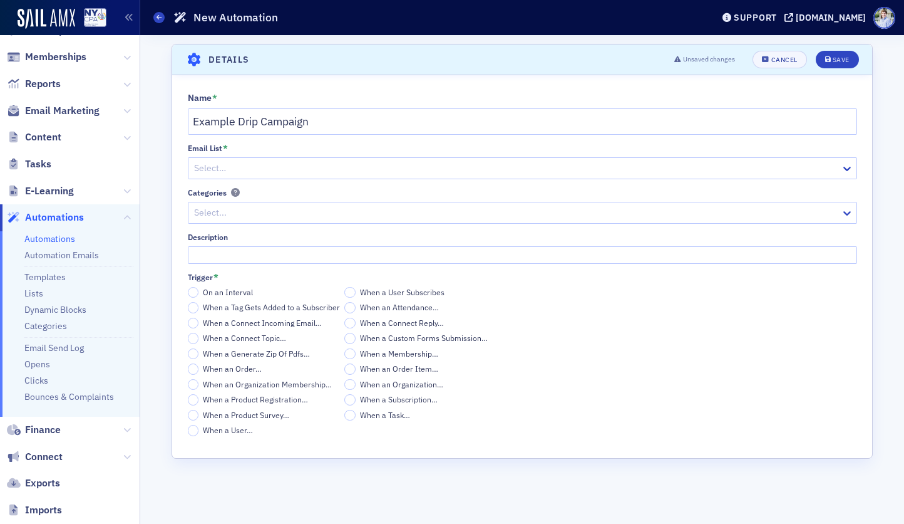
click at [207, 164] on div at bounding box center [516, 168] width 647 height 16
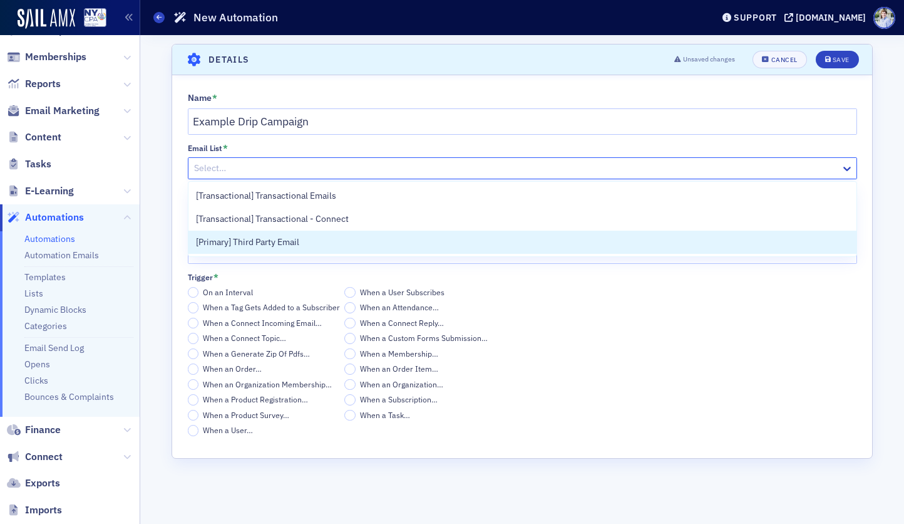
click at [283, 238] on span "[Primary] Third Party Email" at bounding box center [247, 241] width 103 height 13
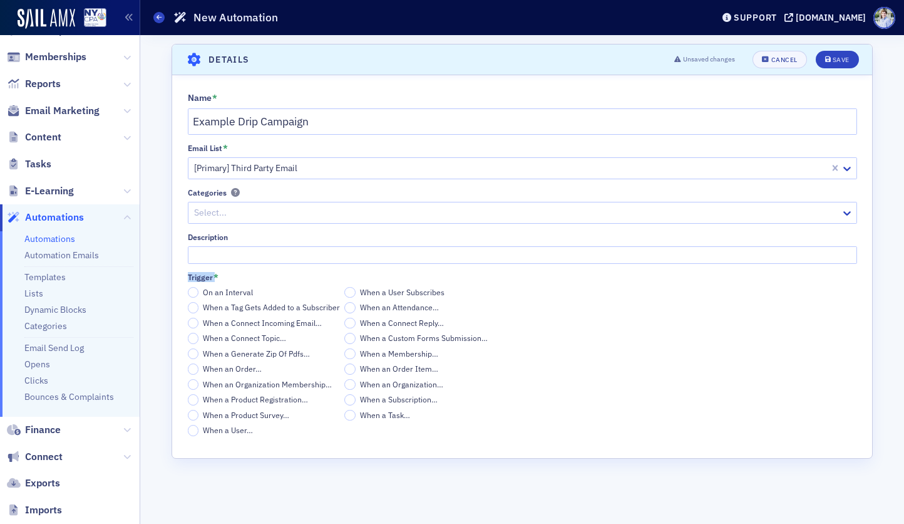
drag, startPoint x: 189, startPoint y: 278, endPoint x: 213, endPoint y: 279, distance: 23.8
click at [213, 279] on div "Name * Example Drip Campaign Email List * [Primary] Third Party Email Categorie…" at bounding box center [522, 264] width 700 height 343
click at [172, 276] on div "Name * Example Drip Campaign Email List * [Primary] Third Party Email Categorie…" at bounding box center [522, 264] width 700 height 343
drag, startPoint x: 225, startPoint y: 368, endPoint x: 172, endPoint y: 368, distance: 53.2
click at [225, 368] on span "When an Order…" at bounding box center [232, 368] width 59 height 10
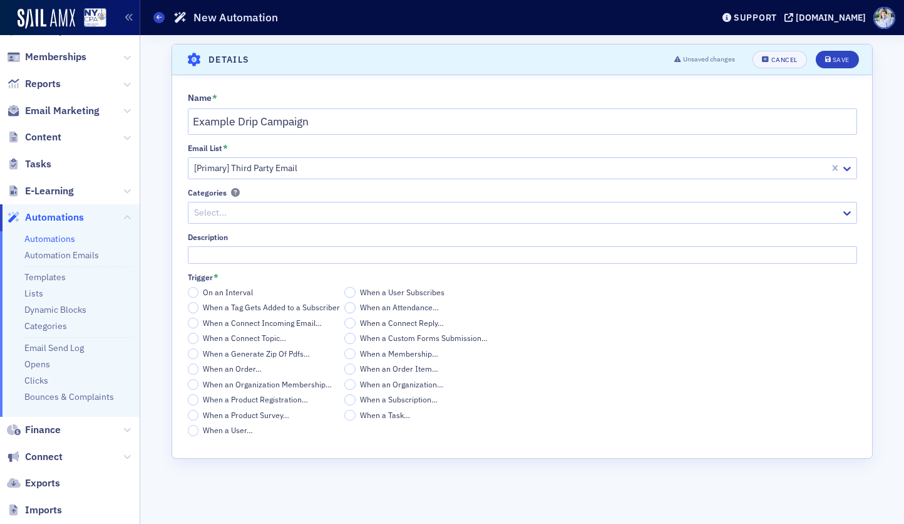
click at [199, 368] on input "When an Order…" at bounding box center [193, 368] width 11 height 11
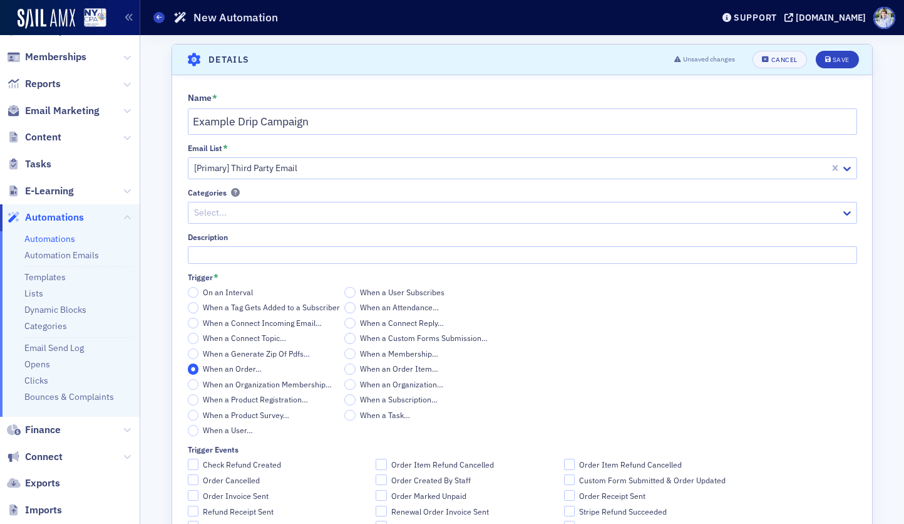
scroll to position [53, 0]
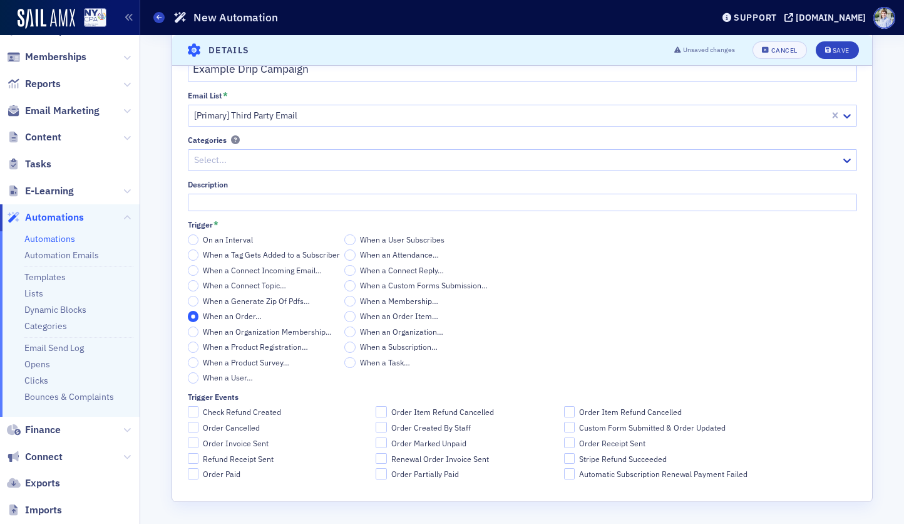
click at [219, 478] on span "Order Paid" at bounding box center [222, 473] width 38 height 11
click at [199, 478] on input "Order Paid" at bounding box center [193, 473] width 11 height 11
click at [224, 477] on span "Order Paid" at bounding box center [222, 473] width 38 height 11
click at [199, 477] on input "Order Paid" at bounding box center [193, 473] width 11 height 11
checkbox input "false"
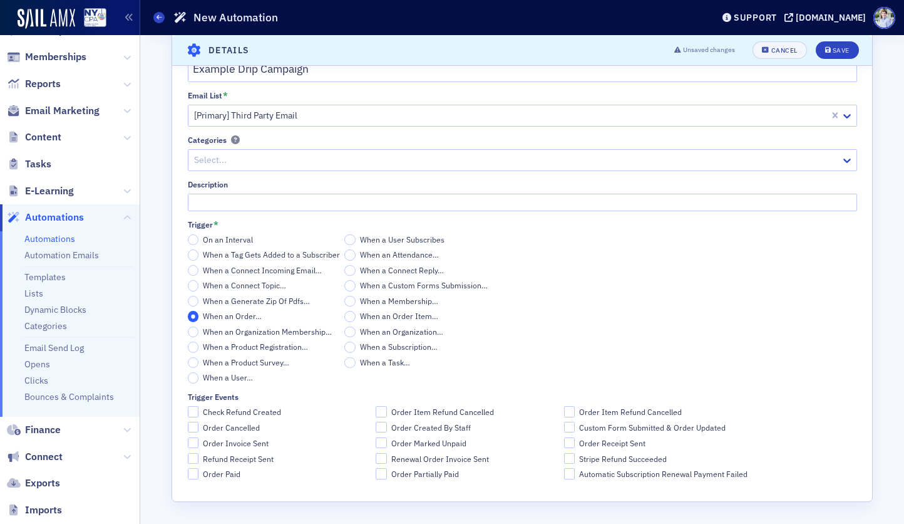
click at [231, 381] on span "When a User…" at bounding box center [228, 377] width 50 height 10
click at [199, 381] on input "When a User…" at bounding box center [193, 377] width 11 height 11
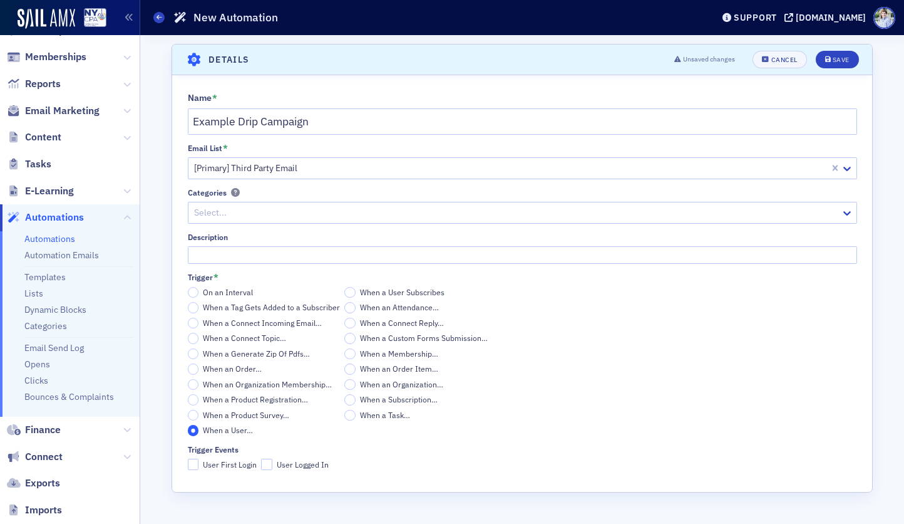
scroll to position [0, 0]
click at [224, 460] on span "User First Login" at bounding box center [230, 464] width 54 height 11
click at [199, 460] on input "User First Login" at bounding box center [193, 463] width 11 height 11
drag, startPoint x: 238, startPoint y: 463, endPoint x: 268, endPoint y: 464, distance: 30.1
click at [242, 465] on span "User First Login" at bounding box center [230, 464] width 54 height 11
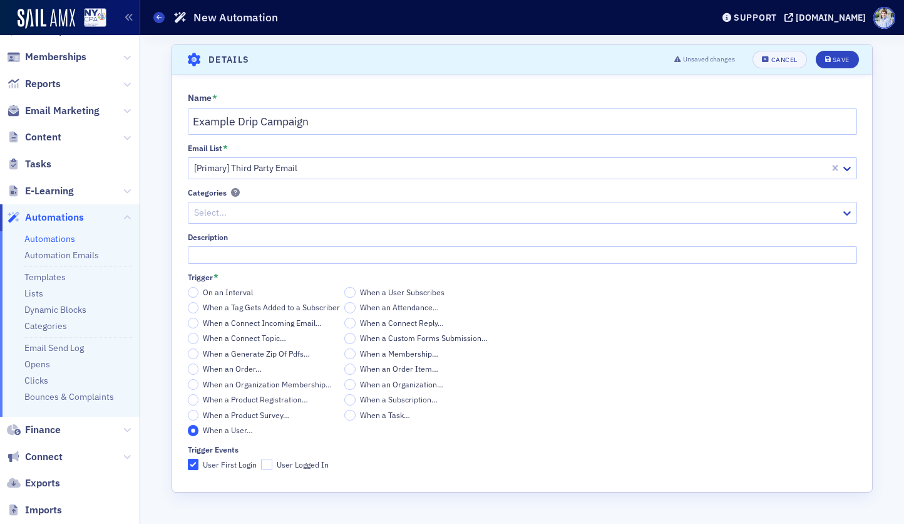
click at [247, 463] on span "User First Login" at bounding box center [230, 464] width 54 height 11
click at [199, 463] on input "User First Login" at bounding box center [193, 463] width 11 height 11
checkbox input "false"
click at [219, 294] on span "On an Interval" at bounding box center [228, 292] width 50 height 10
click at [199, 294] on input "On an Interval" at bounding box center [193, 292] width 11 height 11
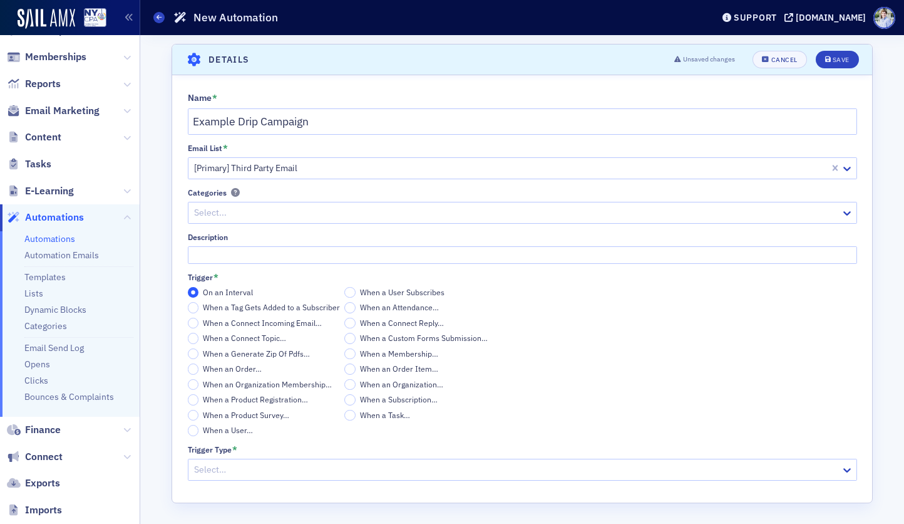
scroll to position [1, 0]
click at [226, 432] on span "When a User…" at bounding box center [228, 428] width 50 height 10
click at [199, 432] on input "When a User…" at bounding box center [193, 428] width 11 height 11
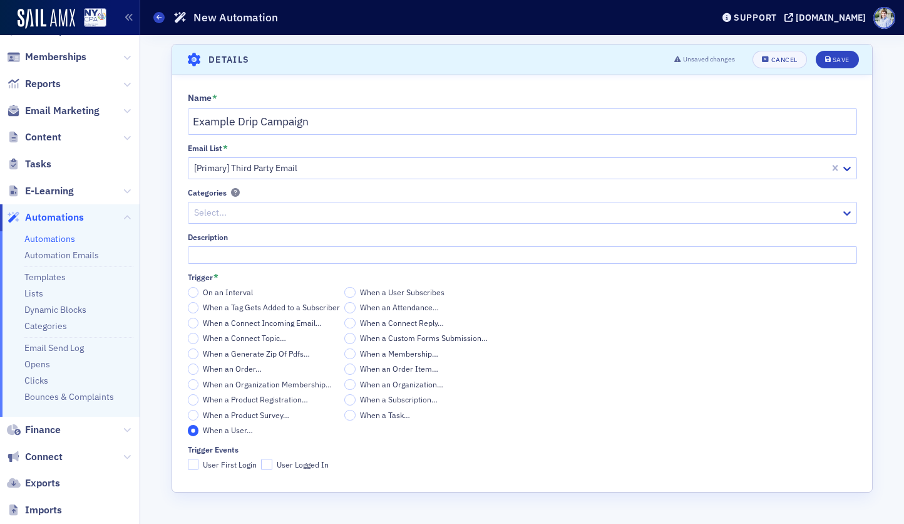
drag, startPoint x: 204, startPoint y: 468, endPoint x: 210, endPoint y: 468, distance: 6.9
click at [204, 468] on span "User First Login" at bounding box center [230, 464] width 54 height 11
click at [199, 468] on input "User First Login" at bounding box center [193, 463] width 11 height 11
checkbox input "true"
drag, startPoint x: 312, startPoint y: 468, endPoint x: 287, endPoint y: 465, distance: 25.2
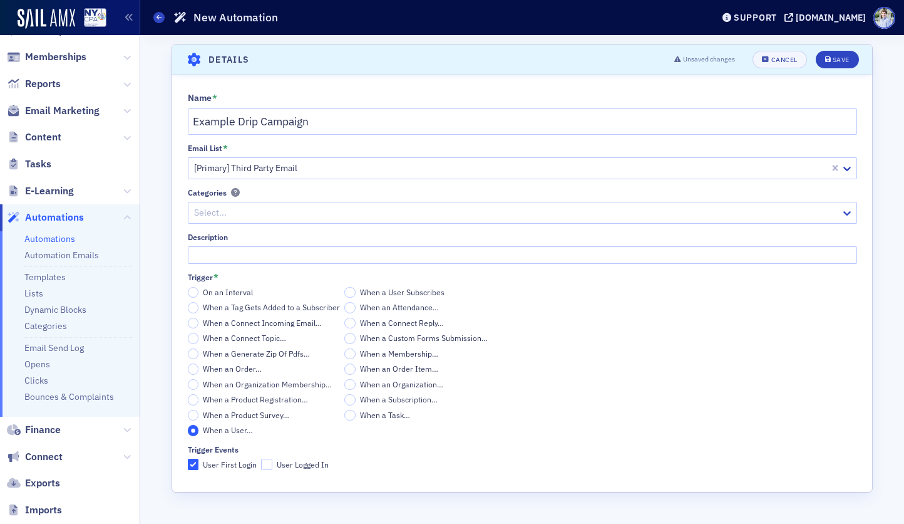
click at [312, 468] on span "User Logged In" at bounding box center [303, 464] width 52 height 11
click at [272, 468] on input "User Logged In" at bounding box center [266, 463] width 11 height 11
checkbox input "true"
click at [239, 463] on span "User First Login" at bounding box center [230, 464] width 54 height 11
click at [199, 463] on input "User First Login" at bounding box center [193, 463] width 11 height 11
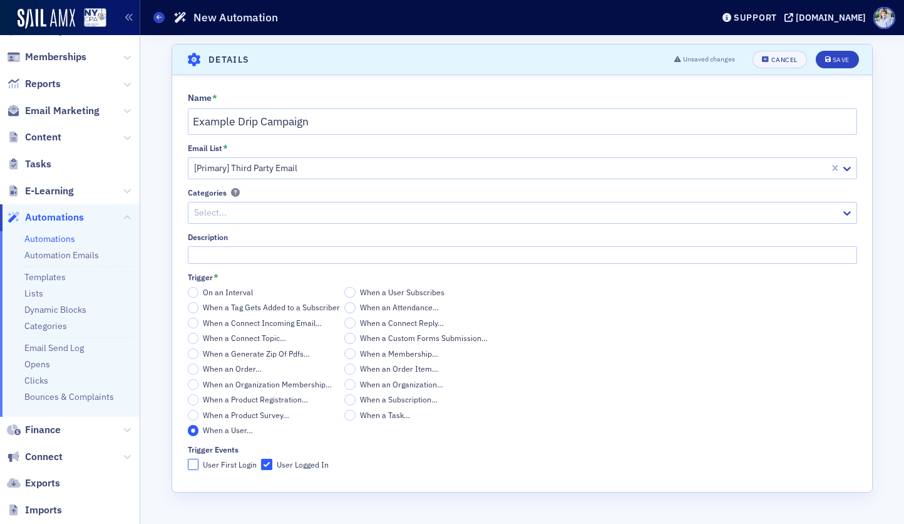
checkbox input "false"
drag, startPoint x: 287, startPoint y: 462, endPoint x: 240, endPoint y: 443, distance: 50.2
click at [287, 462] on span "User Logged In" at bounding box center [303, 464] width 52 height 11
click at [272, 462] on input "User Logged In" at bounding box center [266, 463] width 11 height 11
checkbox input "false"
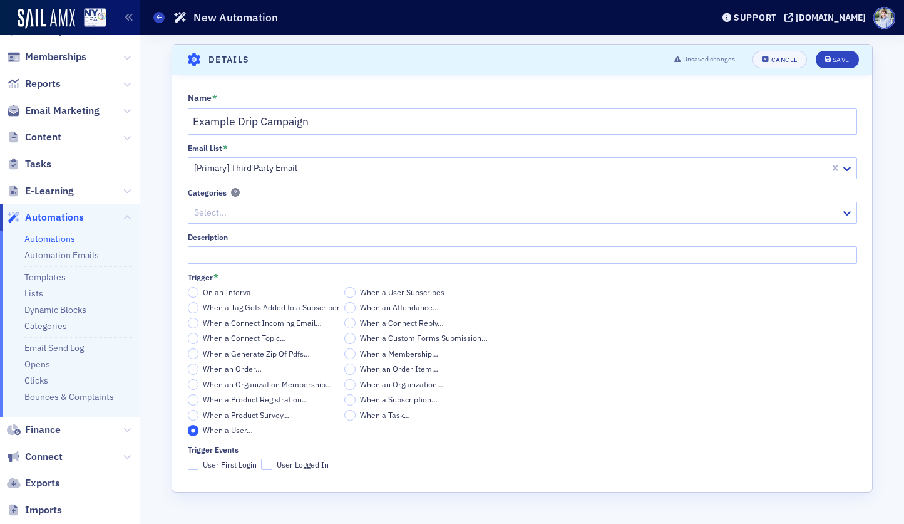
click at [232, 430] on span "When a User…" at bounding box center [228, 430] width 50 height 10
click at [199, 430] on input "When a User…" at bounding box center [193, 430] width 11 height 11
click at [244, 274] on div "Trigger *" at bounding box center [523, 276] width 670 height 9
click at [237, 291] on span "On an Interval" at bounding box center [228, 292] width 50 height 10
click at [199, 291] on input "On an Interval" at bounding box center [193, 292] width 11 height 11
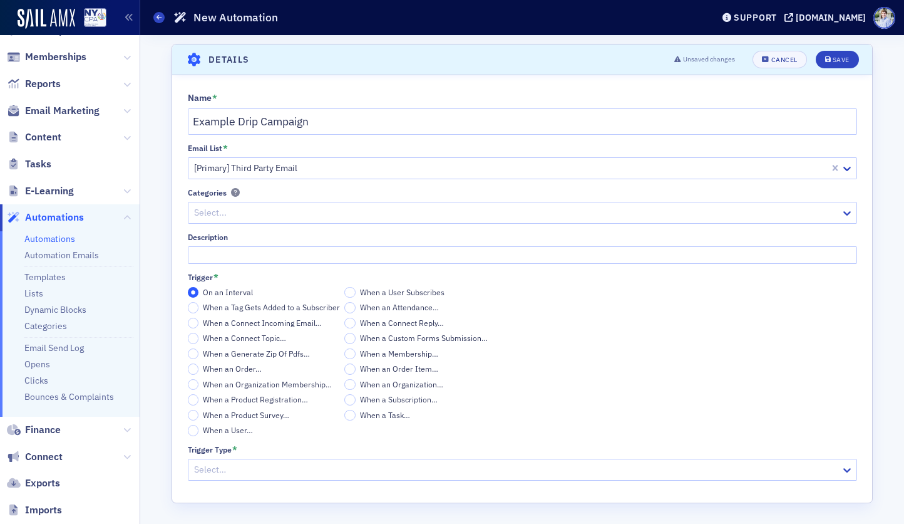
click at [237, 289] on span "On an Interval" at bounding box center [228, 292] width 50 height 10
click at [199, 289] on input "On an Interval" at bounding box center [193, 292] width 11 height 11
click at [225, 470] on div at bounding box center [516, 468] width 647 height 16
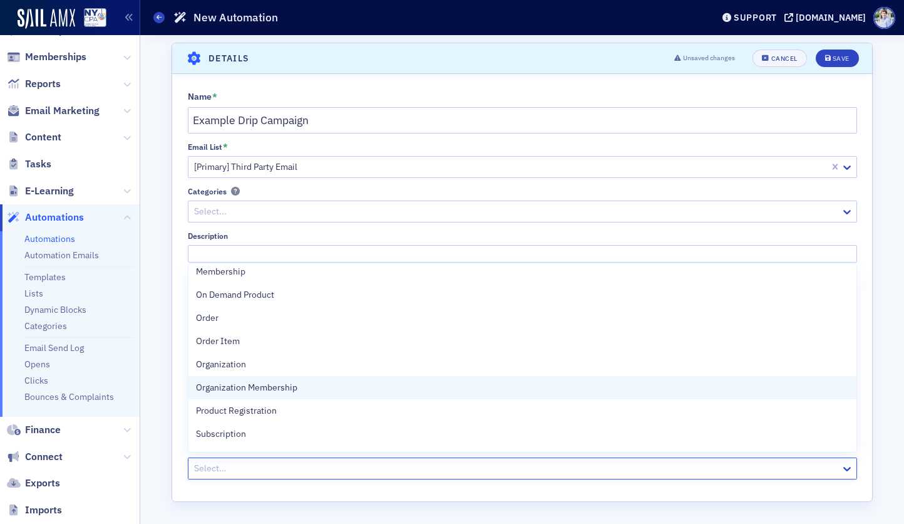
scroll to position [466, 0]
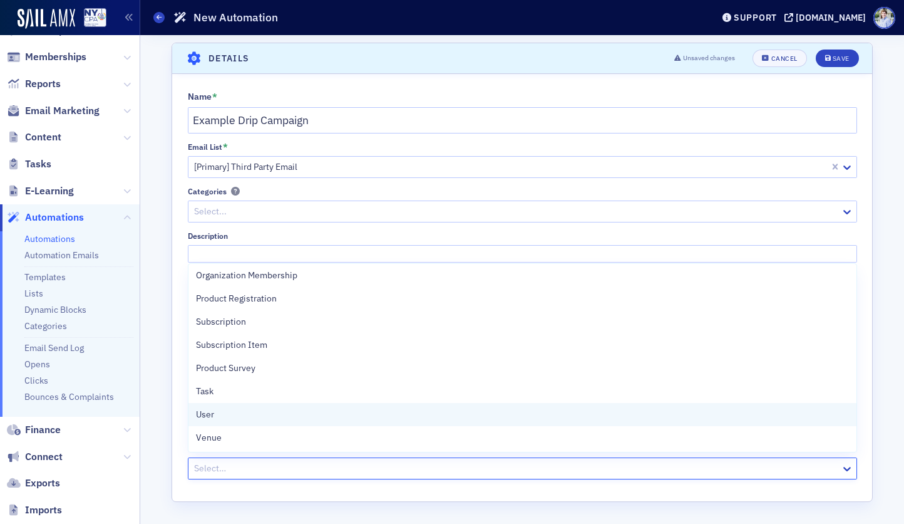
click at [260, 414] on div "User" at bounding box center [522, 414] width 653 height 13
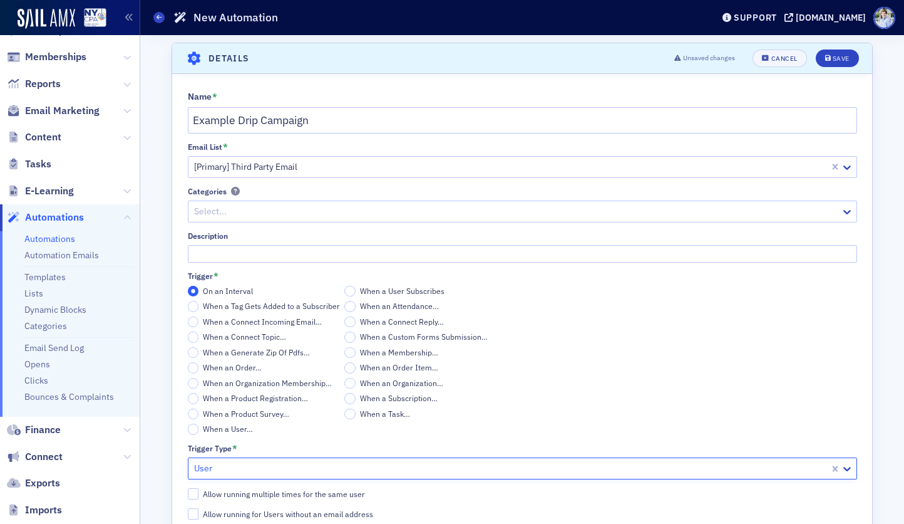
scroll to position [41, 0]
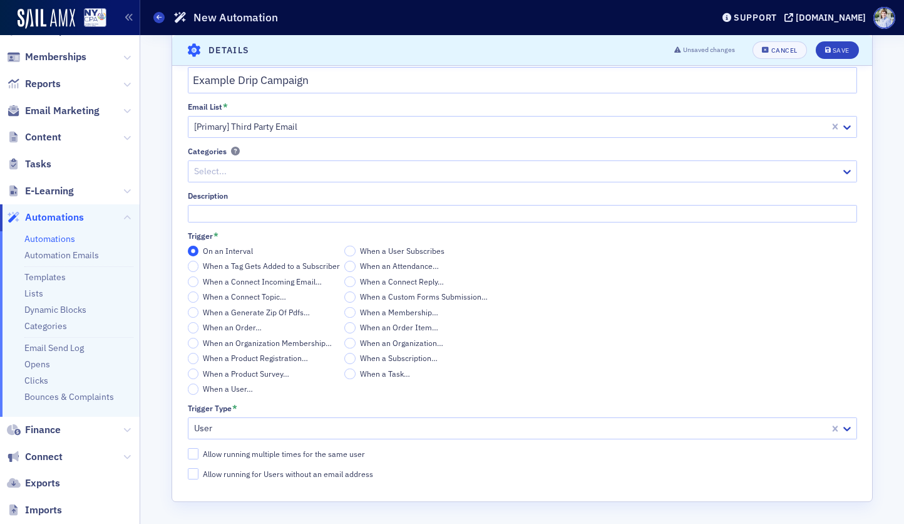
click at [167, 383] on div "Scroll to Details Details Unsaved changes Cancel Save Name * Example Drip Campa…" at bounding box center [522, 259] width 747 height 530
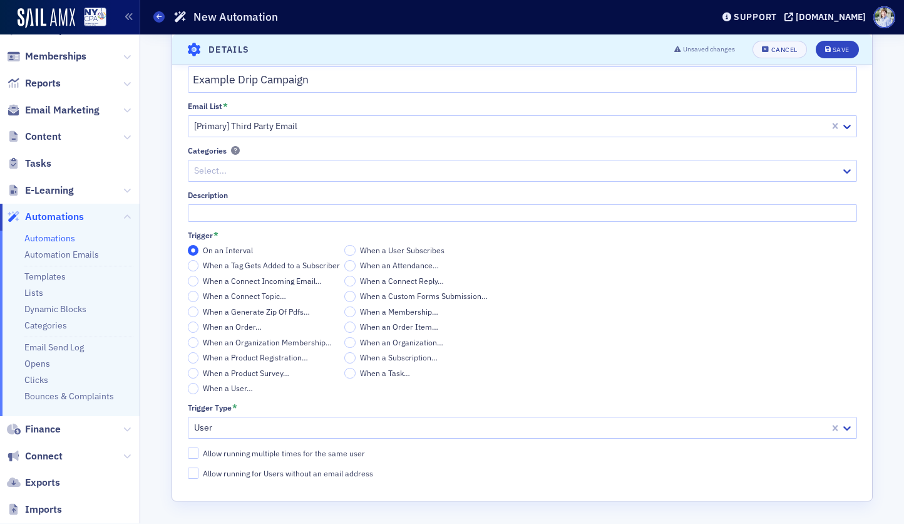
click at [223, 453] on div "Allow running multiple times for the same user" at bounding box center [284, 453] width 162 height 11
click at [199, 453] on input "Allow running multiple times for the same user" at bounding box center [193, 452] width 11 height 11
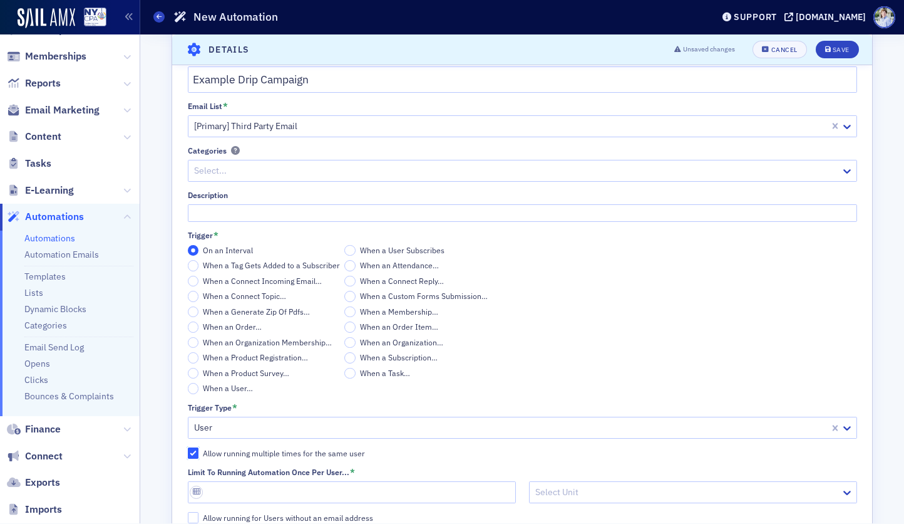
scroll to position [86, 0]
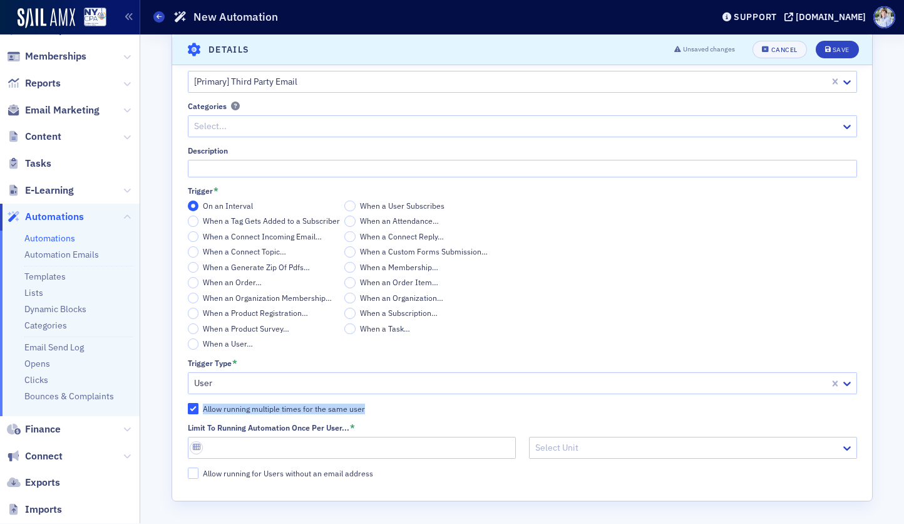
drag, startPoint x: 358, startPoint y: 407, endPoint x: 204, endPoint y: 410, distance: 153.5
click at [204, 410] on label "Allow running multiple times for the same user" at bounding box center [523, 408] width 670 height 11
click at [388, 405] on label "Allow running multiple times for the same user" at bounding box center [523, 408] width 670 height 11
click at [199, 405] on input "Allow running multiple times for the same user" at bounding box center [193, 408] width 11 height 11
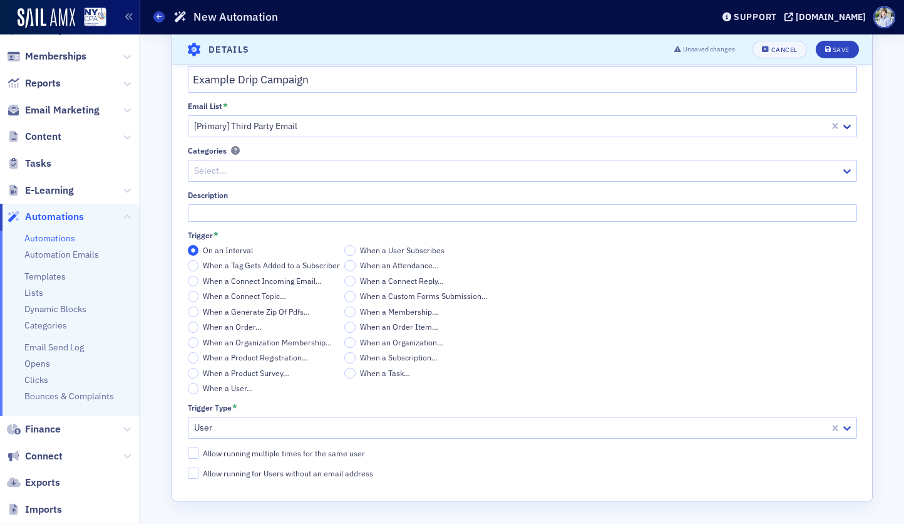
click at [171, 438] on div "Scroll to Details Details Unsaved changes Cancel Save Name * Example Drip Campa…" at bounding box center [522, 258] width 747 height 530
click at [199, 440] on div "Name * Example Drip Campaign Email List * [Primary] Third Party Email Categorie…" at bounding box center [522, 265] width 700 height 428
click at [196, 448] on input "Allow running multiple times for the same user" at bounding box center [193, 452] width 11 height 11
checkbox input "true"
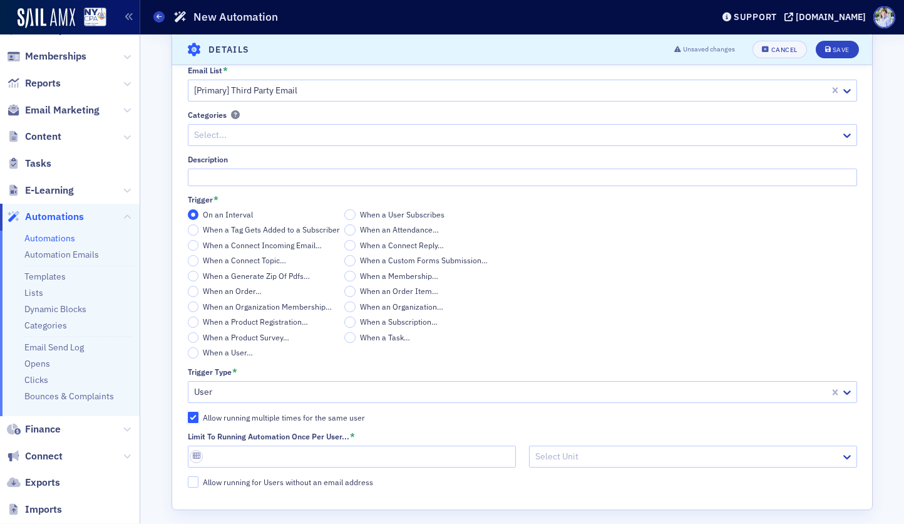
scroll to position [86, 0]
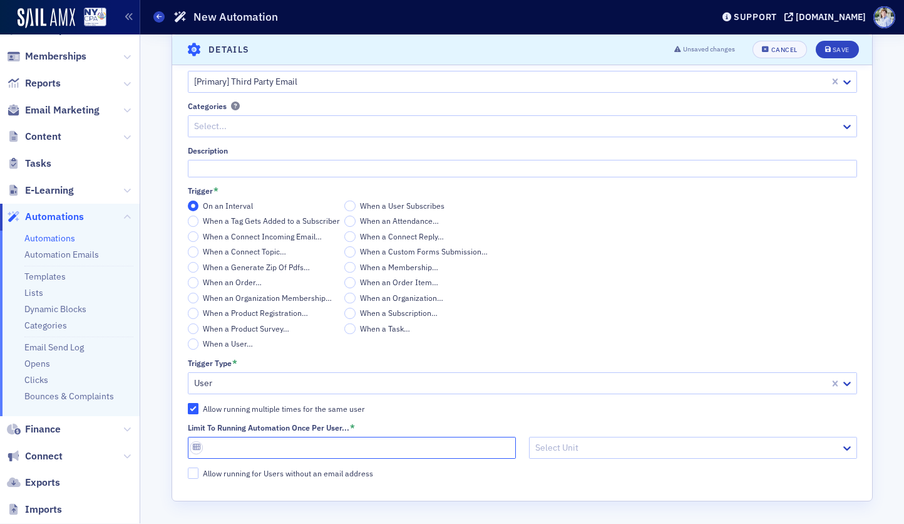
drag, startPoint x: 235, startPoint y: 454, endPoint x: 266, endPoint y: 455, distance: 31.3
click at [235, 454] on input "Limit to running automation once per user... *" at bounding box center [352, 448] width 328 height 22
type input "1"
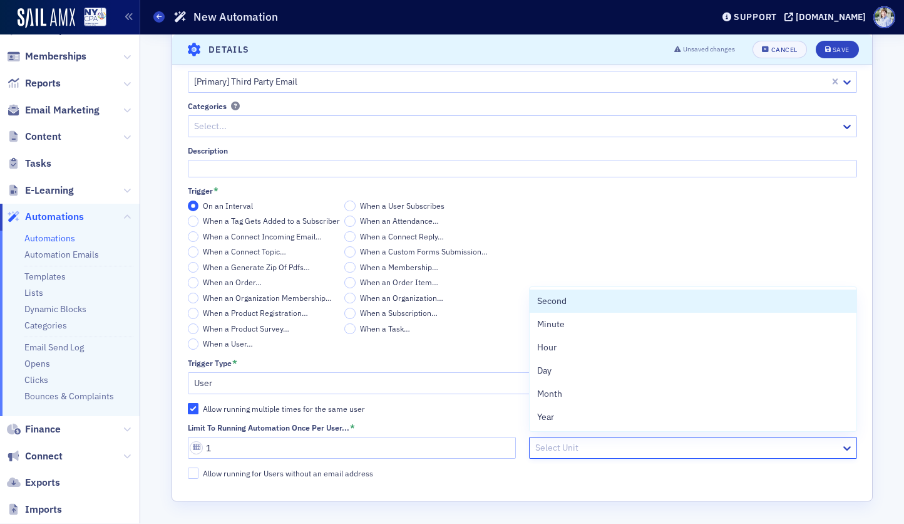
click at [562, 447] on div at bounding box center [687, 448] width 306 height 16
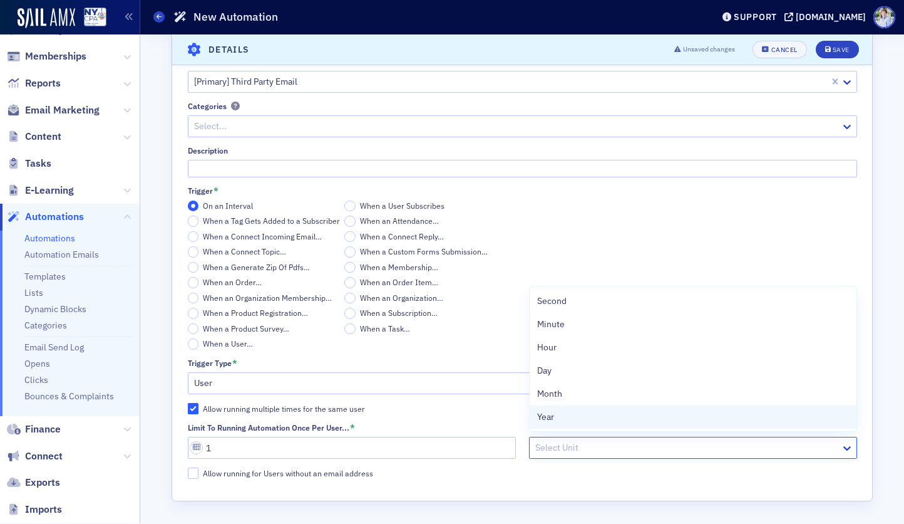
click at [563, 421] on div "Year" at bounding box center [693, 416] width 312 height 13
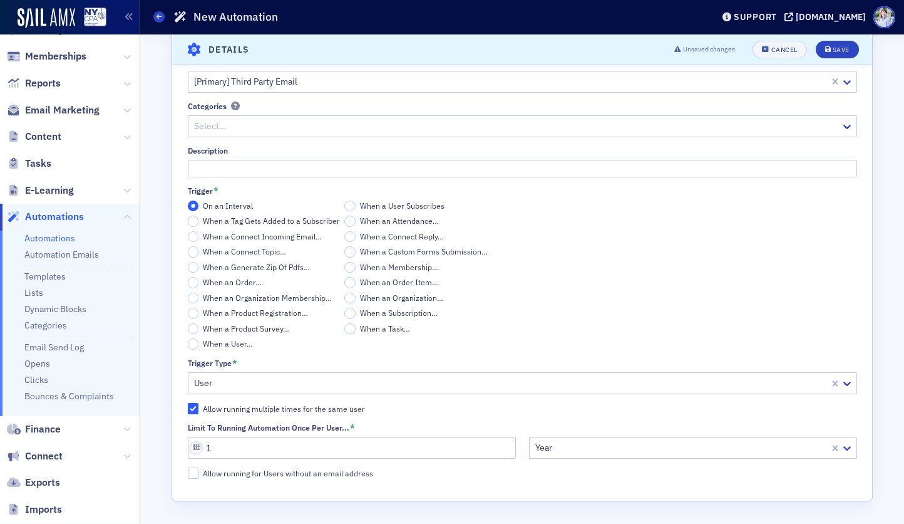
click at [520, 446] on div "1 Year" at bounding box center [523, 448] width 670 height 22
drag, startPoint x: 263, startPoint y: 408, endPoint x: 230, endPoint y: 412, distance: 32.9
click at [262, 408] on div "Allow running multiple times for the same user" at bounding box center [284, 408] width 162 height 11
click at [199, 408] on input "Allow running multiple times for the same user" at bounding box center [193, 408] width 11 height 11
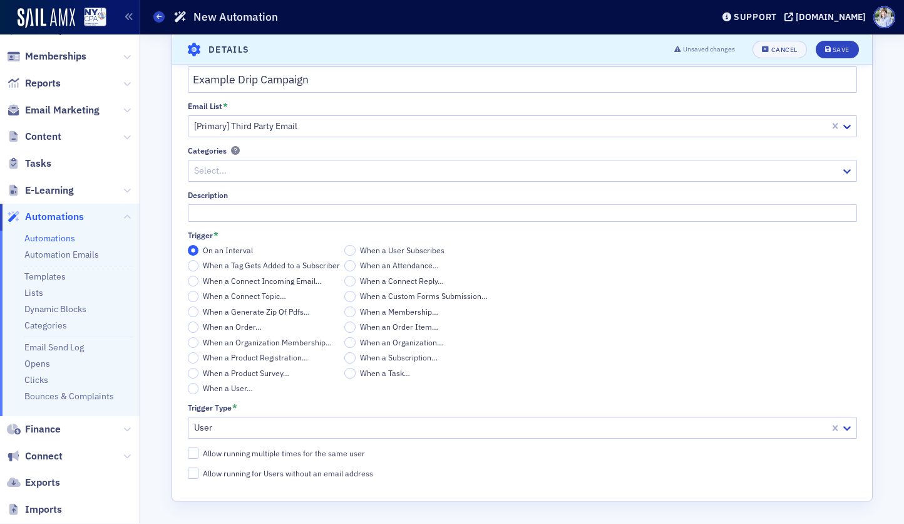
click at [383, 453] on label "Allow running multiple times for the same user" at bounding box center [523, 452] width 670 height 11
click at [199, 453] on input "Allow running multiple times for the same user" at bounding box center [193, 452] width 11 height 11
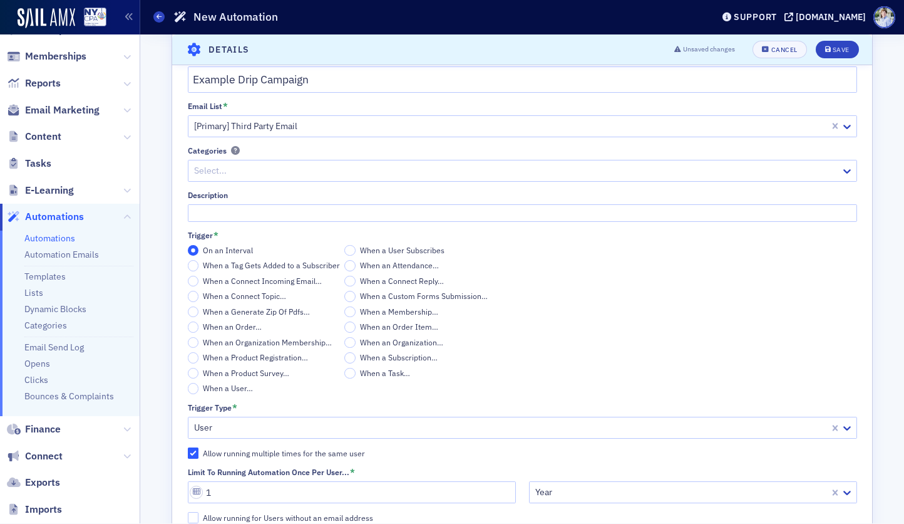
click at [383, 453] on label "Allow running multiple times for the same user" at bounding box center [523, 452] width 670 height 11
click at [199, 453] on input "Allow running multiple times for the same user" at bounding box center [193, 452] width 11 height 11
checkbox input "false"
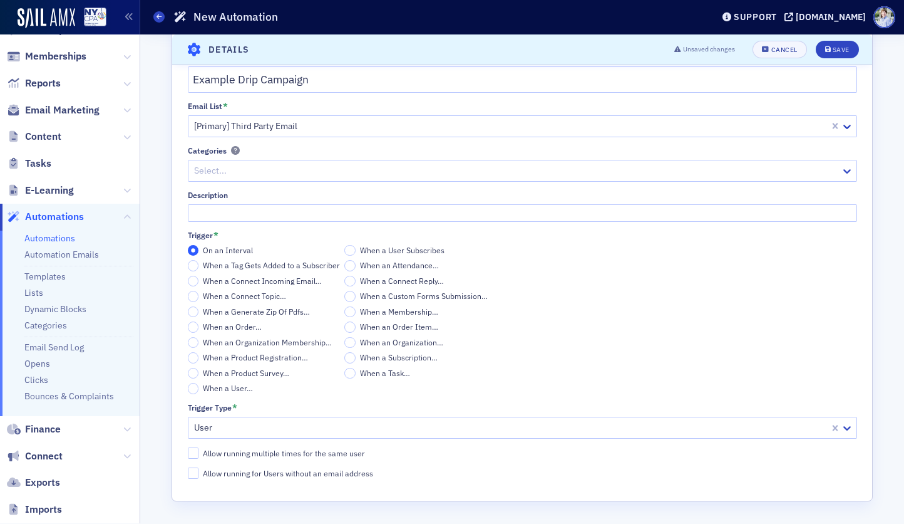
click at [388, 486] on div "Name * Example Drip Campaign Email List * [Primary] Third Party Email Categorie…" at bounding box center [522, 266] width 700 height 467
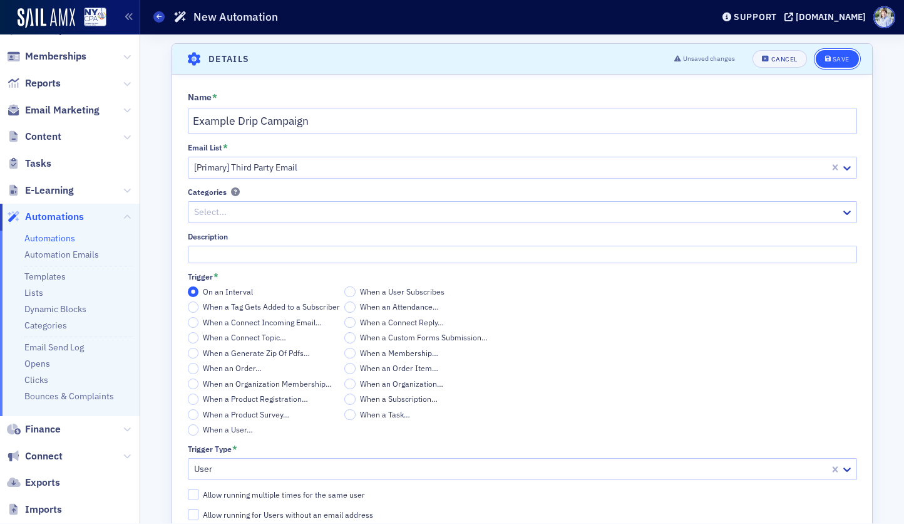
click at [845, 56] on div "Save" at bounding box center [841, 59] width 17 height 7
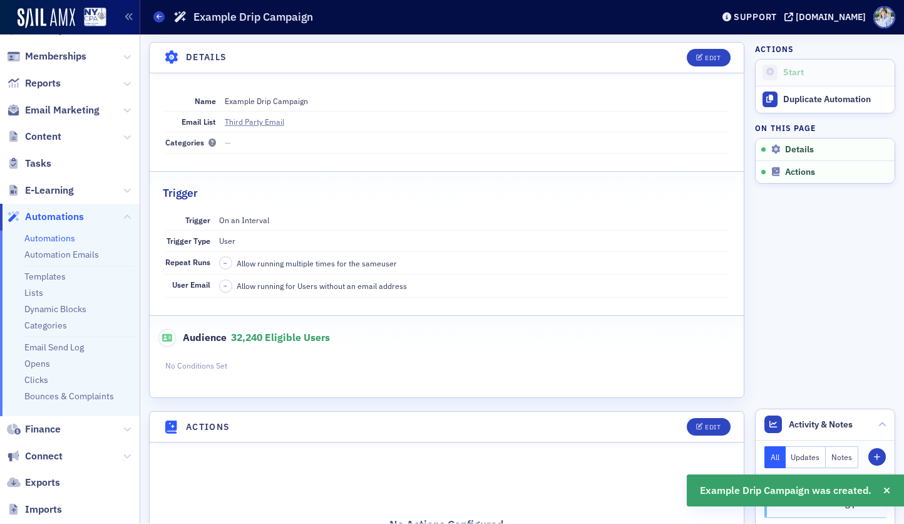
click at [395, 211] on dd "On an Interval" at bounding box center [474, 220] width 510 height 20
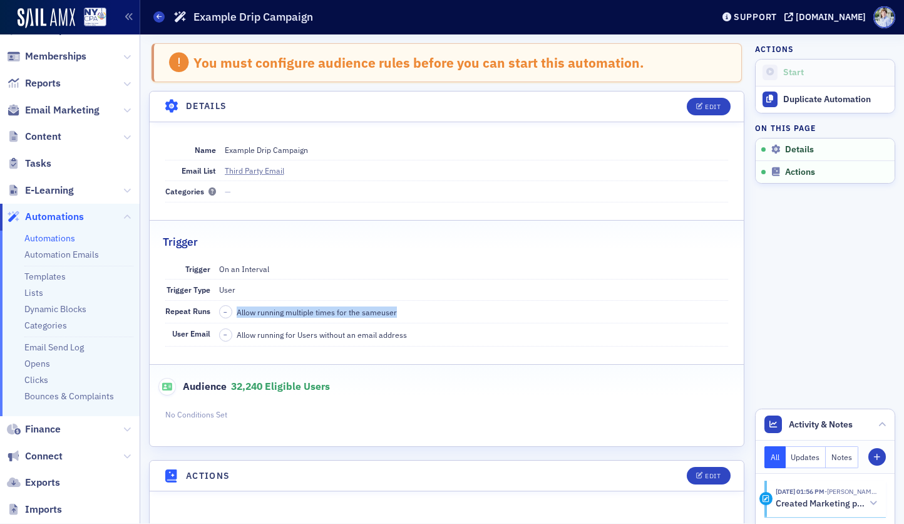
drag, startPoint x: 236, startPoint y: 311, endPoint x: 434, endPoint y: 311, distance: 197.9
click at [434, 311] on dd "– Allow running multiple times for the same user" at bounding box center [474, 312] width 510 height 23
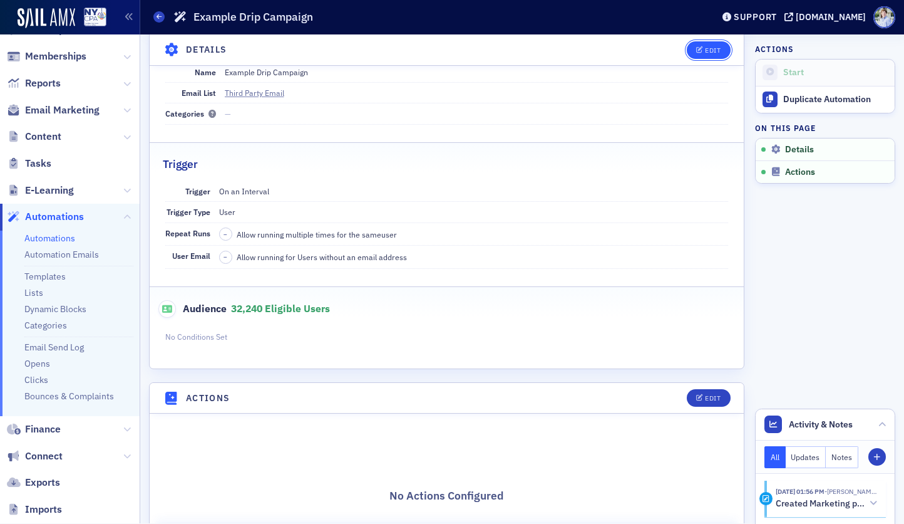
click at [720, 51] on div "Edit" at bounding box center [713, 49] width 16 height 7
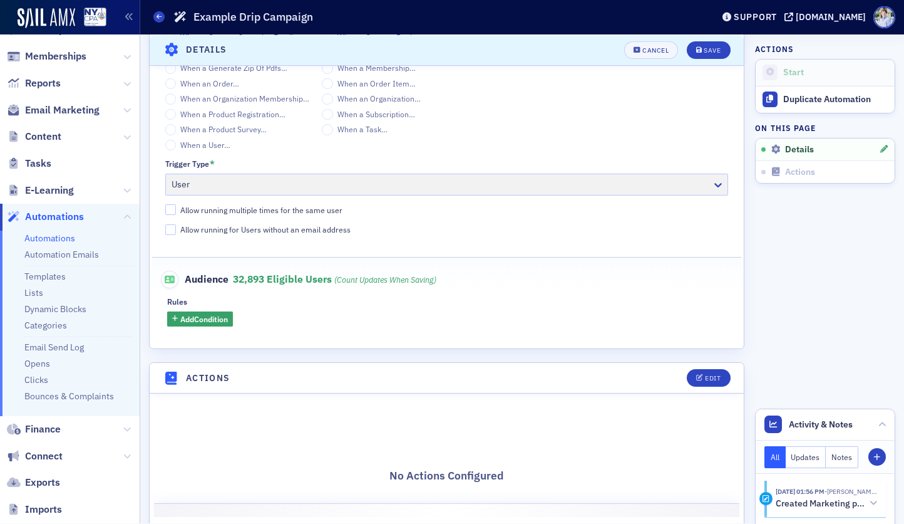
scroll to position [333, 0]
click at [205, 205] on div "Allow running multiple times for the same user" at bounding box center [261, 209] width 162 height 11
click at [177, 205] on input "Allow running multiple times for the same user" at bounding box center [170, 209] width 11 height 11
checkbox input "true"
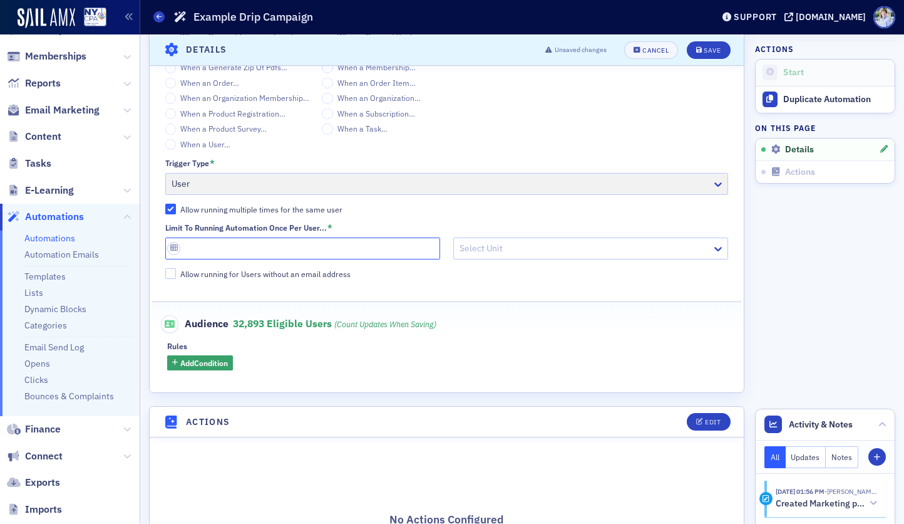
click at [200, 244] on input "Limit to running automation once per user... *" at bounding box center [302, 248] width 275 height 22
type input "1"
click at [492, 230] on div "Limit to running automation once per user... *" at bounding box center [447, 227] width 564 height 9
click at [492, 237] on div "Select Unit" at bounding box center [590, 248] width 275 height 22
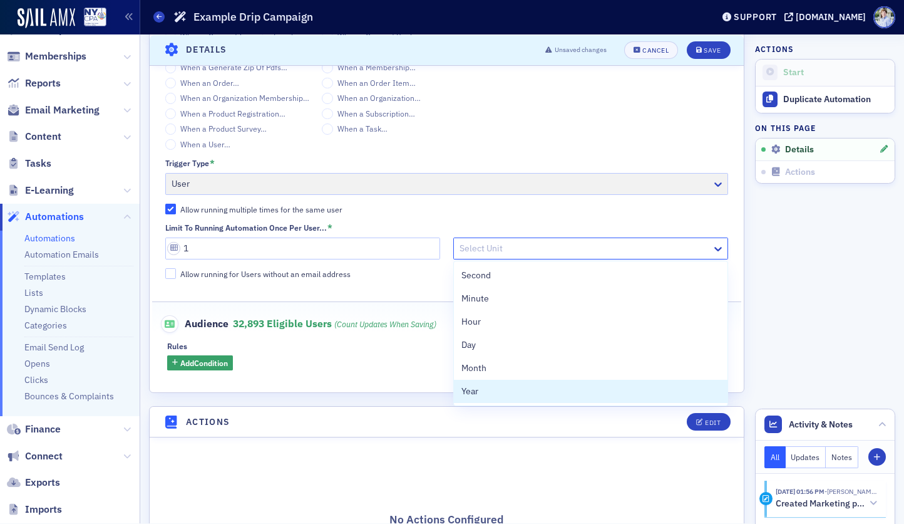
drag, startPoint x: 497, startPoint y: 387, endPoint x: 497, endPoint y: 378, distance: 8.8
click at [497, 387] on div "Year" at bounding box center [591, 391] width 259 height 13
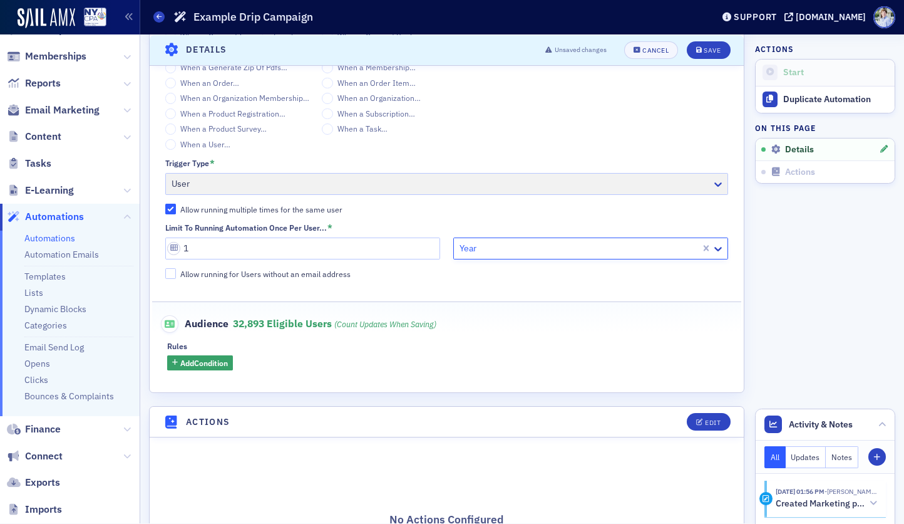
click at [543, 308] on div "Audience 32,893 eligible users (count updates when saving)" at bounding box center [447, 317] width 564 height 31
click at [724, 50] on button "Save" at bounding box center [708, 50] width 43 height 18
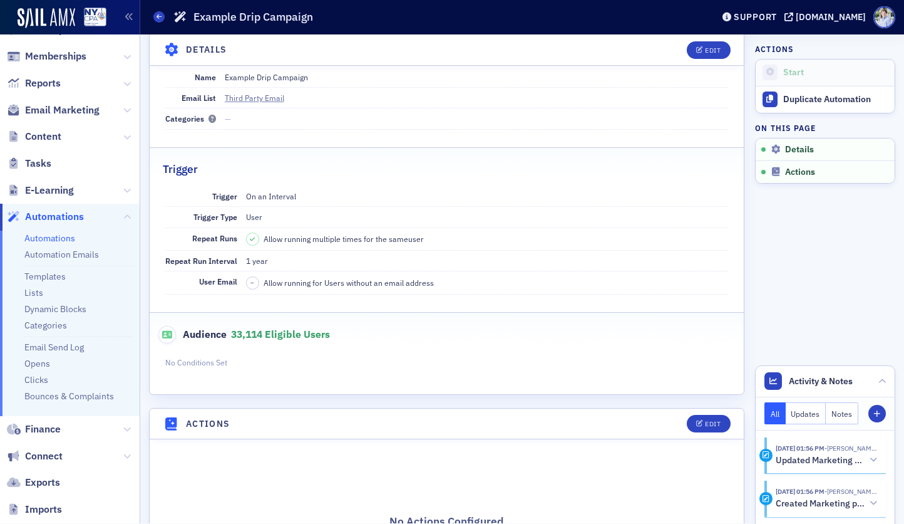
scroll to position [75, 0]
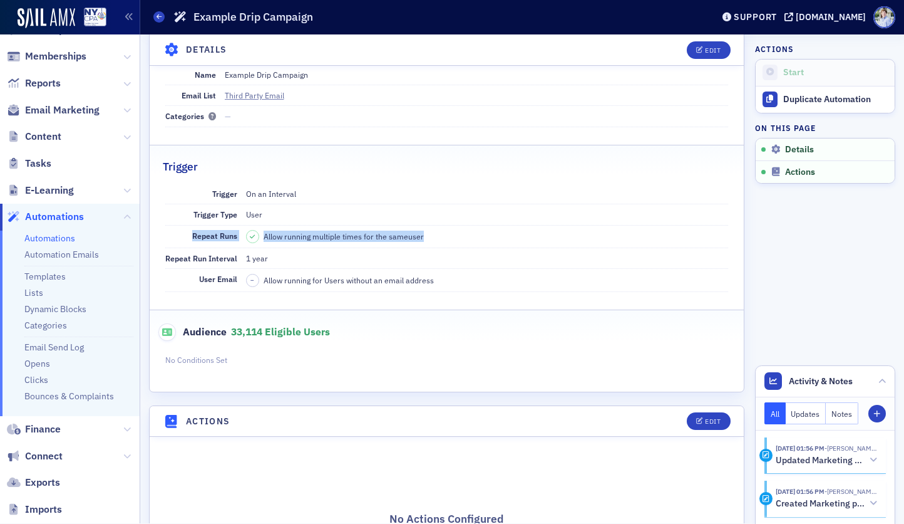
drag, startPoint x: 185, startPoint y: 234, endPoint x: 430, endPoint y: 236, distance: 244.9
click at [430, 236] on div "Repeat Runs Allow running multiple times for the same user" at bounding box center [447, 236] width 564 height 23
click at [430, 236] on dd "Allow running multiple times for the same user" at bounding box center [487, 236] width 483 height 22
drag, startPoint x: 175, startPoint y: 235, endPoint x: 449, endPoint y: 231, distance: 273.7
click at [448, 231] on div "Repeat Runs Allow running multiple times for the same user" at bounding box center [447, 236] width 564 height 23
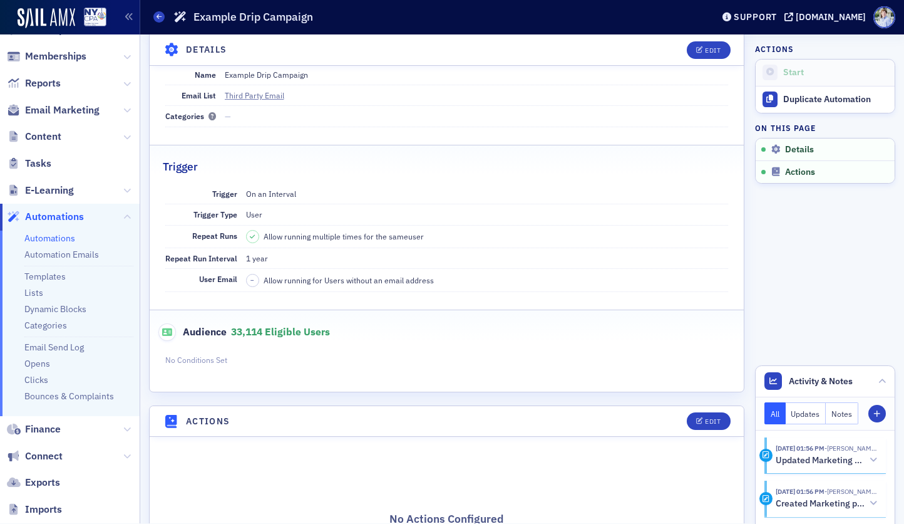
click at [449, 231] on dd "Allow running multiple times for the same user" at bounding box center [487, 236] width 483 height 22
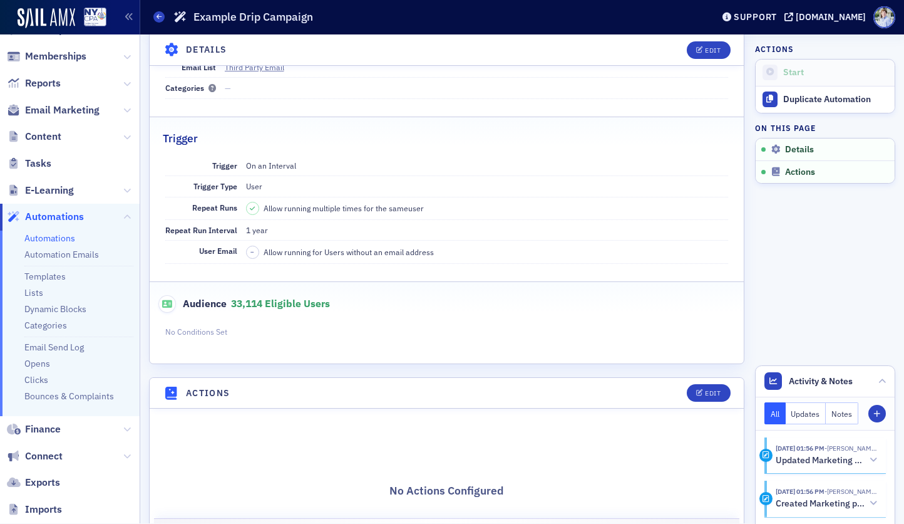
scroll to position [0, 0]
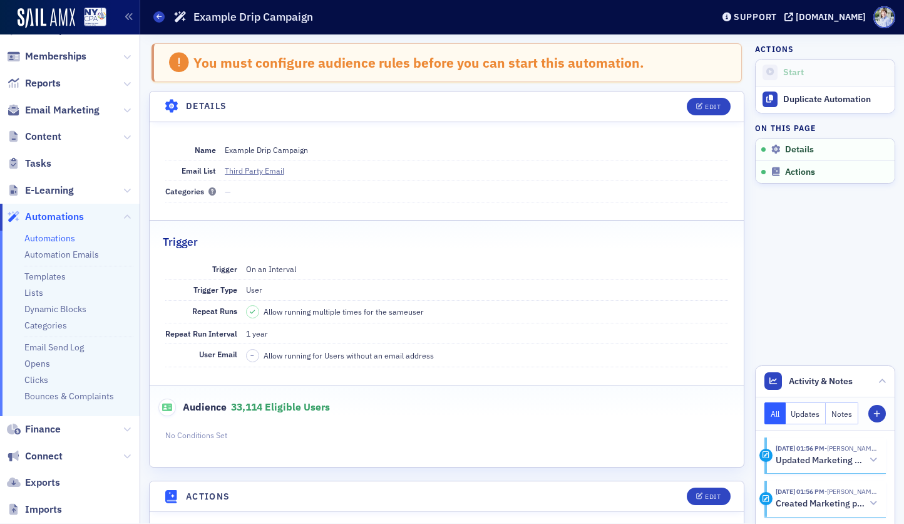
click at [580, 231] on div "Trigger" at bounding box center [447, 234] width 568 height 29
click at [274, 286] on dd "User" at bounding box center [487, 289] width 483 height 20
click at [723, 98] on button "Edit" at bounding box center [708, 107] width 43 height 18
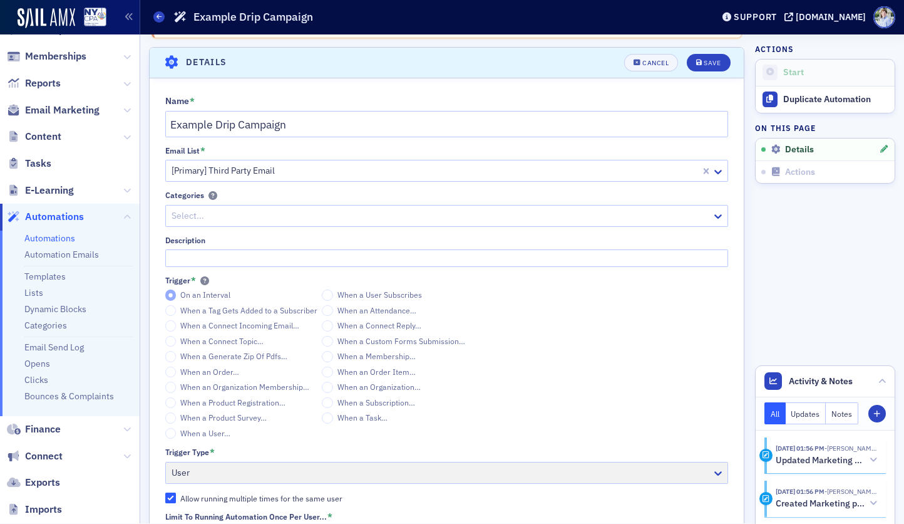
scroll to position [49, 0]
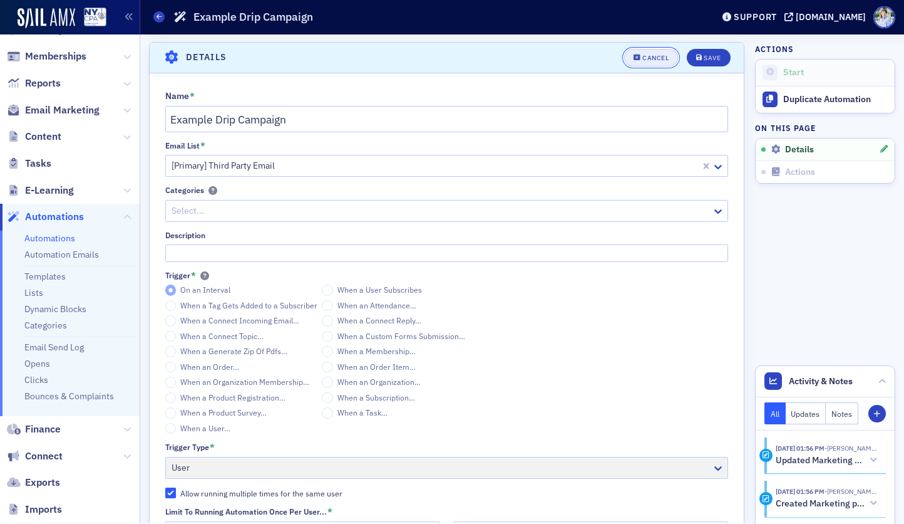
click at [654, 62] on button "Cancel" at bounding box center [651, 58] width 54 height 18
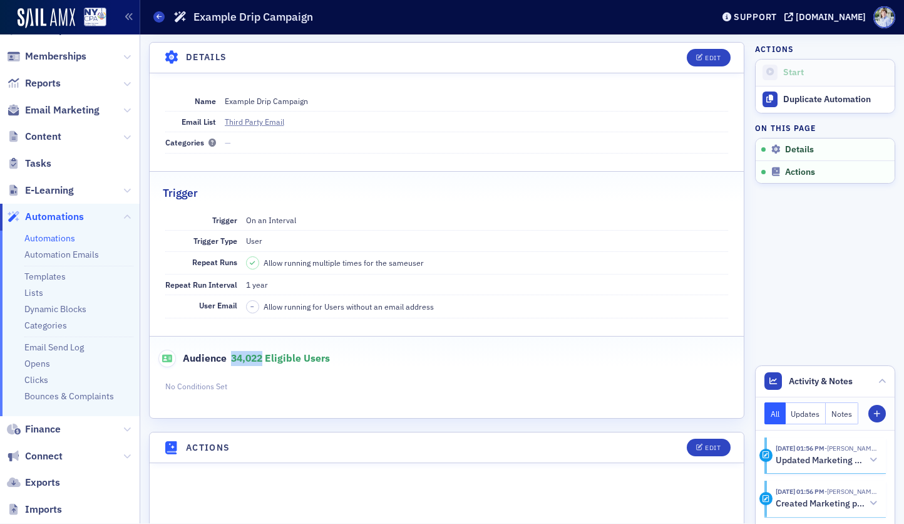
drag, startPoint x: 234, startPoint y: 358, endPoint x: 264, endPoint y: 358, distance: 30.7
click at [261, 359] on span "34,022 eligible users" at bounding box center [280, 357] width 99 height 13
click at [332, 287] on dd "1 year" at bounding box center [487, 284] width 483 height 20
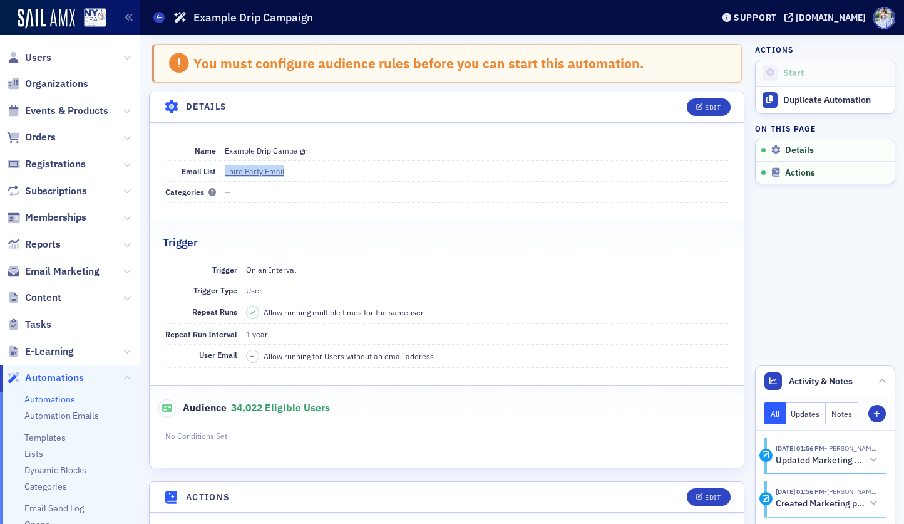
drag, startPoint x: 217, startPoint y: 170, endPoint x: 358, endPoint y: 162, distance: 141.1
click at [312, 169] on div "Email List Third Party Email" at bounding box center [447, 171] width 564 height 21
click at [502, 124] on div "Name Example Drip Campaign Email List Third Party Email Categories — Trigger Tr…" at bounding box center [447, 295] width 594 height 345
click at [727, 105] on button "Edit" at bounding box center [708, 107] width 43 height 18
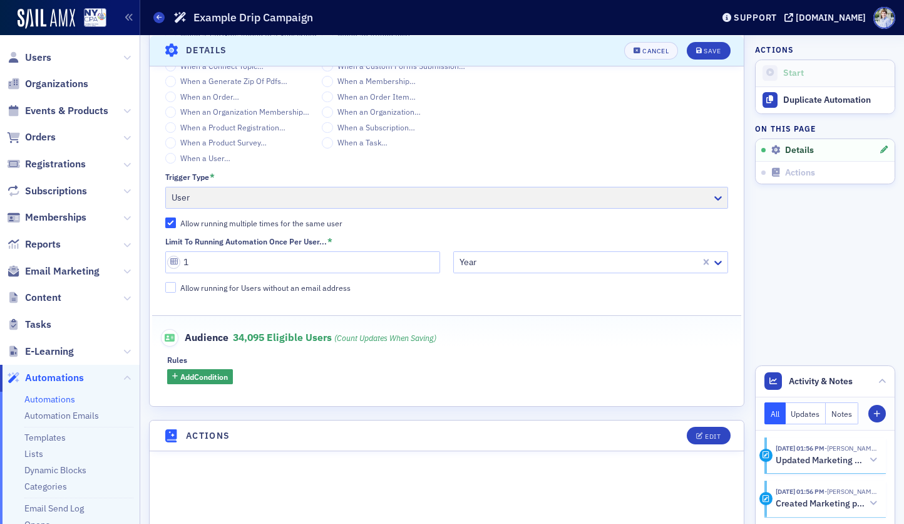
scroll to position [348, 0]
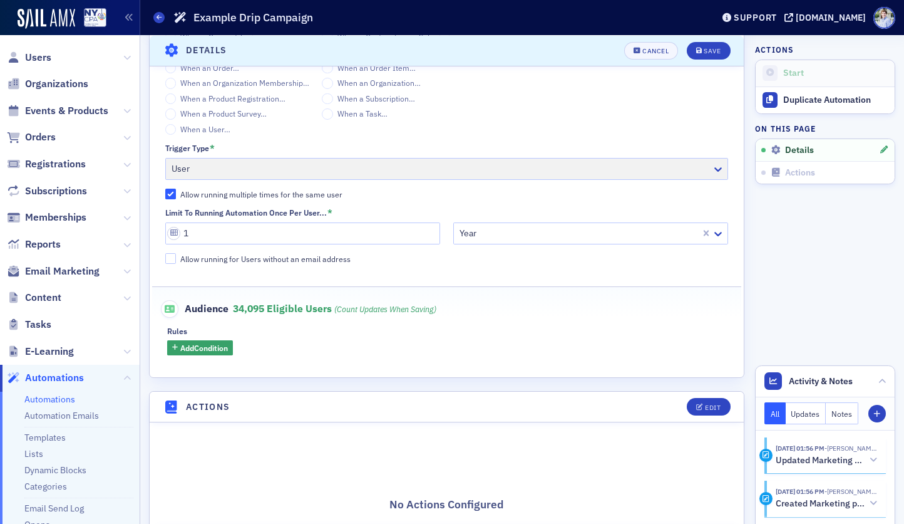
click at [215, 337] on div "Rules Add Condition" at bounding box center [446, 340] width 559 height 29
click at [215, 343] on span "Add Condition" at bounding box center [204, 347] width 48 height 11
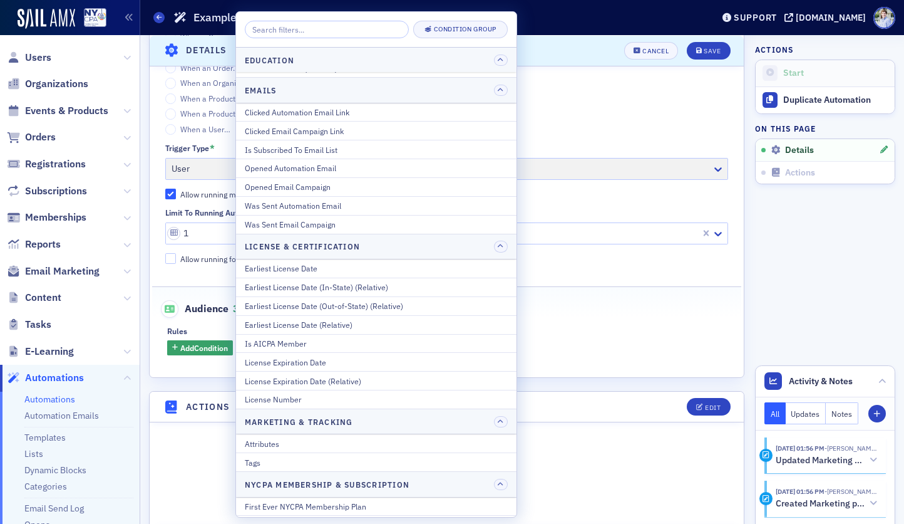
scroll to position [266, 0]
type input "a"
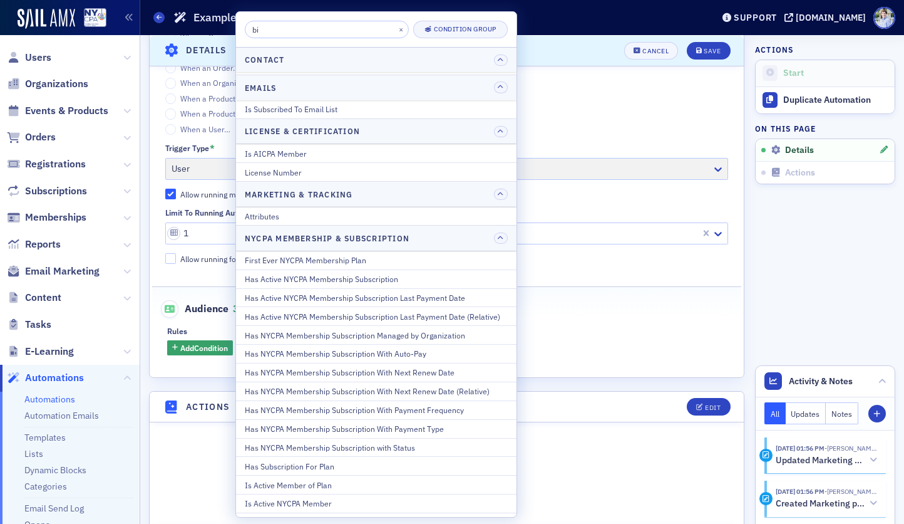
scroll to position [0, 0]
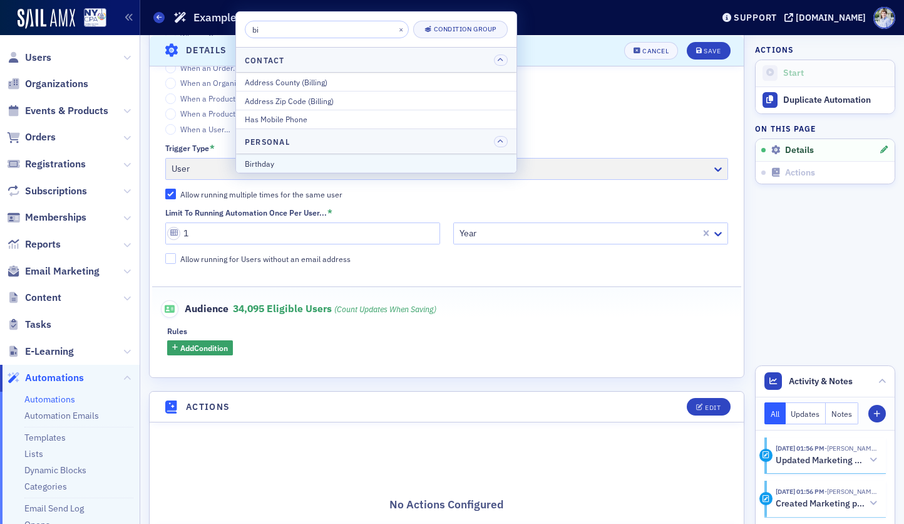
type input "bi"
click at [271, 158] on div "Birthday" at bounding box center [376, 163] width 263 height 11
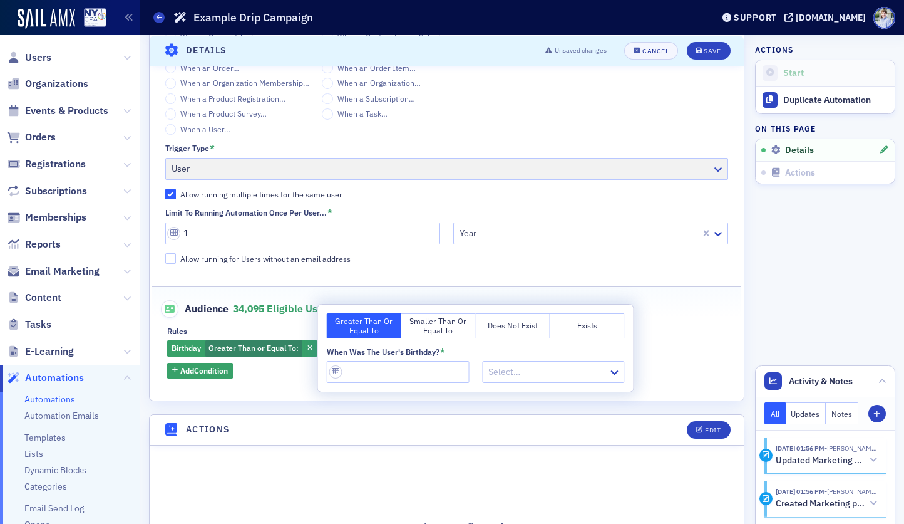
click at [451, 326] on button "Smaller Than or Equal To" at bounding box center [438, 325] width 75 height 25
click at [433, 361] on input "When was the User's Birthday? *" at bounding box center [398, 372] width 143 height 22
type input "1"
click at [556, 376] on div at bounding box center [547, 372] width 120 height 16
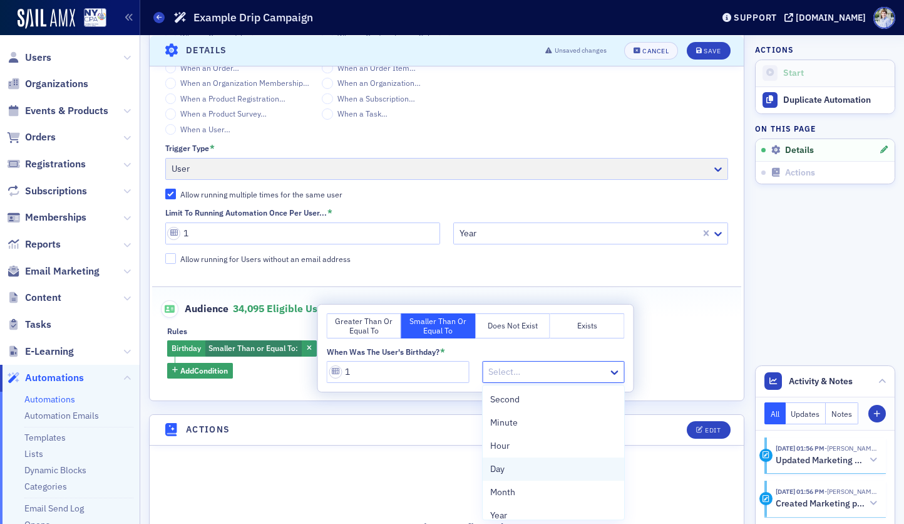
click at [527, 467] on div "Day" at bounding box center [553, 468] width 127 height 13
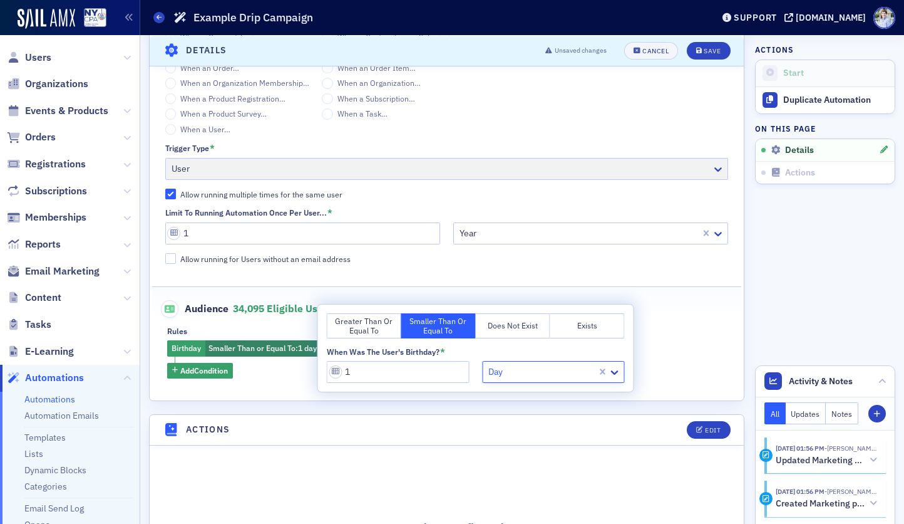
click at [470, 352] on div "When was the User's Birthday? *" at bounding box center [476, 351] width 298 height 9
click at [296, 383] on div "Name * Example Drip Campaign Email List * [Primary] Third Party Email Categorie…" at bounding box center [447, 88] width 594 height 626
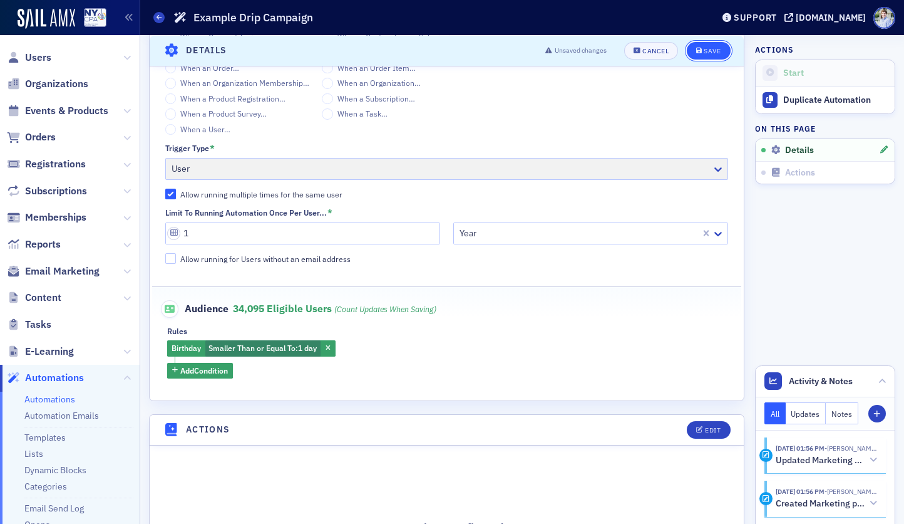
click at [705, 47] on div "Save" at bounding box center [712, 50] width 17 height 7
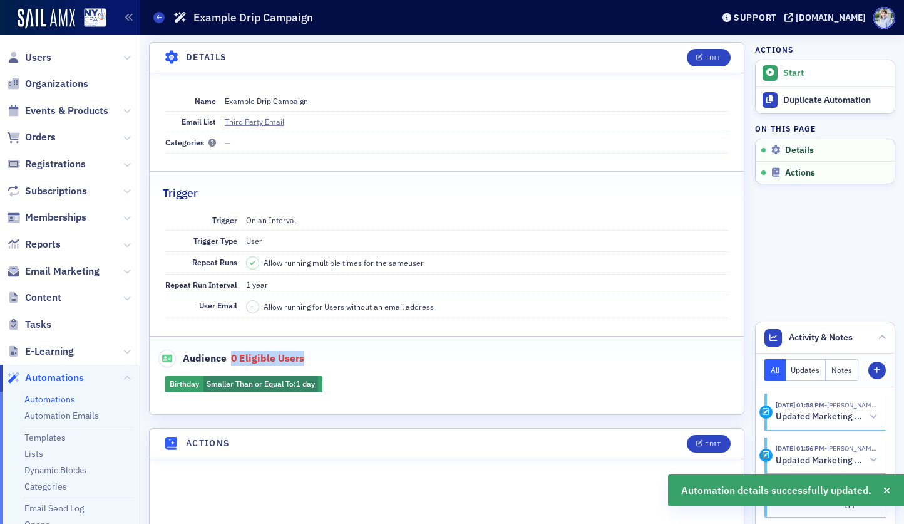
drag, startPoint x: 234, startPoint y: 356, endPoint x: 333, endPoint y: 358, distance: 98.3
click at [333, 358] on div "Audience 0 eligible users" at bounding box center [447, 351] width 568 height 31
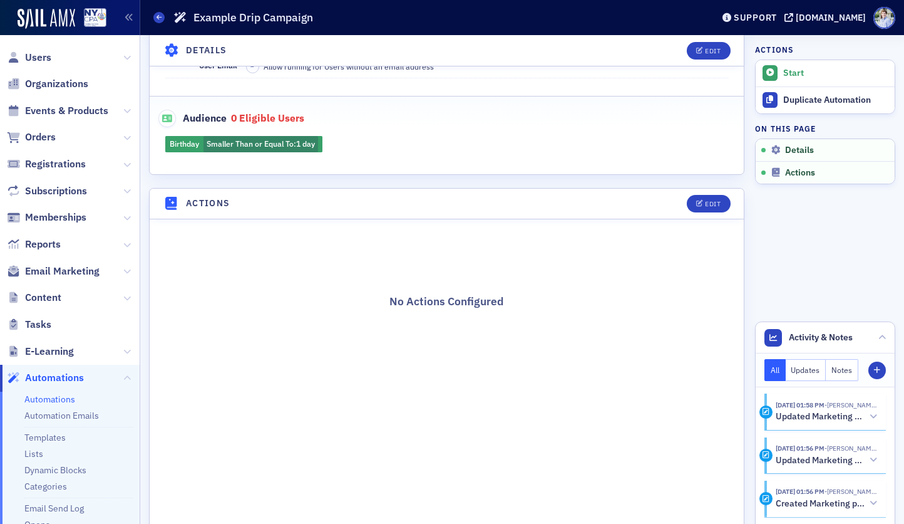
scroll to position [319, 0]
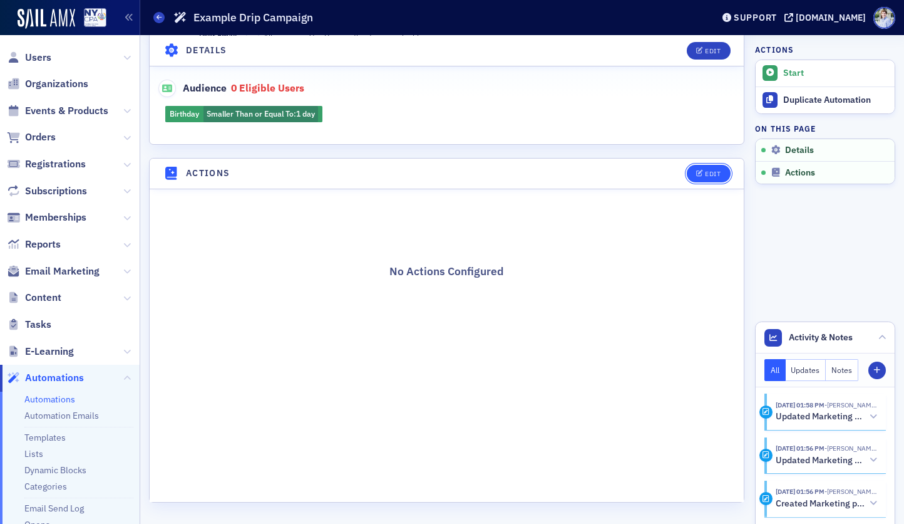
click at [710, 170] on div "Edit" at bounding box center [713, 173] width 16 height 7
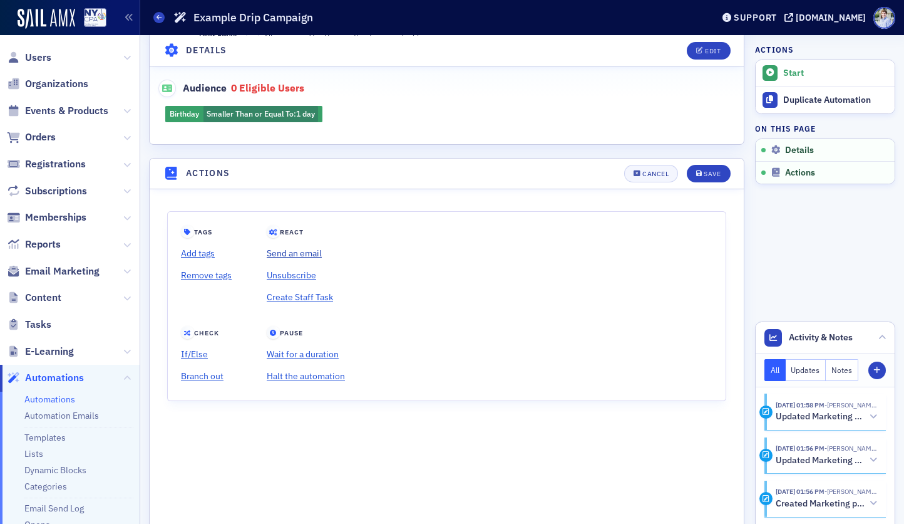
click at [296, 251] on link "Send an email" at bounding box center [306, 253] width 78 height 22
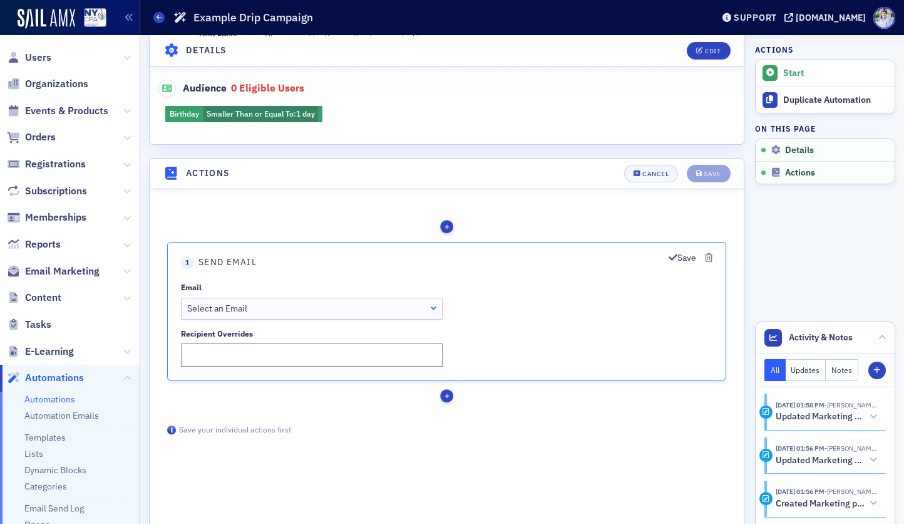
click at [266, 309] on div "Select an Email" at bounding box center [311, 307] width 249 height 13
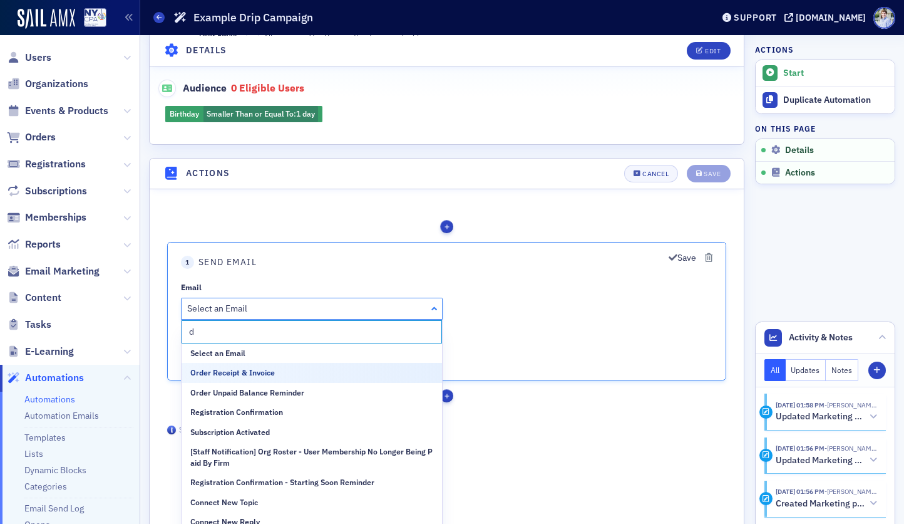
type input "dr"
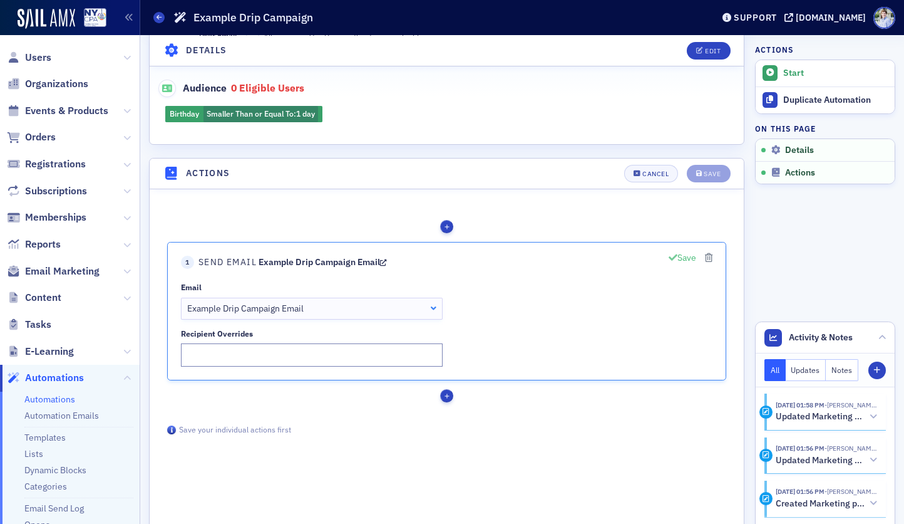
click at [680, 261] on button "Save" at bounding box center [683, 257] width 28 height 13
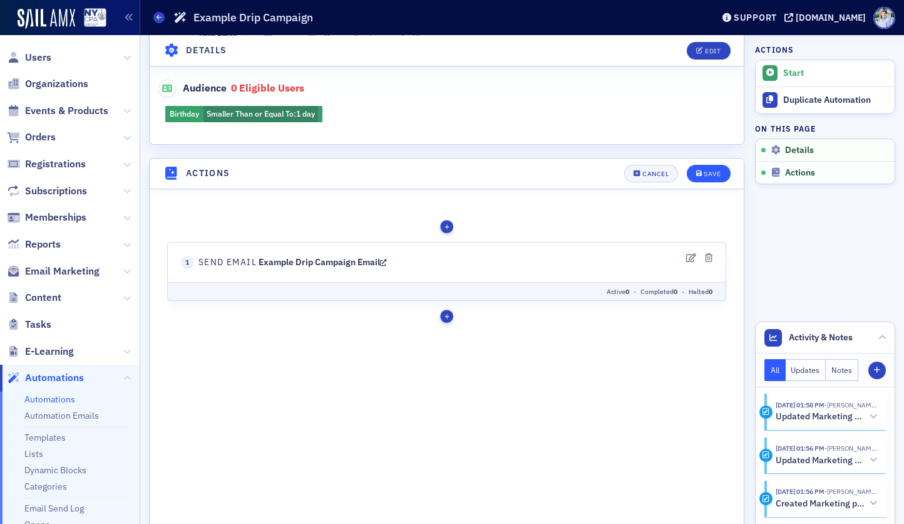
click at [722, 175] on button "Save" at bounding box center [708, 174] width 43 height 18
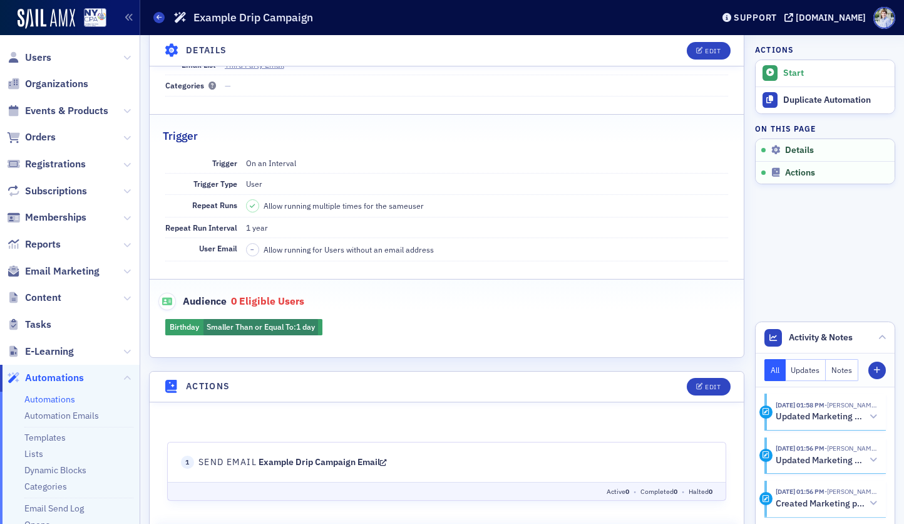
scroll to position [23, 0]
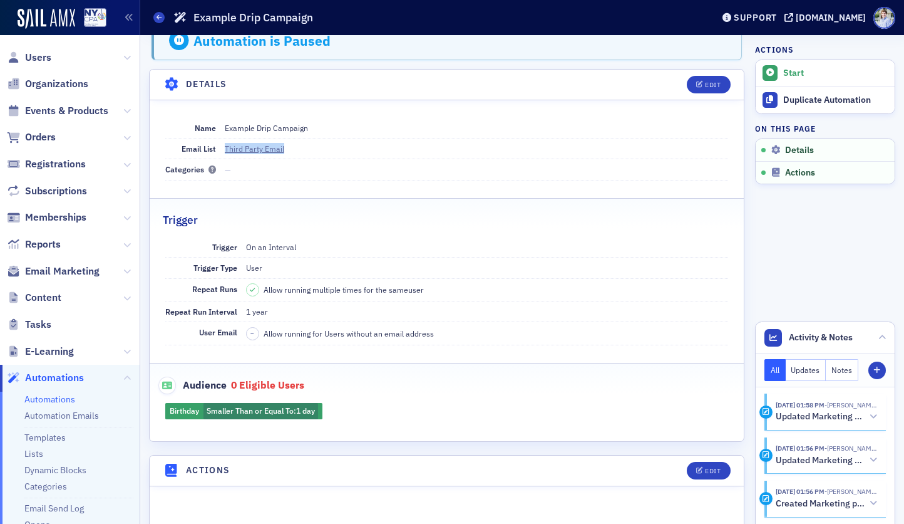
drag, startPoint x: 316, startPoint y: 145, endPoint x: 218, endPoint y: 148, distance: 98.4
click at [218, 148] on div "Email List Third Party Email" at bounding box center [447, 148] width 564 height 21
click at [267, 178] on dd "—" at bounding box center [477, 169] width 504 height 20
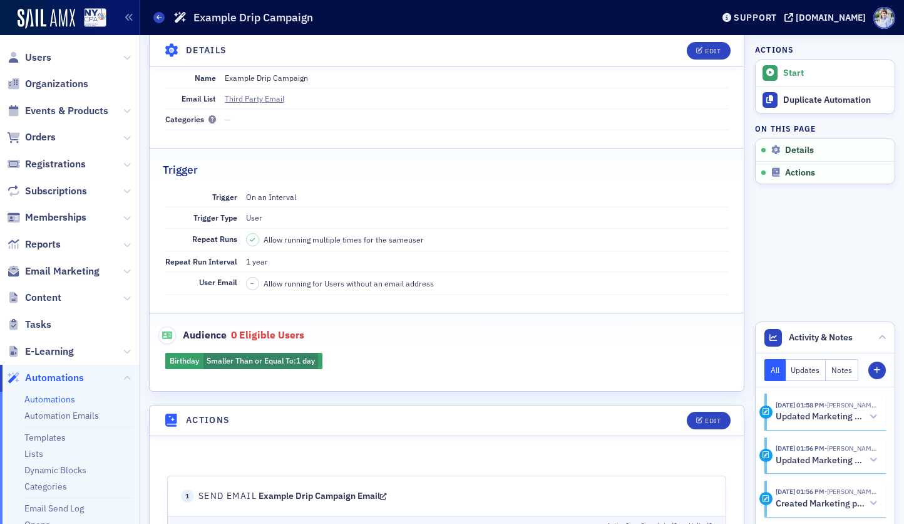
scroll to position [271, 0]
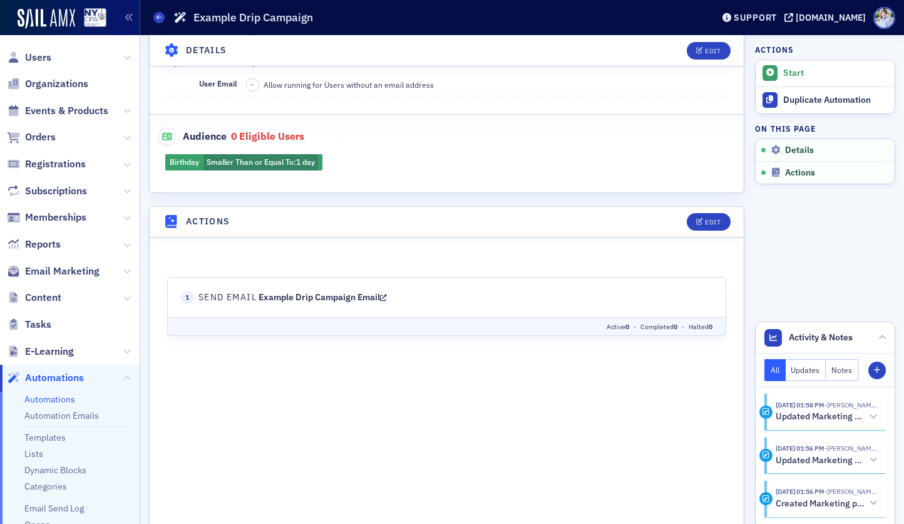
drag, startPoint x: 196, startPoint y: 296, endPoint x: 540, endPoint y: 291, distance: 343.9
click at [540, 291] on header "1 Send Email Example Drip Campaign Email" at bounding box center [447, 296] width 532 height 13
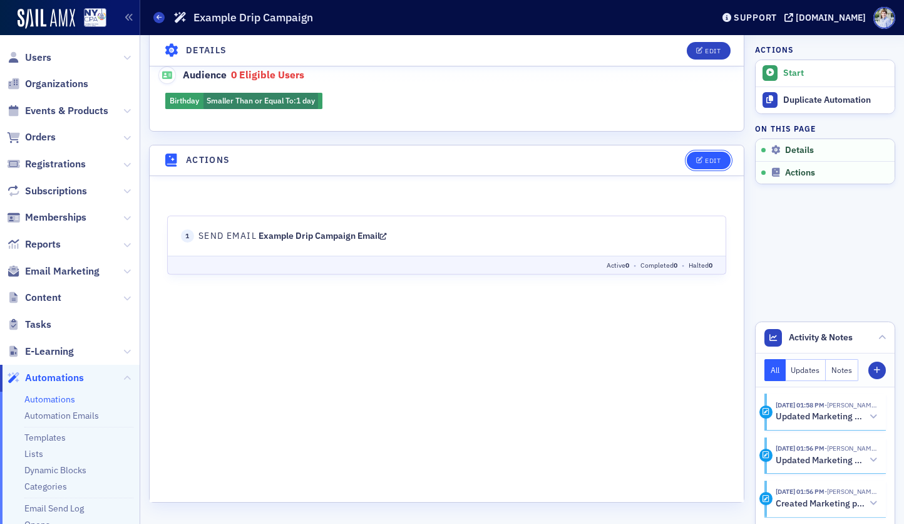
click at [699, 162] on icon "button" at bounding box center [700, 160] width 8 height 7
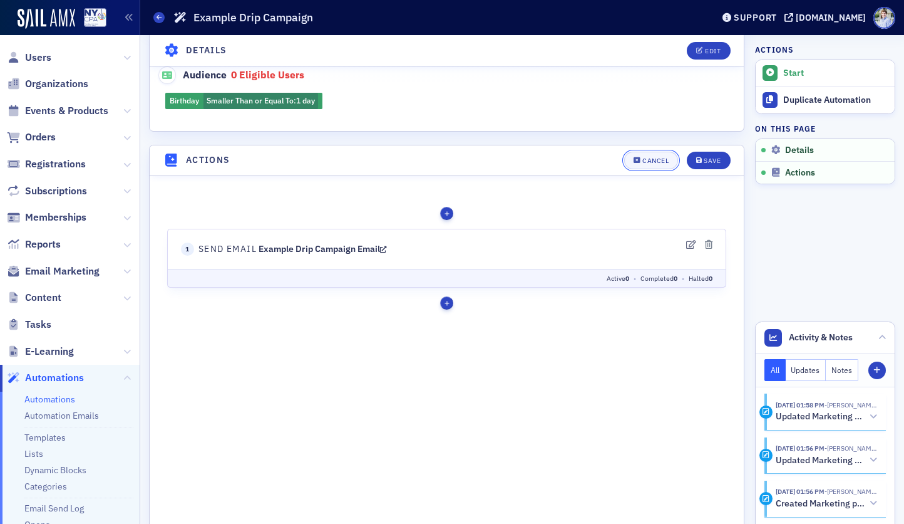
scroll to position [359, 0]
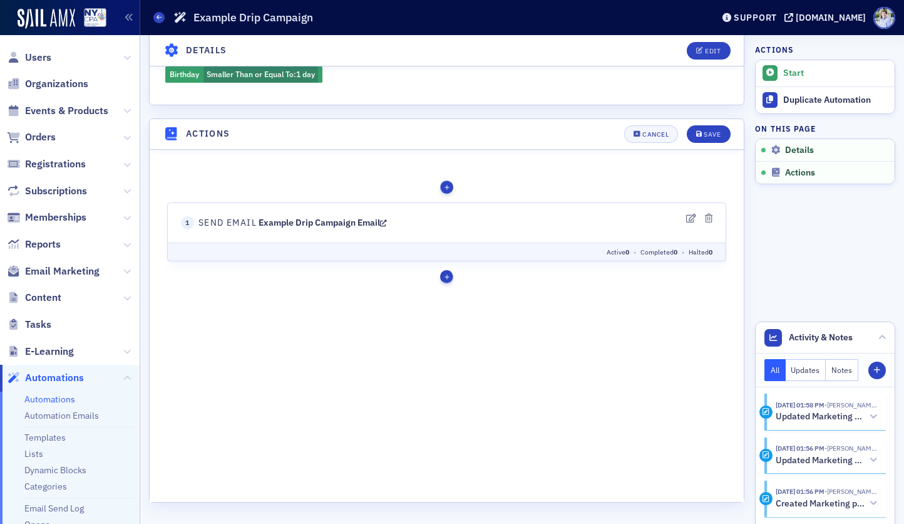
click at [445, 274] on div "button" at bounding box center [446, 275] width 13 height 13
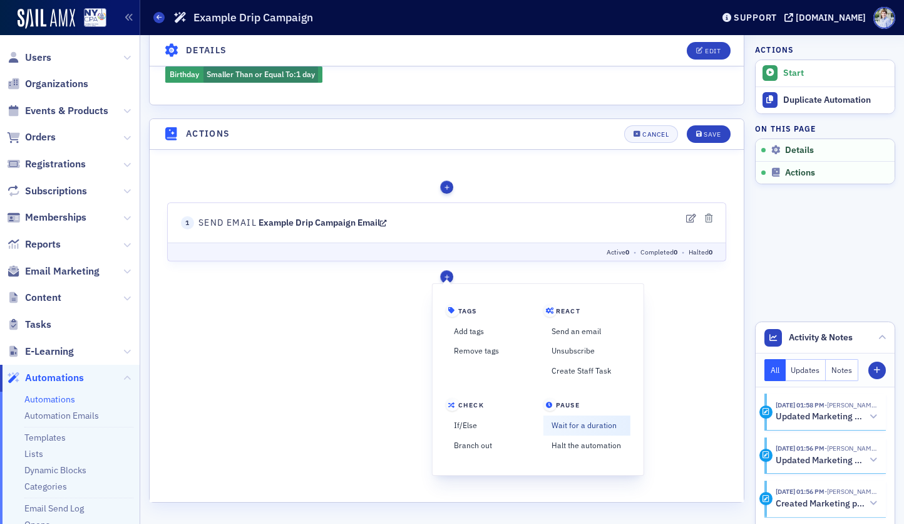
click at [561, 420] on link "Wait for a duration" at bounding box center [586, 425] width 87 height 20
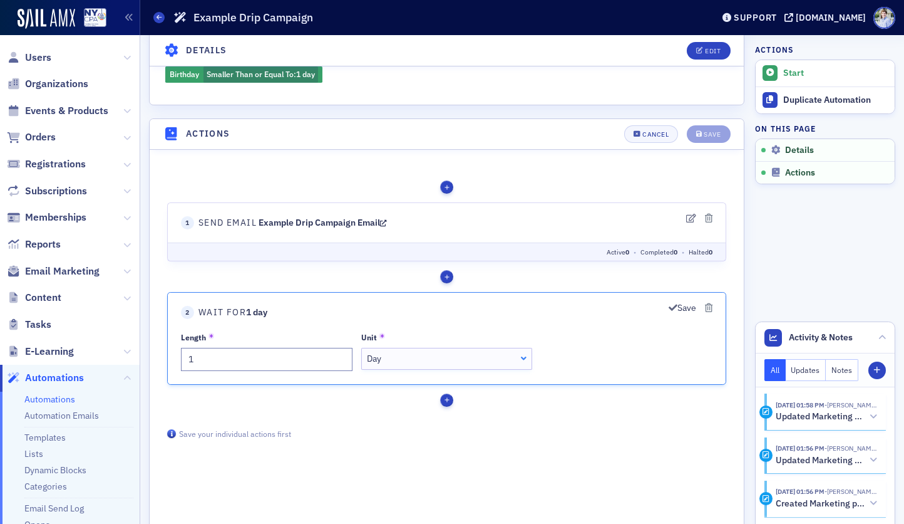
click at [483, 361] on div "Day" at bounding box center [446, 357] width 159 height 13
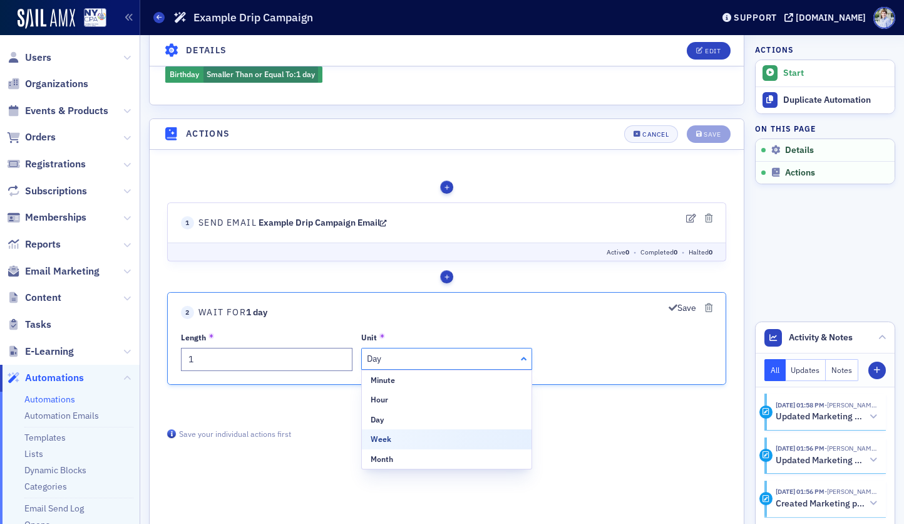
drag, startPoint x: 468, startPoint y: 439, endPoint x: 422, endPoint y: 428, distance: 47.1
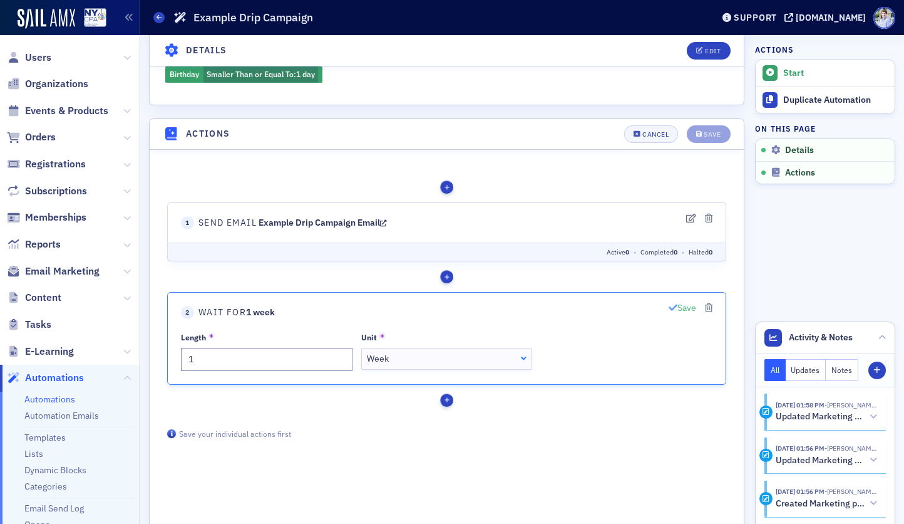
click at [671, 304] on icon "button" at bounding box center [673, 307] width 9 height 9
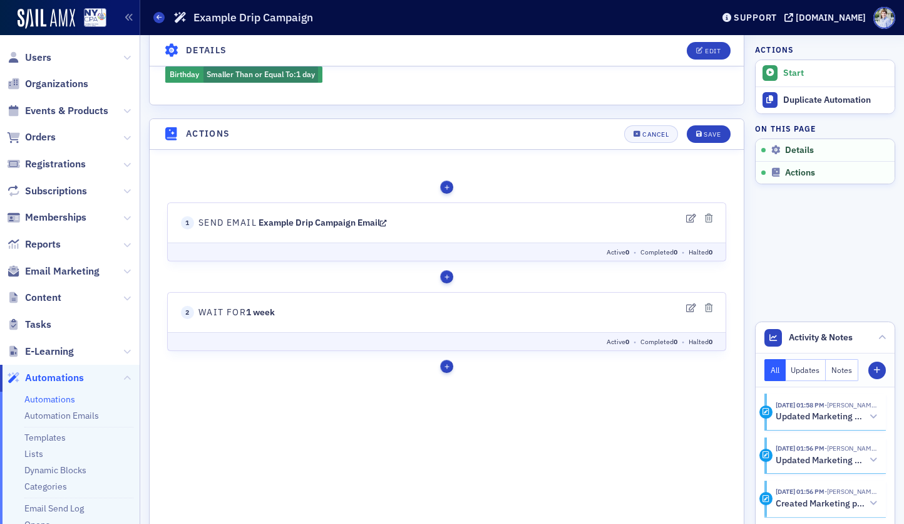
drag, startPoint x: 199, startPoint y: 308, endPoint x: 390, endPoint y: 310, distance: 191.7
click at [390, 310] on header "2 Wait for 1 week" at bounding box center [447, 311] width 532 height 13
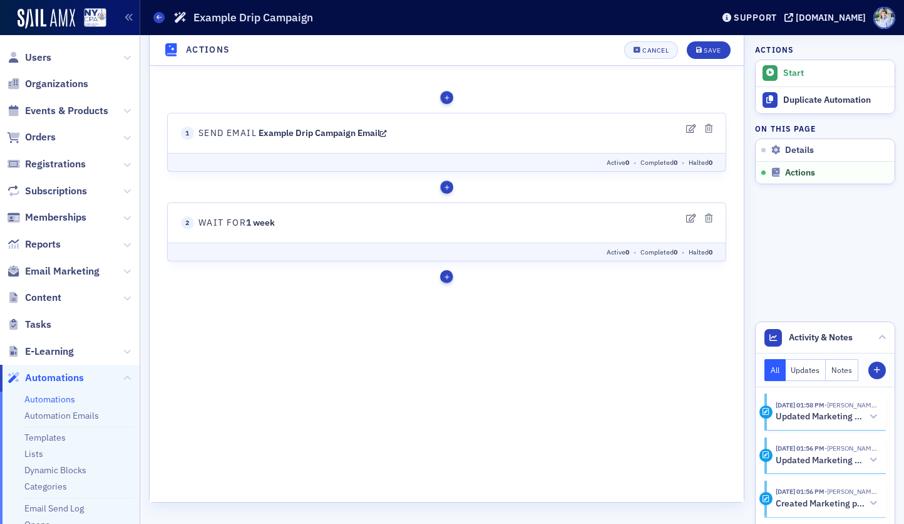
click at [443, 276] on div "button" at bounding box center [446, 275] width 13 height 13
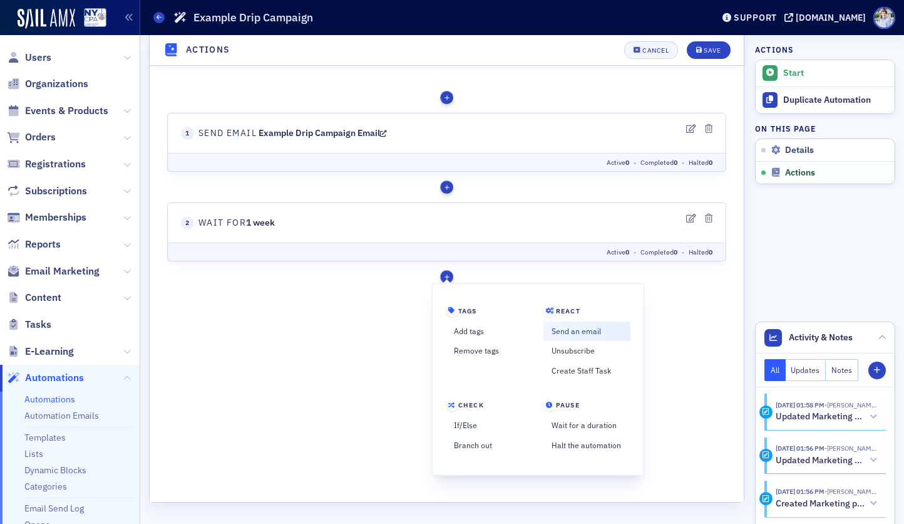
click at [591, 334] on link "Send an email" at bounding box center [586, 331] width 87 height 20
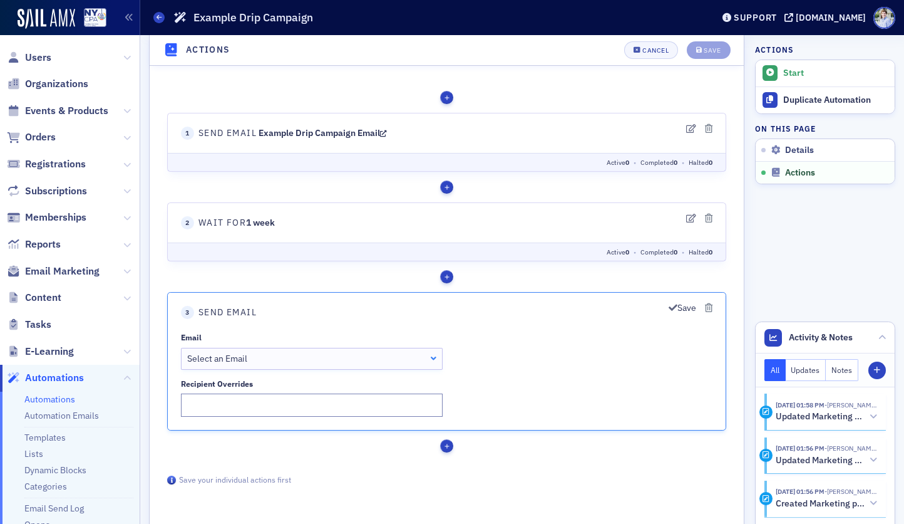
drag, startPoint x: 247, startPoint y: 362, endPoint x: 243, endPoint y: 368, distance: 6.8
click at [247, 362] on div "Select an Email" at bounding box center [311, 357] width 249 height 13
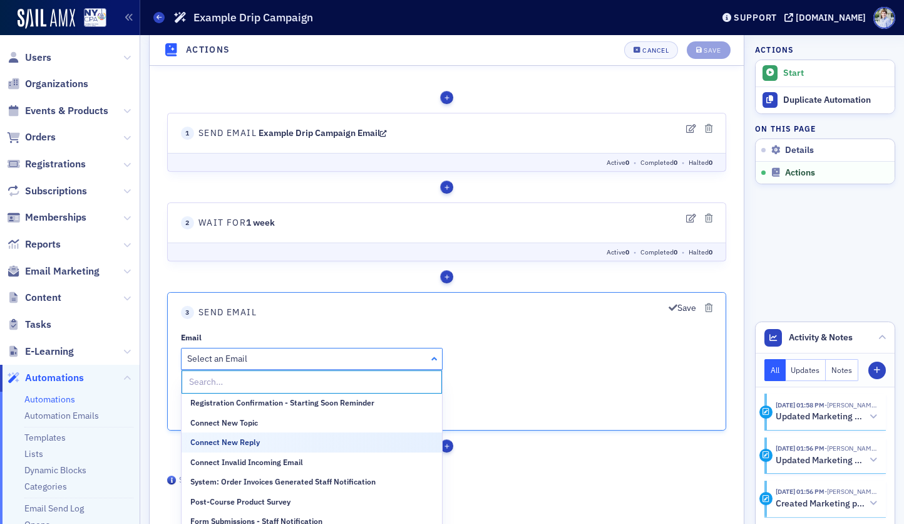
scroll to position [158, 0]
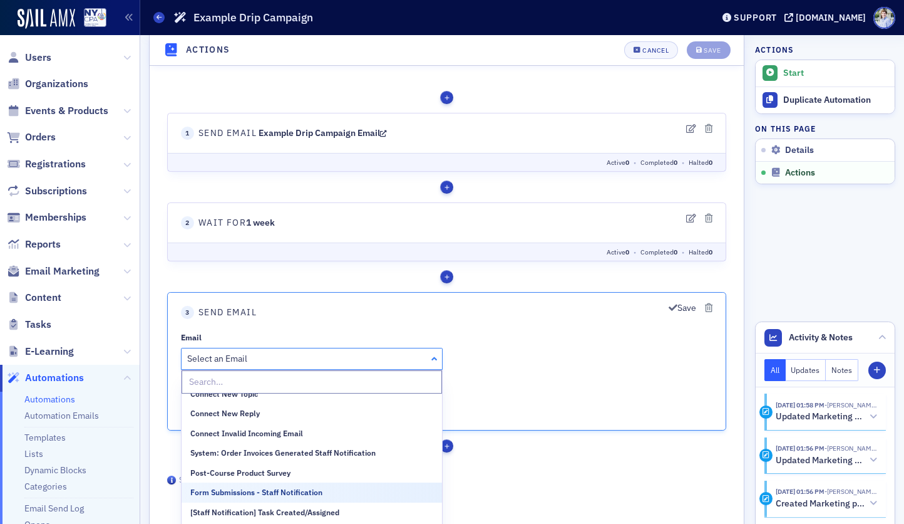
drag, startPoint x: 266, startPoint y: 492, endPoint x: 276, endPoint y: 489, distance: 9.9
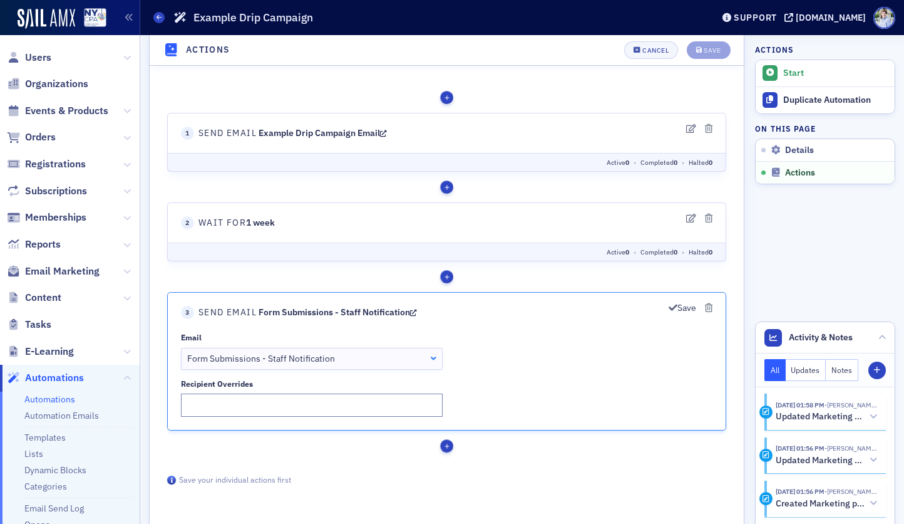
drag, startPoint x: 686, startPoint y: 307, endPoint x: 670, endPoint y: 304, distance: 16.5
click at [686, 307] on button "Save" at bounding box center [683, 307] width 28 height 13
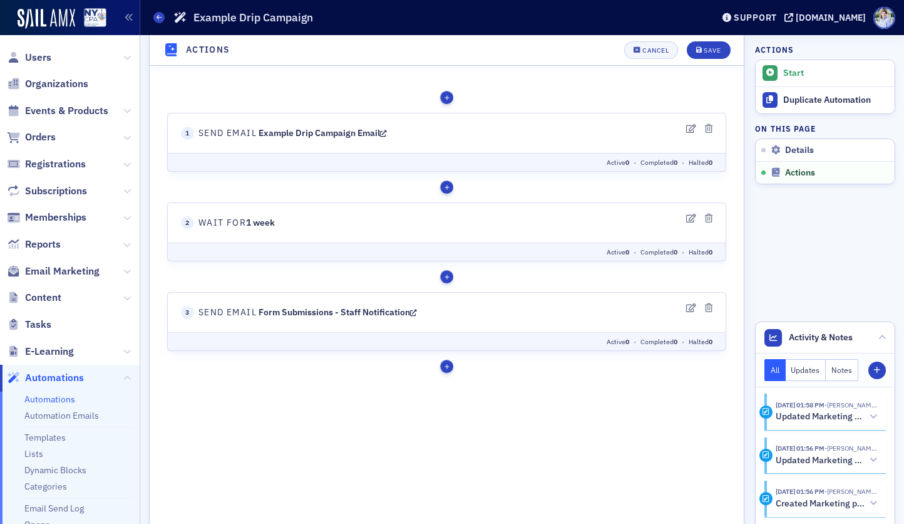
drag, startPoint x: 211, startPoint y: 311, endPoint x: 204, endPoint y: 311, distance: 6.9
click at [205, 311] on span "Send Email Form Submissions - Staff Notification" at bounding box center [308, 311] width 219 height 13
drag, startPoint x: 202, startPoint y: 311, endPoint x: 443, endPoint y: 311, distance: 241.7
click at [431, 311] on header "3 Send Email Form Submissions - Staff Notification" at bounding box center [447, 311] width 532 height 13
click at [450, 311] on header "3 Send Email Form Submissions - Staff Notification" at bounding box center [447, 311] width 532 height 13
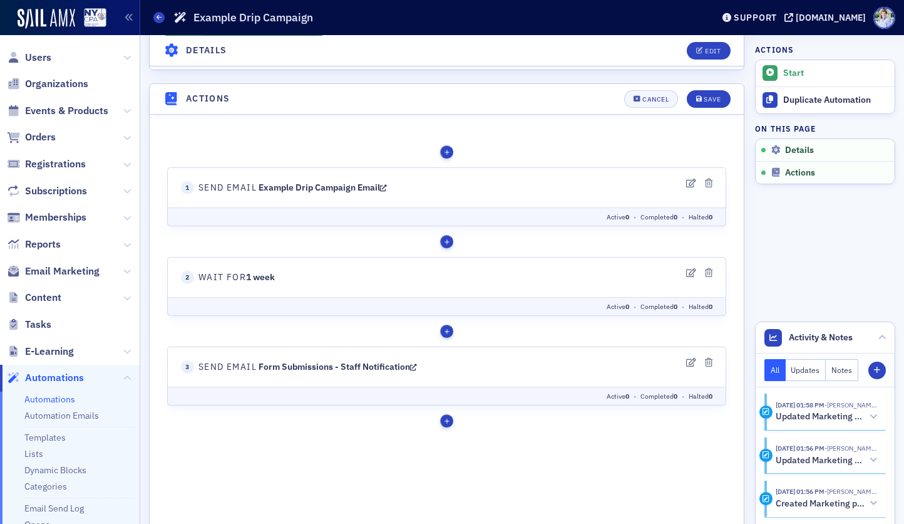
scroll to position [433, 0]
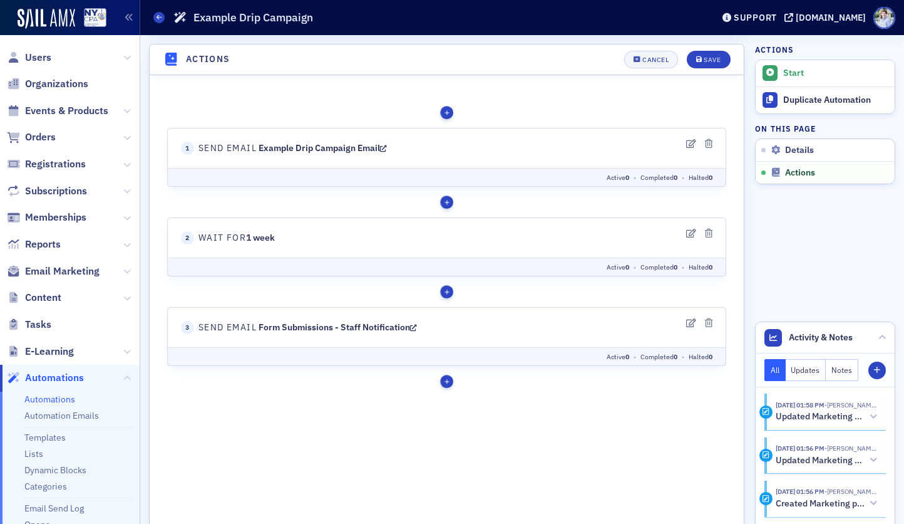
click at [518, 119] on div "Tags Add tags Remove tags React Send an email Unsubscribe" at bounding box center [446, 245] width 559 height 299
click at [525, 101] on div "Tags Add tags Remove tags React Send an email Unsubscribe" at bounding box center [446, 245] width 559 height 299
click at [482, 47] on header "Actions Cancel Save" at bounding box center [447, 59] width 594 height 31
click at [492, 136] on fieldset "1 Send Email Example Drip Campaign Email Active 0 • Completed 0 • Halted 0" at bounding box center [446, 156] width 559 height 59
click at [124, 267] on icon at bounding box center [127, 271] width 8 height 8
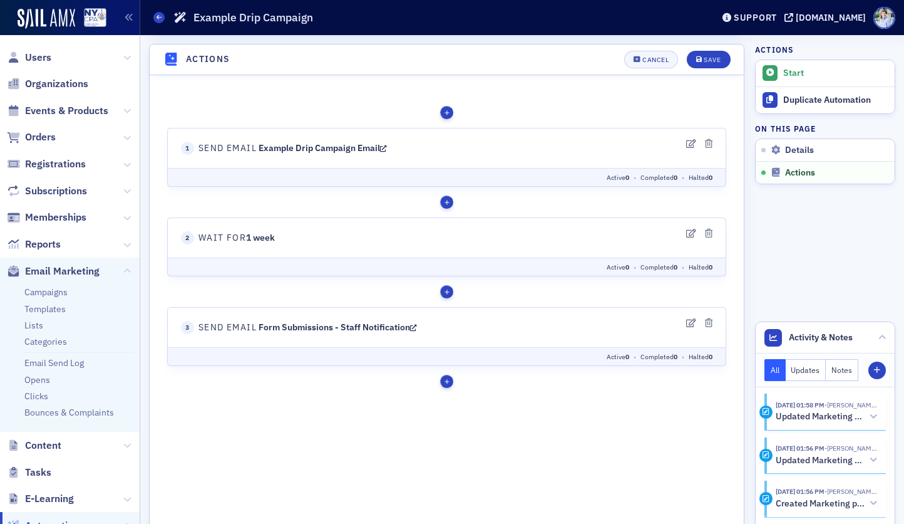
click at [306, 117] on div "Tags Add tags Remove tags React Send an email Unsubscribe" at bounding box center [446, 111] width 559 height 13
click at [623, 83] on main "Tags Add tags Remove tags React Send an email" at bounding box center [447, 298] width 594 height 447
drag, startPoint x: 692, startPoint y: 59, endPoint x: 681, endPoint y: 64, distance: 12.3
click at [693, 59] on button "Save" at bounding box center [708, 60] width 43 height 18
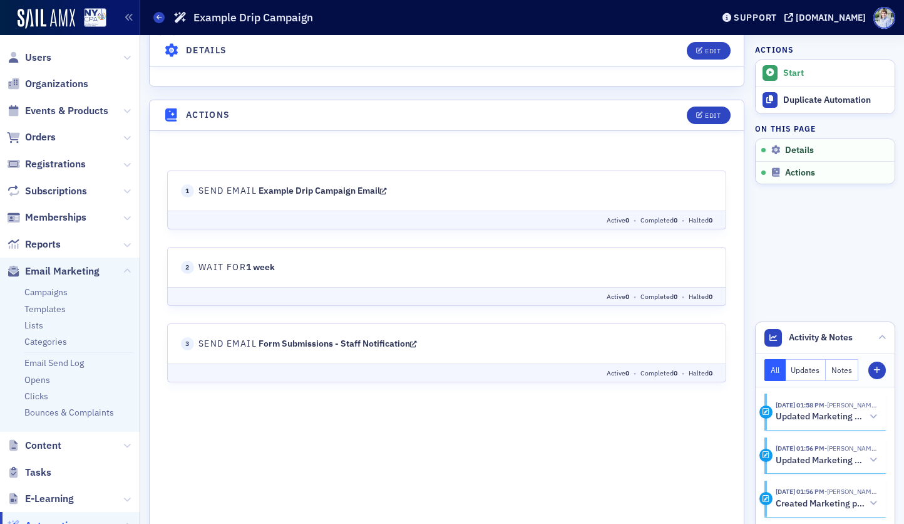
scroll to position [371, 0]
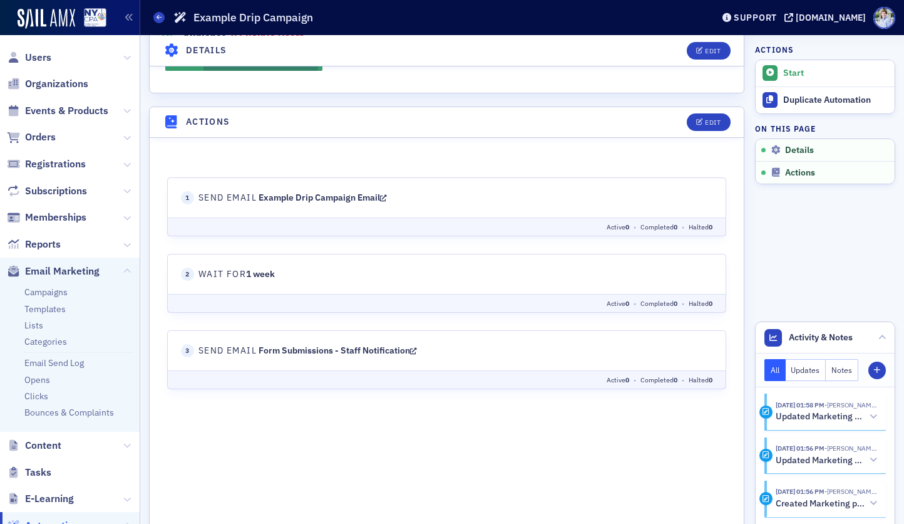
click at [53, 299] on ul "Campaigns Templates Lists Categories Email Send Log Opens Clicks Bounces & Comp…" at bounding box center [70, 358] width 140 height 148
click at [53, 296] on link "Campaigns" at bounding box center [45, 291] width 43 height 11
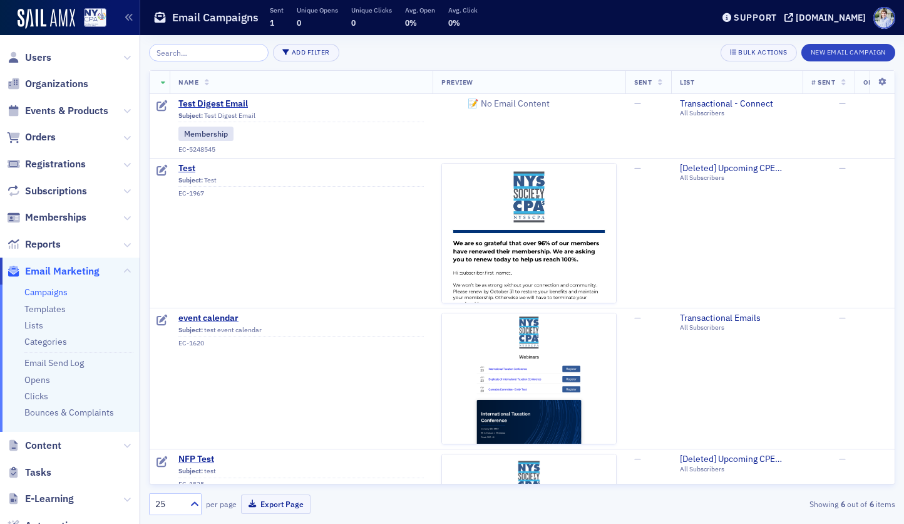
click at [608, 48] on div "Add Filter Bulk Actions New Email Campaign" at bounding box center [522, 53] width 747 height 18
click at [233, 101] on span "Test Digest Email" at bounding box center [301, 103] width 246 height 11
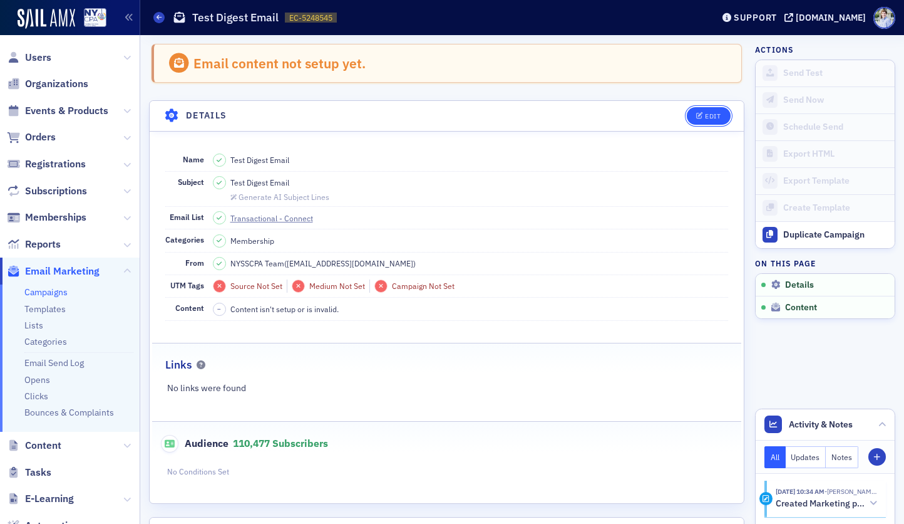
click at [693, 120] on button "Edit" at bounding box center [708, 116] width 43 height 18
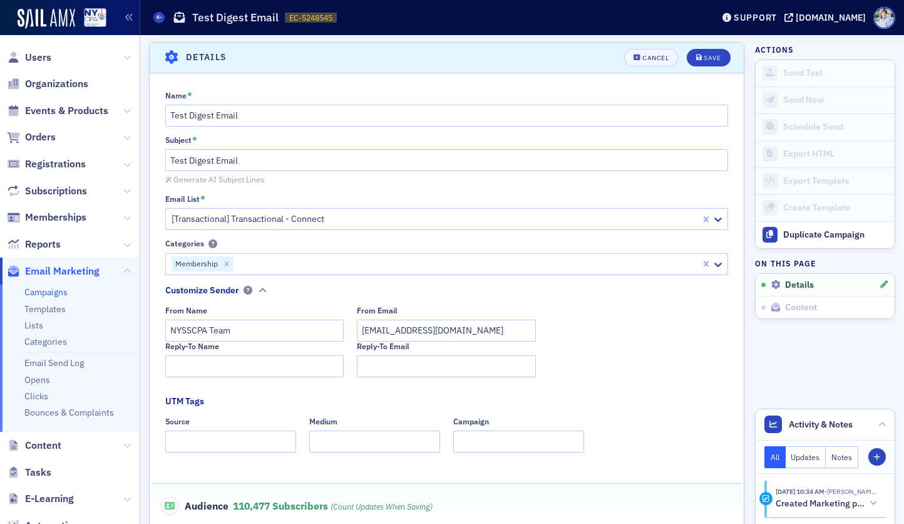
scroll to position [242, 0]
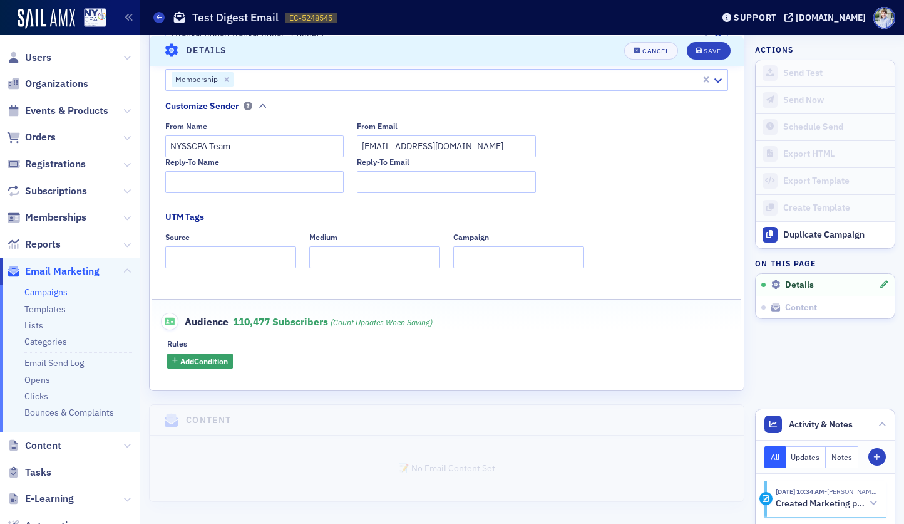
click at [210, 351] on div "Rules Add Condition" at bounding box center [446, 353] width 559 height 29
click at [209, 362] on span "Add Condition" at bounding box center [204, 360] width 48 height 11
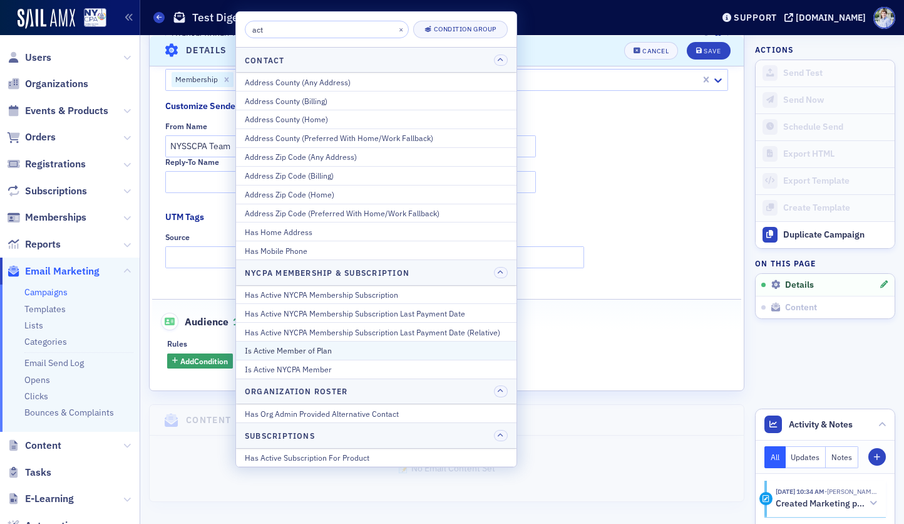
type input "act"
click at [320, 350] on div "Is Active Member of Plan" at bounding box center [376, 349] width 263 height 11
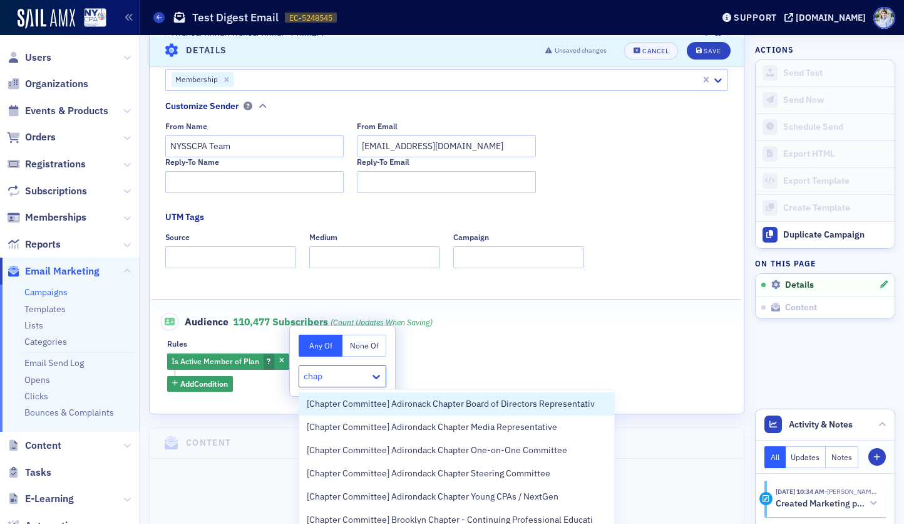
type input "chapt"
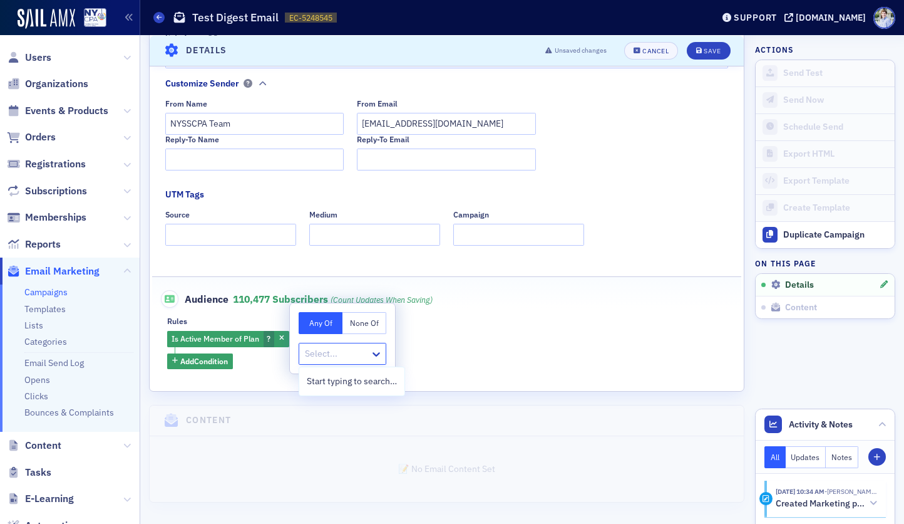
scroll to position [0, 0]
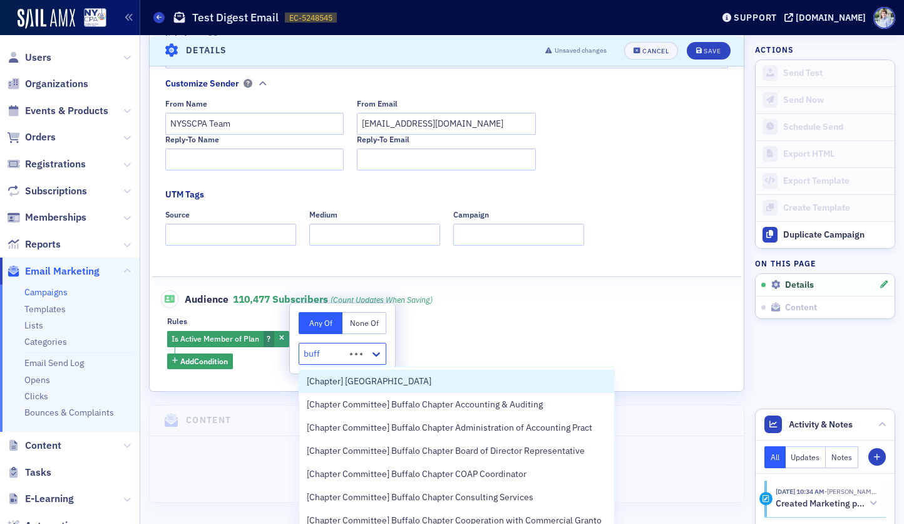
type input "buffa"
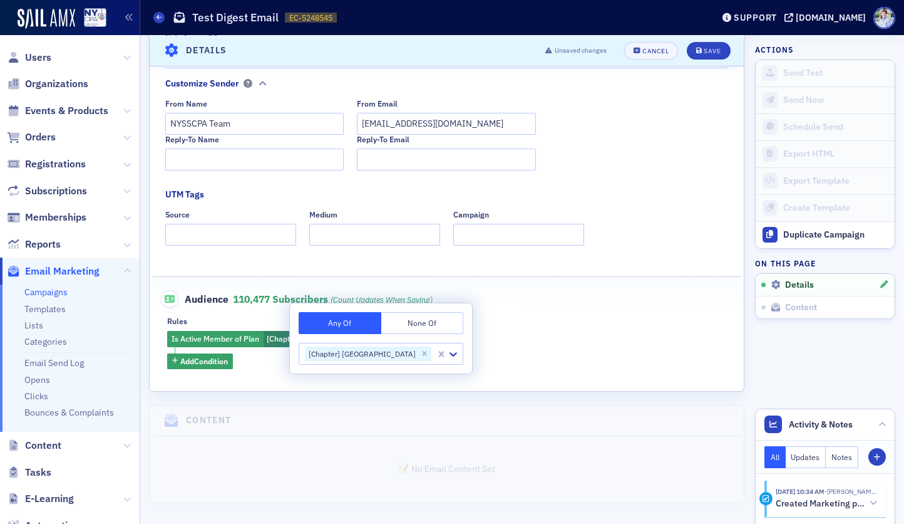
click at [426, 338] on div "Is Active Member of Plan [Chapter] Buffalo Add Condition" at bounding box center [446, 350] width 559 height 38
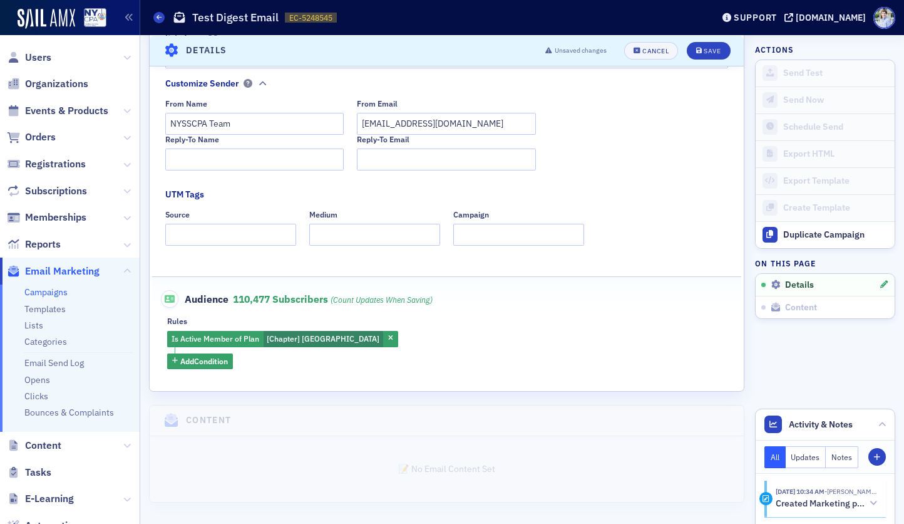
click at [264, 316] on div "Rules" at bounding box center [446, 320] width 559 height 9
click at [261, 331] on div "Is Active Member of Plan [Chapter] Buffalo" at bounding box center [282, 339] width 231 height 16
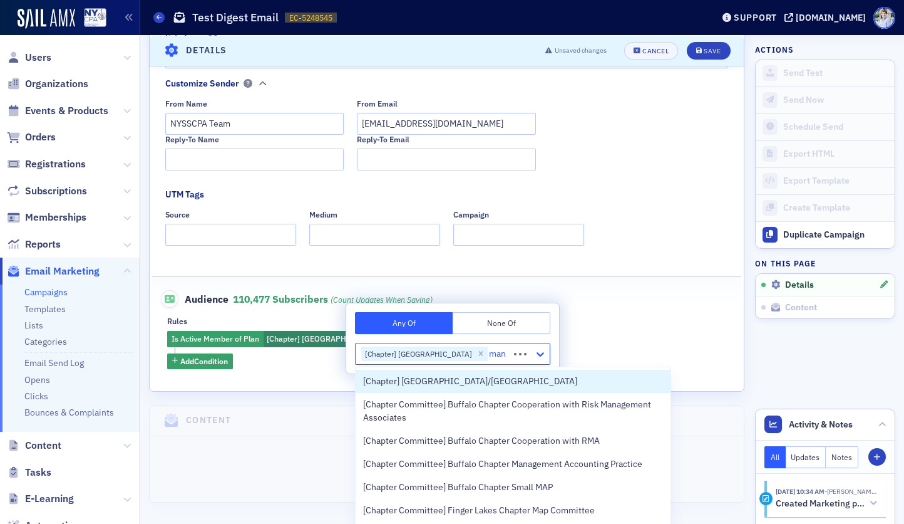
type input "manh"
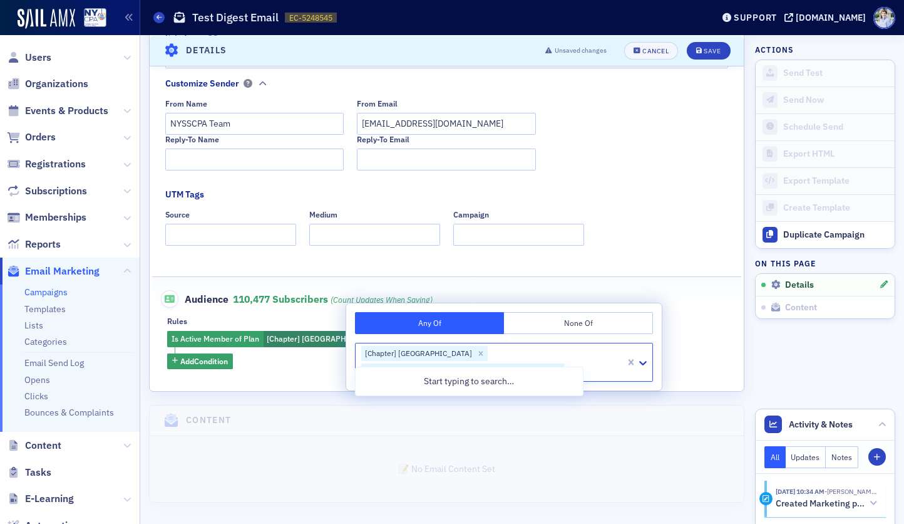
click at [286, 380] on div "Name * Test Digest Email Subject * Test Digest Email Generate AI Subject Lines …" at bounding box center [447, 129] width 594 height 524
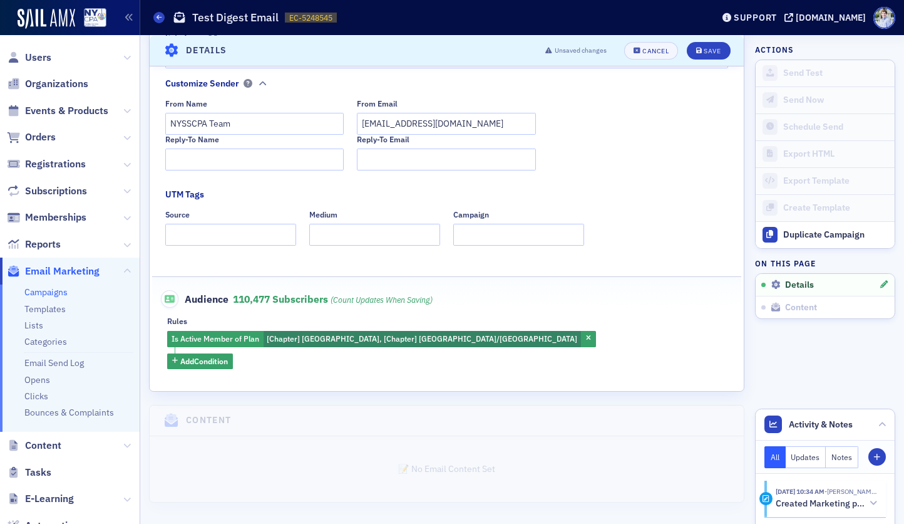
click at [443, 33] on header "Campaigns Test Digest Email EC-5248545 5248545 Support nysscpa.production.saila…" at bounding box center [522, 17] width 764 height 35
click at [445, 48] on header "Details Unsaved changes Cancel Save" at bounding box center [447, 50] width 594 height 31
click at [656, 48] on div "Cancel" at bounding box center [656, 50] width 26 height 7
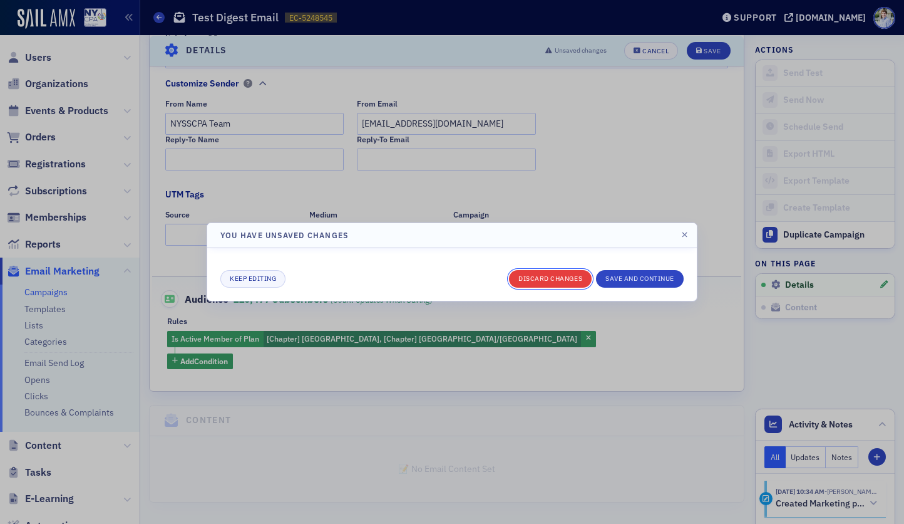
click at [543, 287] on button "Discard changes" at bounding box center [550, 279] width 83 height 18
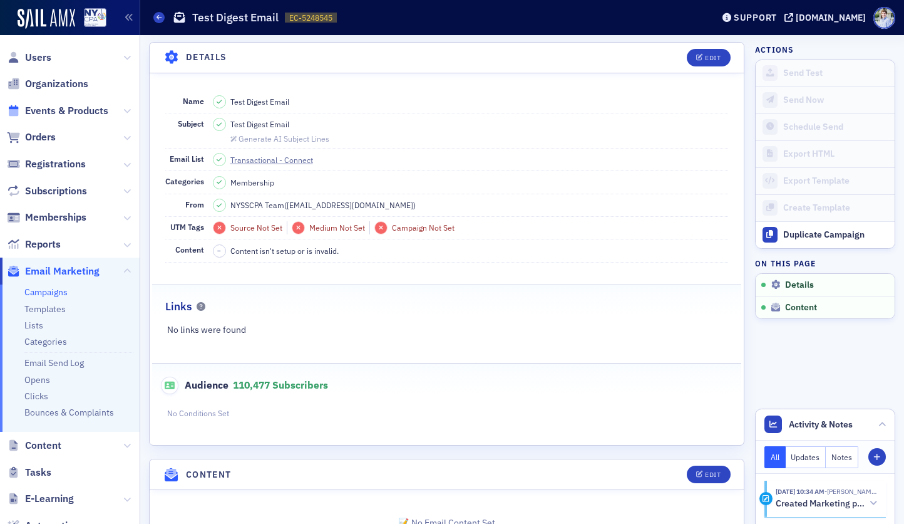
scroll to position [111, 0]
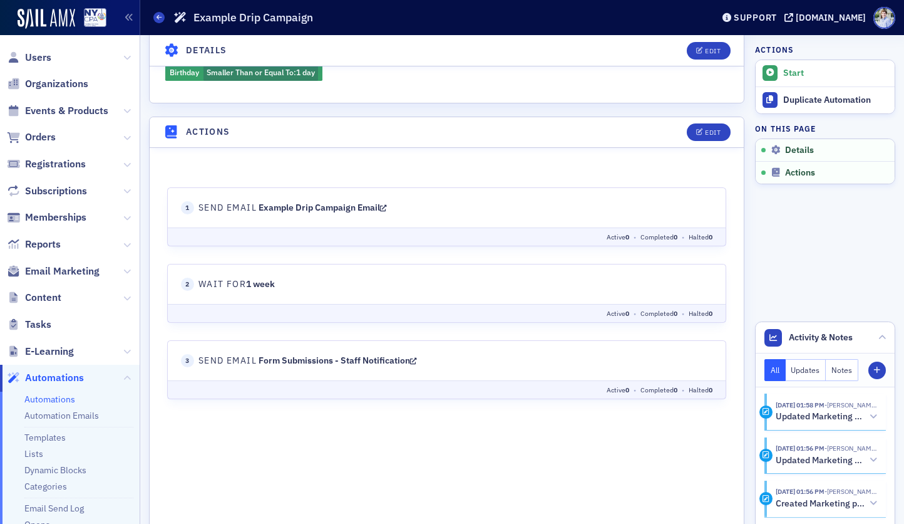
scroll to position [361, 0]
click at [622, 137] on header "Actions Edit" at bounding box center [447, 131] width 594 height 31
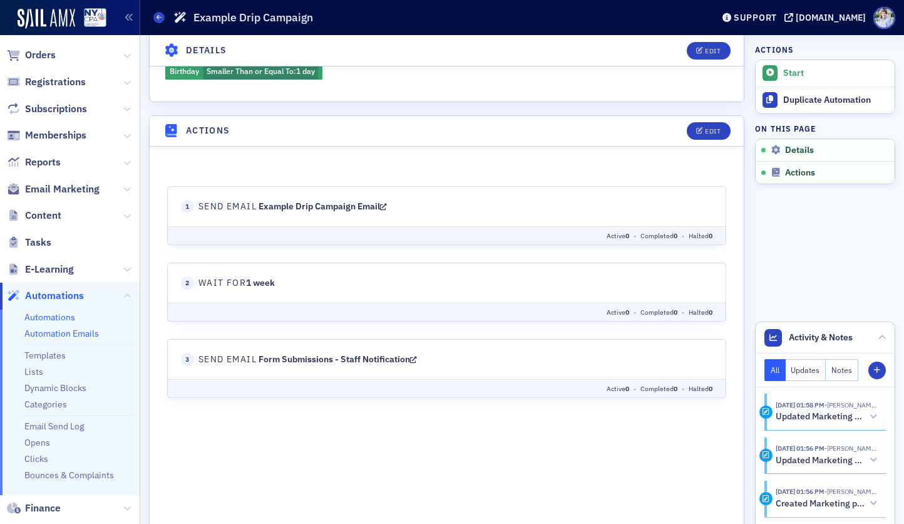
scroll to position [108, 0]
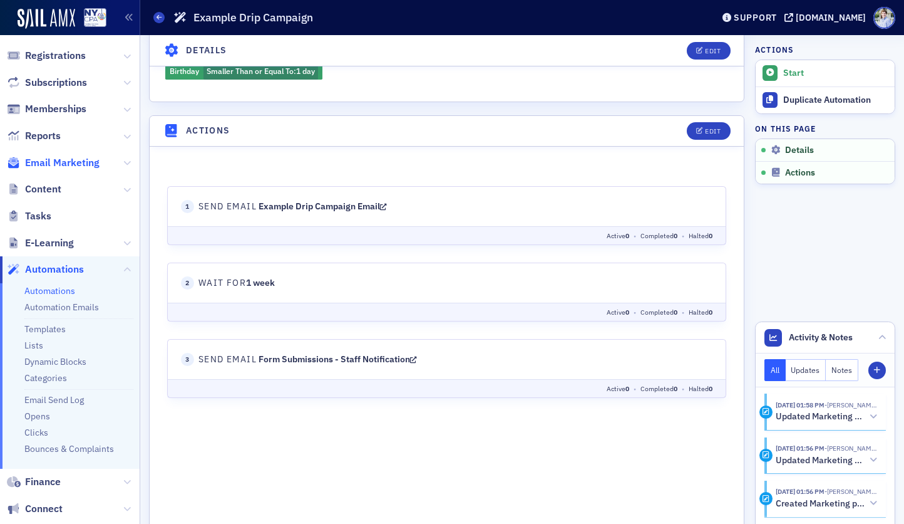
click at [49, 163] on span "Email Marketing" at bounding box center [62, 163] width 75 height 14
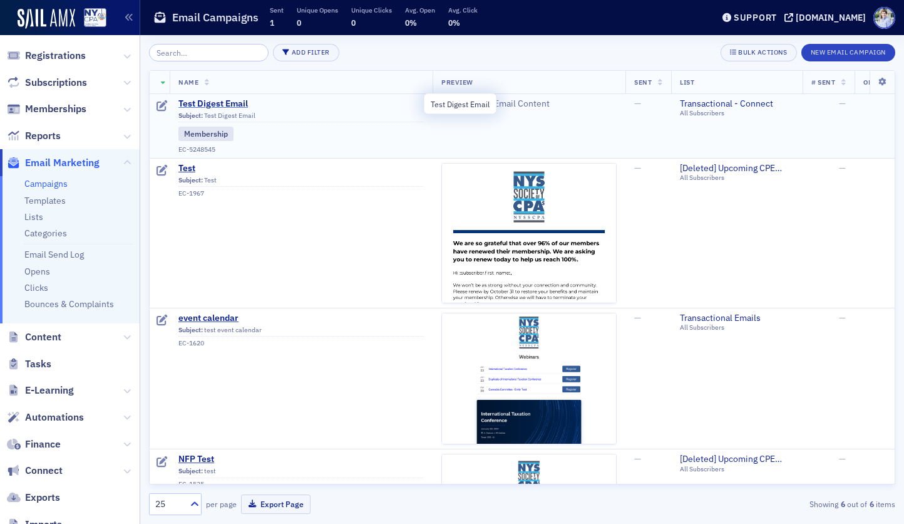
click at [212, 103] on span "Test Digest Email" at bounding box center [301, 103] width 246 height 11
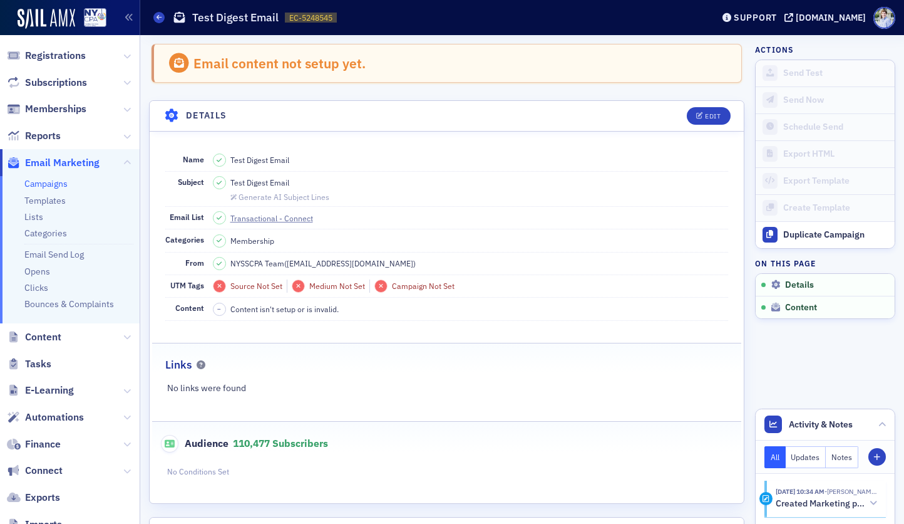
scroll to position [111, 0]
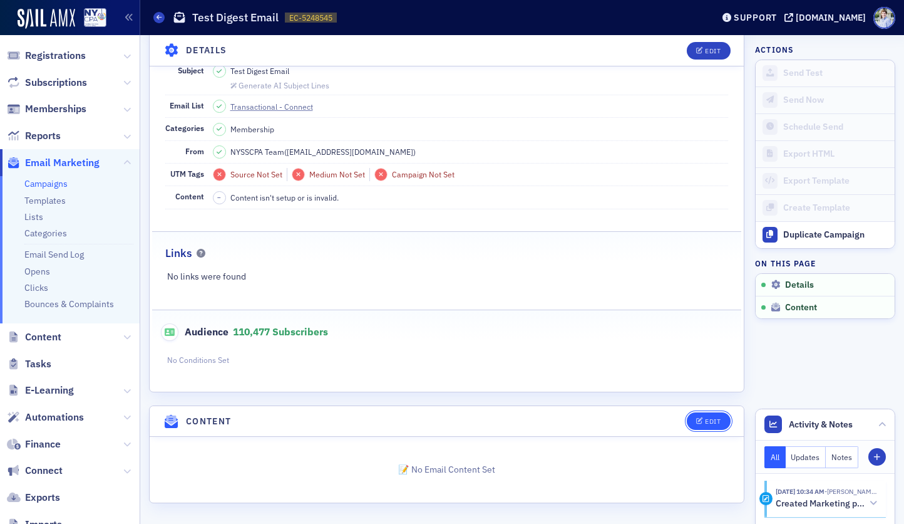
click at [717, 422] on div "Edit" at bounding box center [713, 421] width 16 height 7
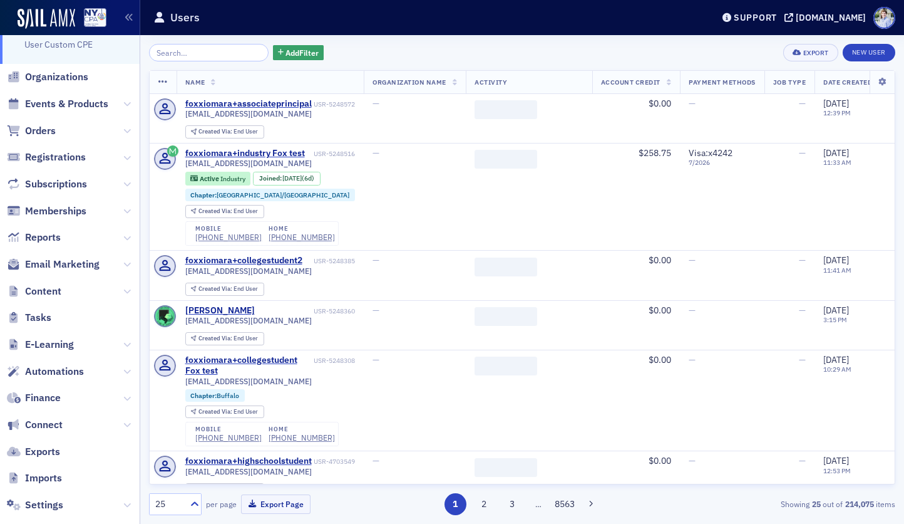
scroll to position [70, 0]
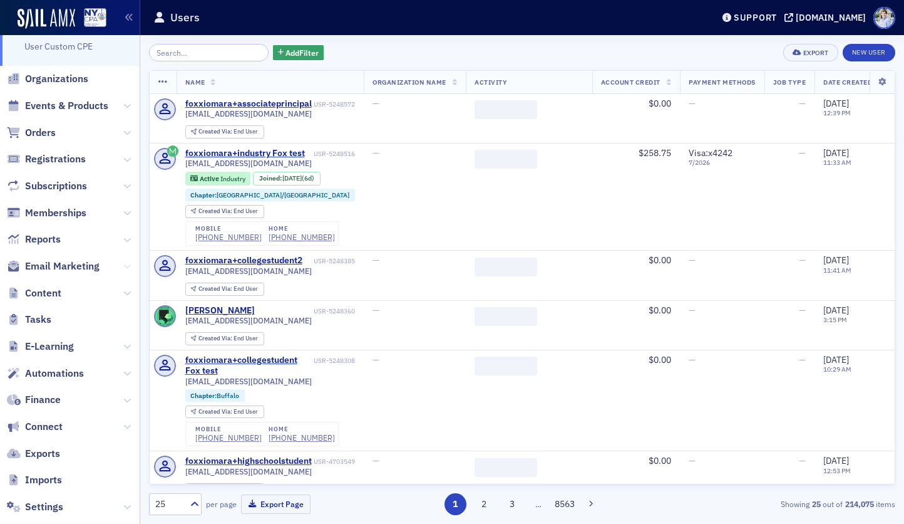
click at [123, 269] on icon at bounding box center [127, 266] width 8 height 8
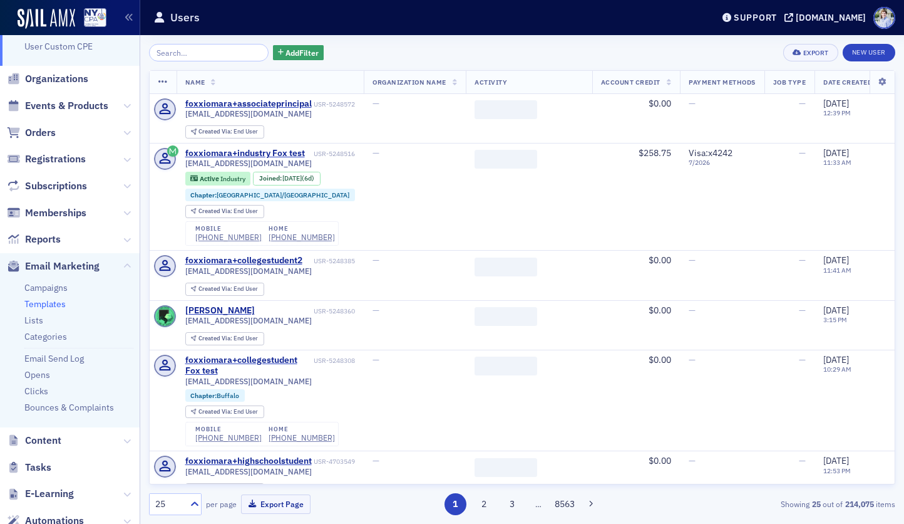
click at [50, 303] on link "Templates" at bounding box center [44, 303] width 41 height 11
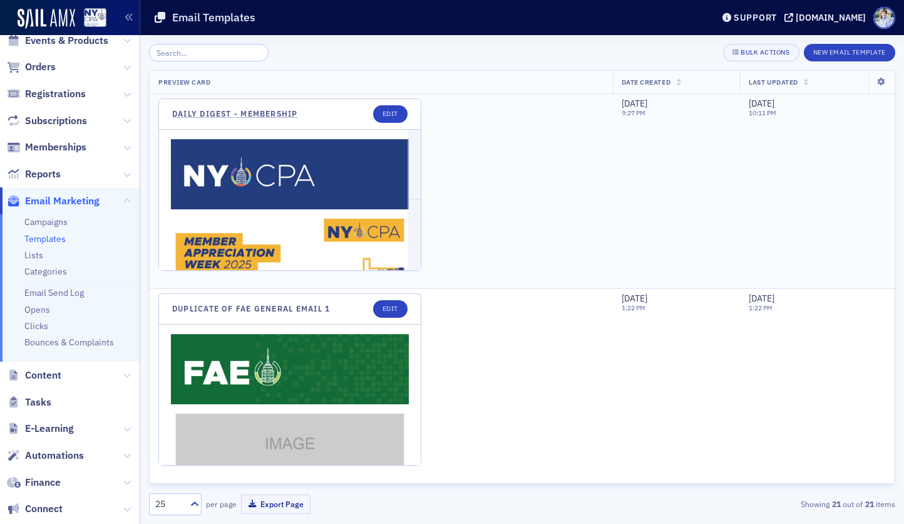
click at [247, 107] on header "Daily Digest - Membership Edit" at bounding box center [290, 114] width 262 height 31
click at [247, 110] on link "Daily Digest - Membership" at bounding box center [235, 113] width 126 height 9
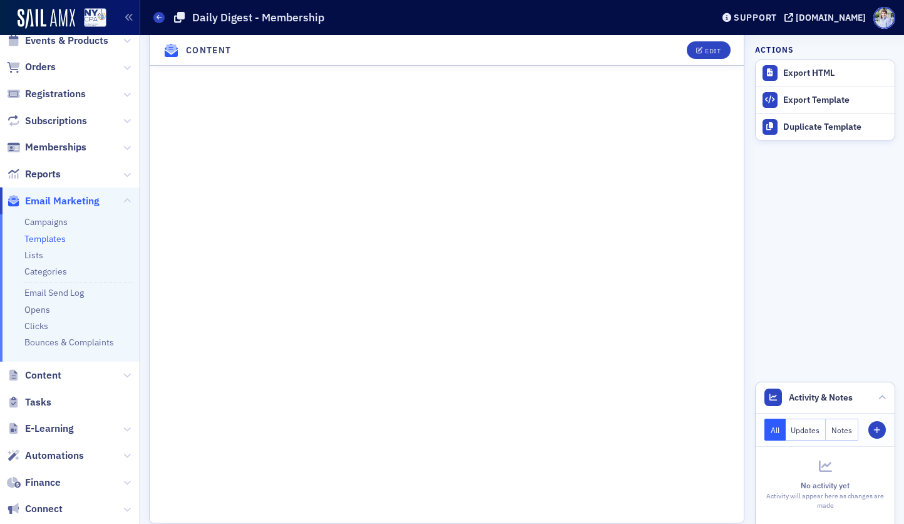
scroll to position [431, 0]
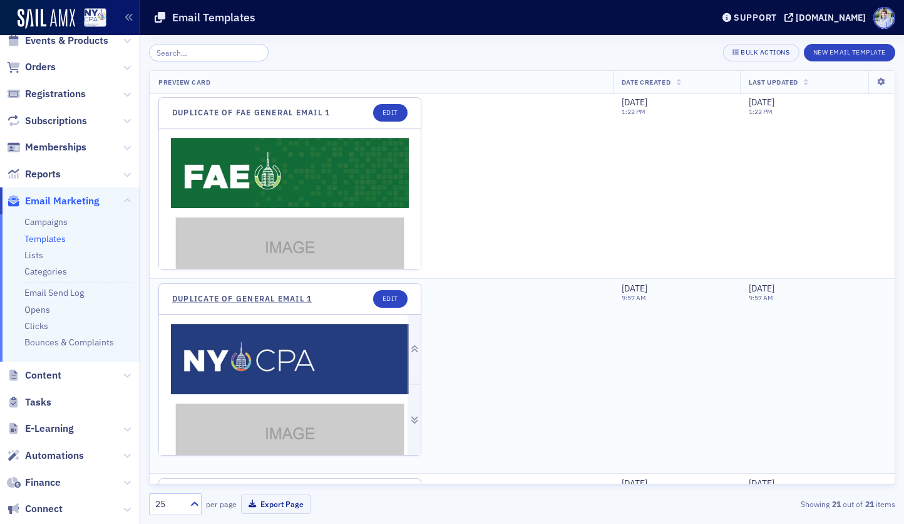
scroll to position [150, 0]
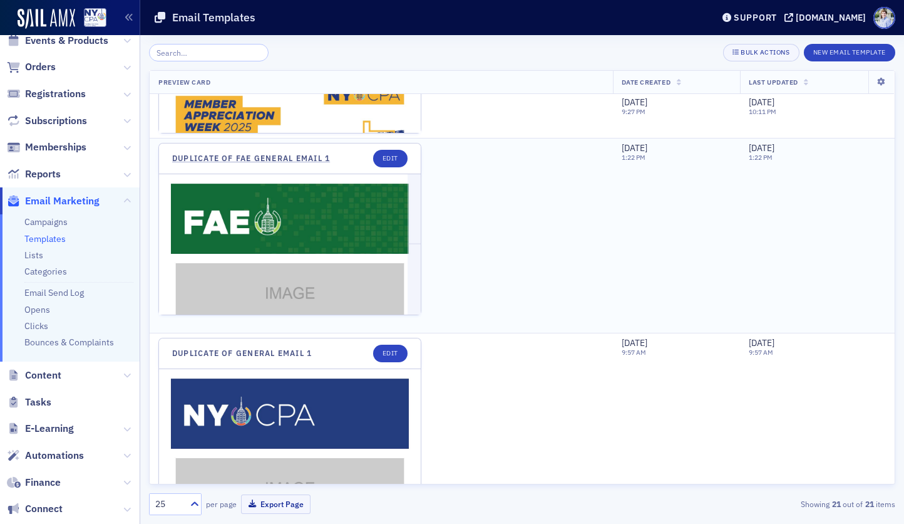
click at [276, 163] on header "Duplicate of FAE General Email 1 Edit" at bounding box center [290, 158] width 262 height 31
click at [277, 156] on link "Duplicate of FAE General Email 1" at bounding box center [251, 157] width 158 height 9
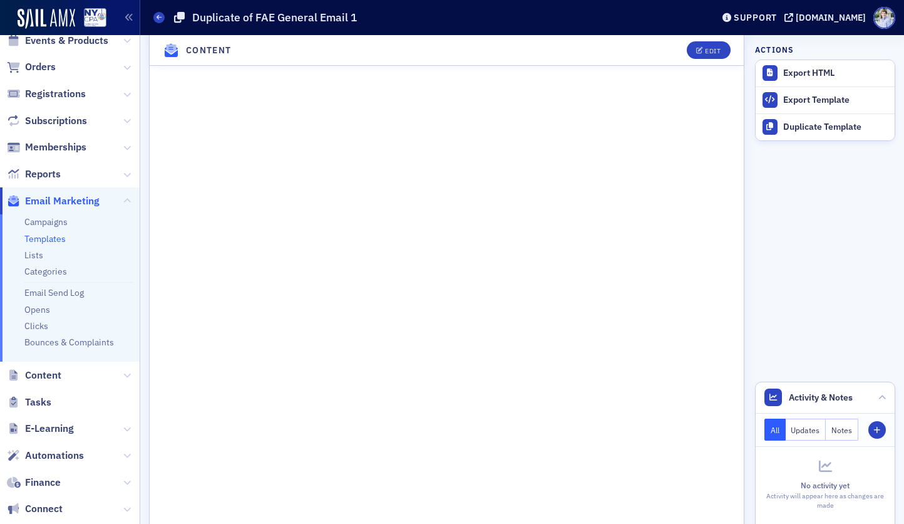
scroll to position [226, 0]
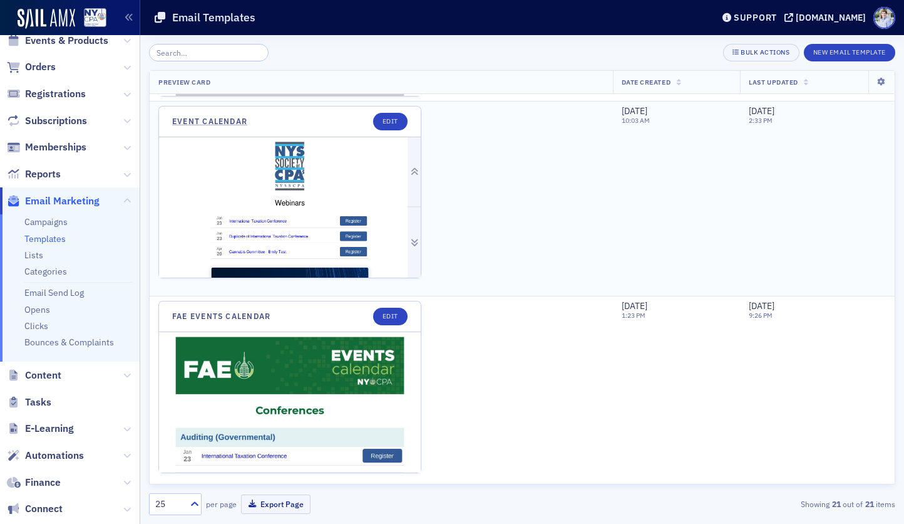
scroll to position [951, 0]
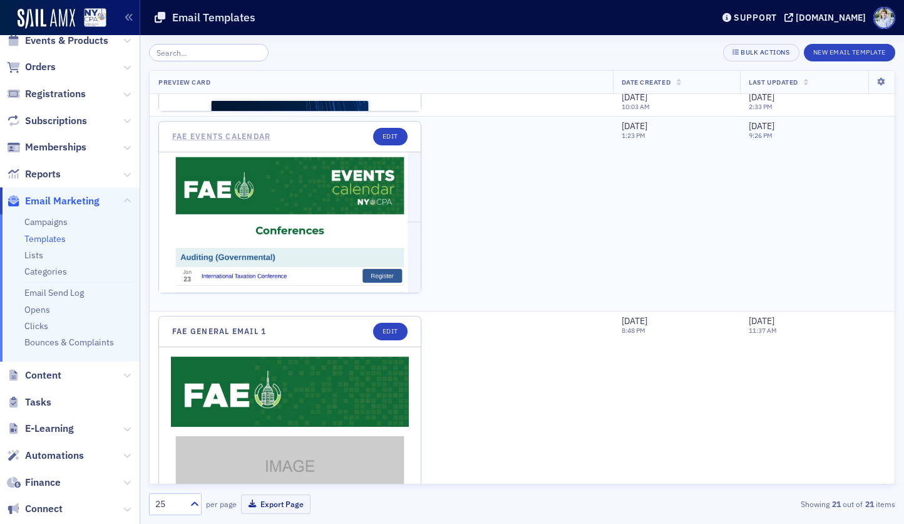
click at [252, 138] on link "FAE Events Calendar" at bounding box center [221, 136] width 98 height 9
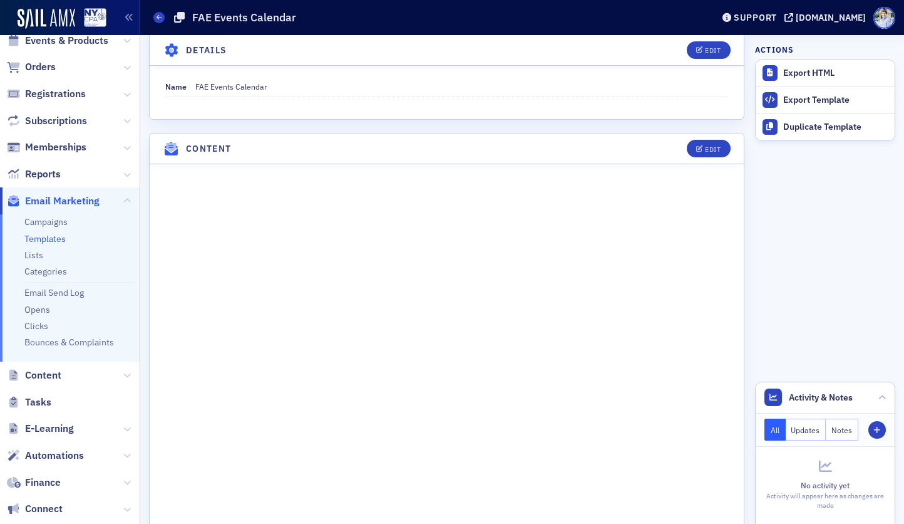
scroll to position [8, 0]
